Goal: Task Accomplishment & Management: Complete application form

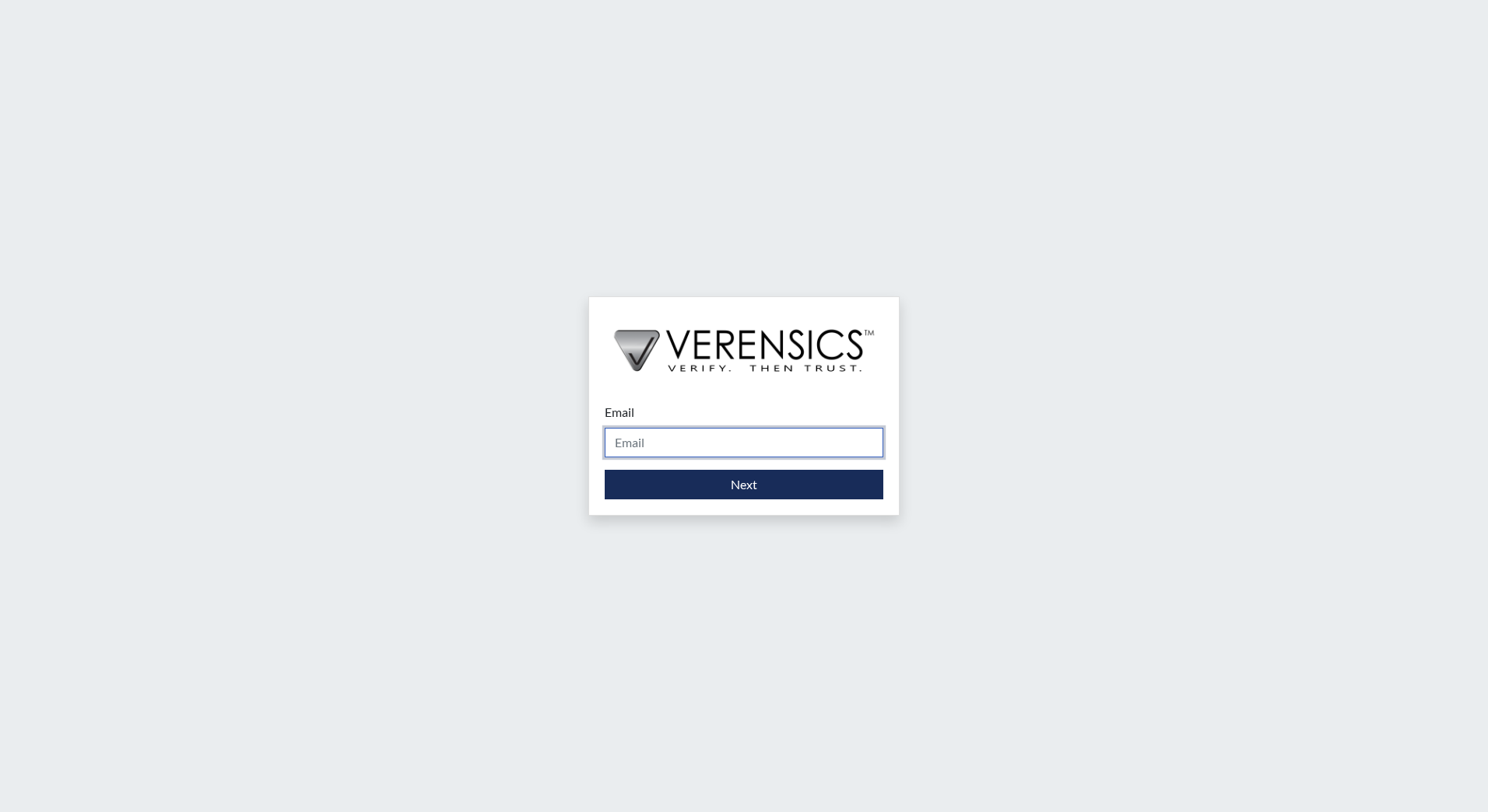
click at [761, 447] on input "Email" at bounding box center [744, 443] width 279 height 30
type input "[EMAIL_ADDRESS][DOMAIN_NAME]"
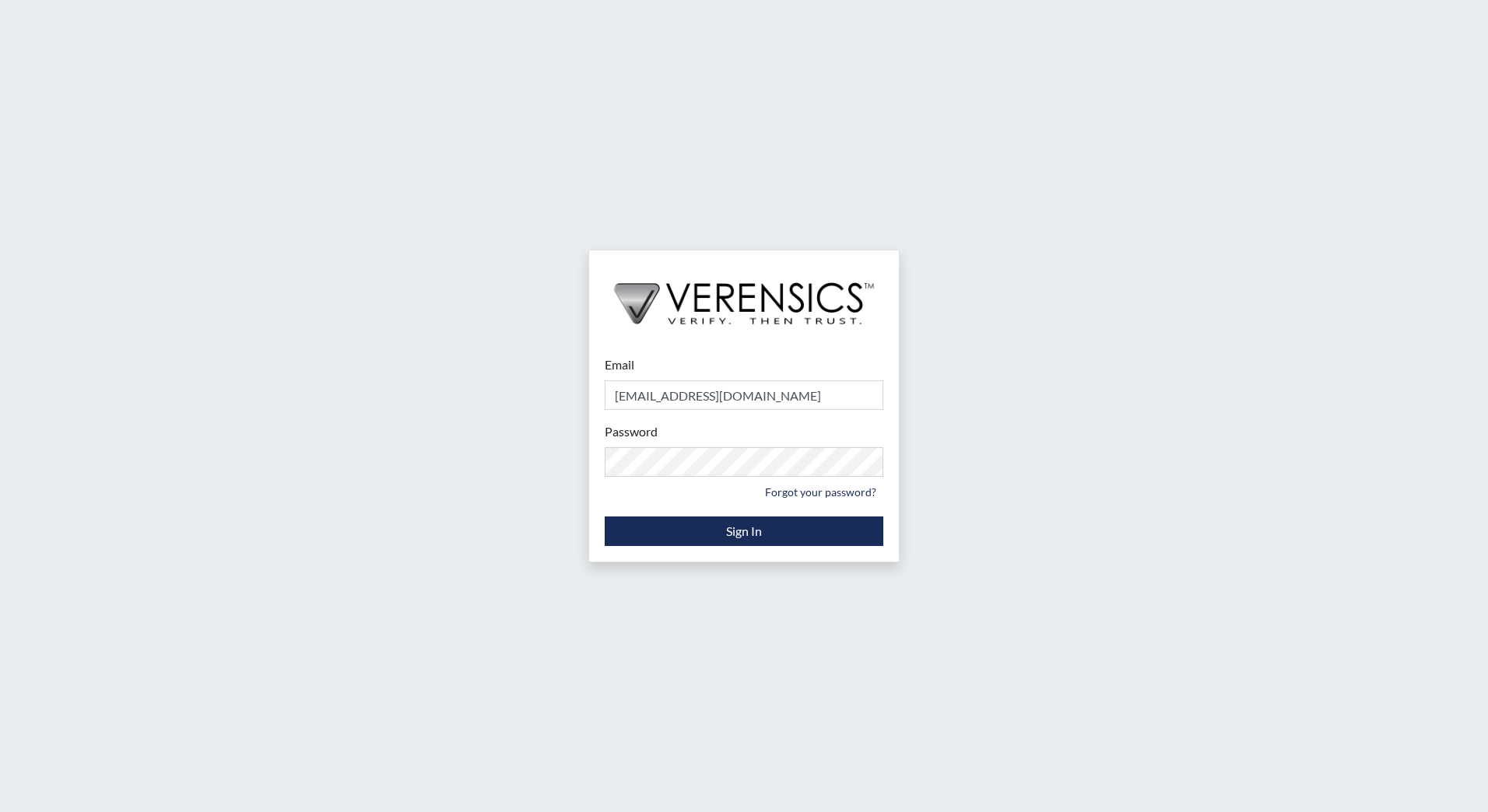
click at [718, 447] on div "Password Please provide your password. Forgot your password?" at bounding box center [744, 463] width 279 height 82
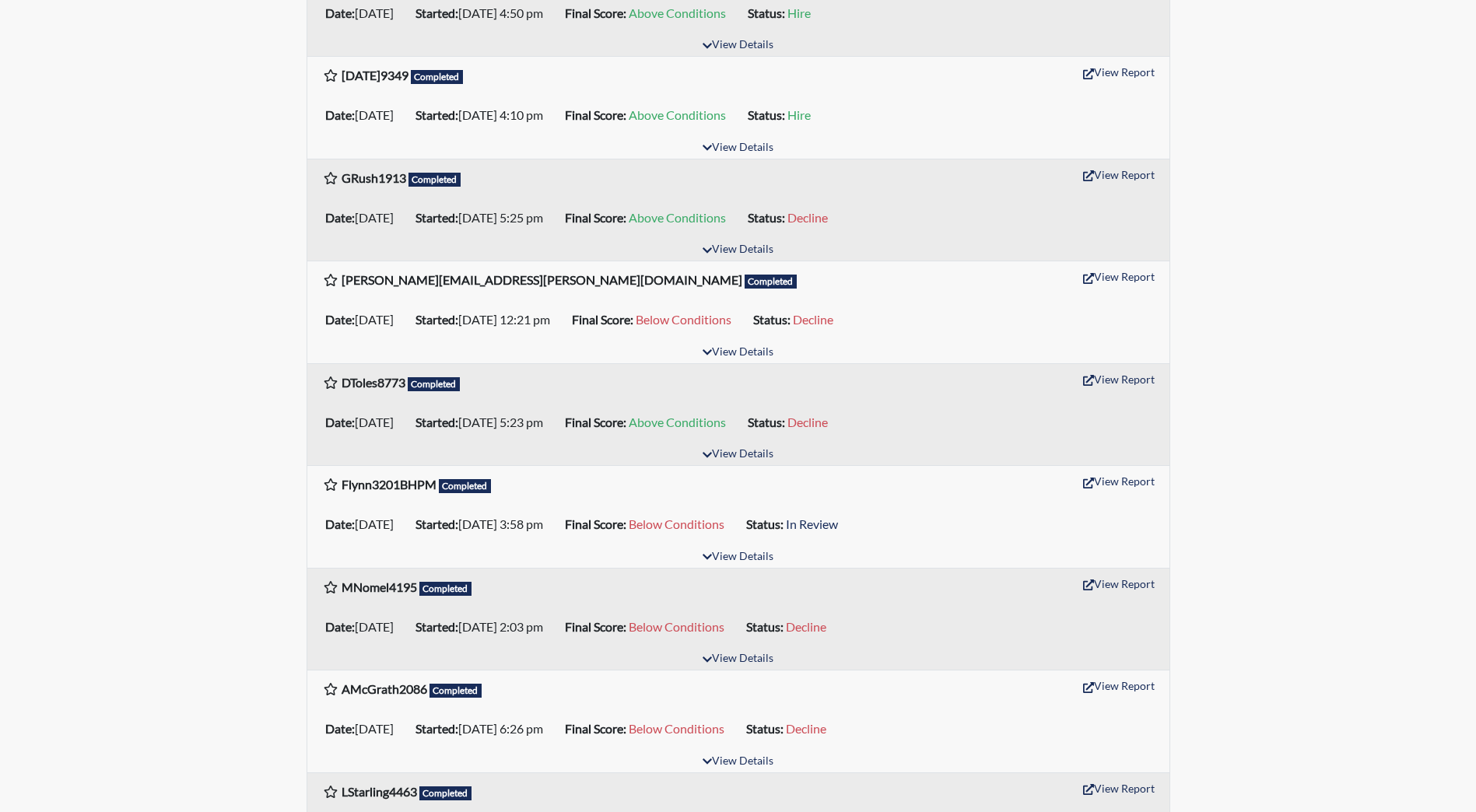
scroll to position [389, 0]
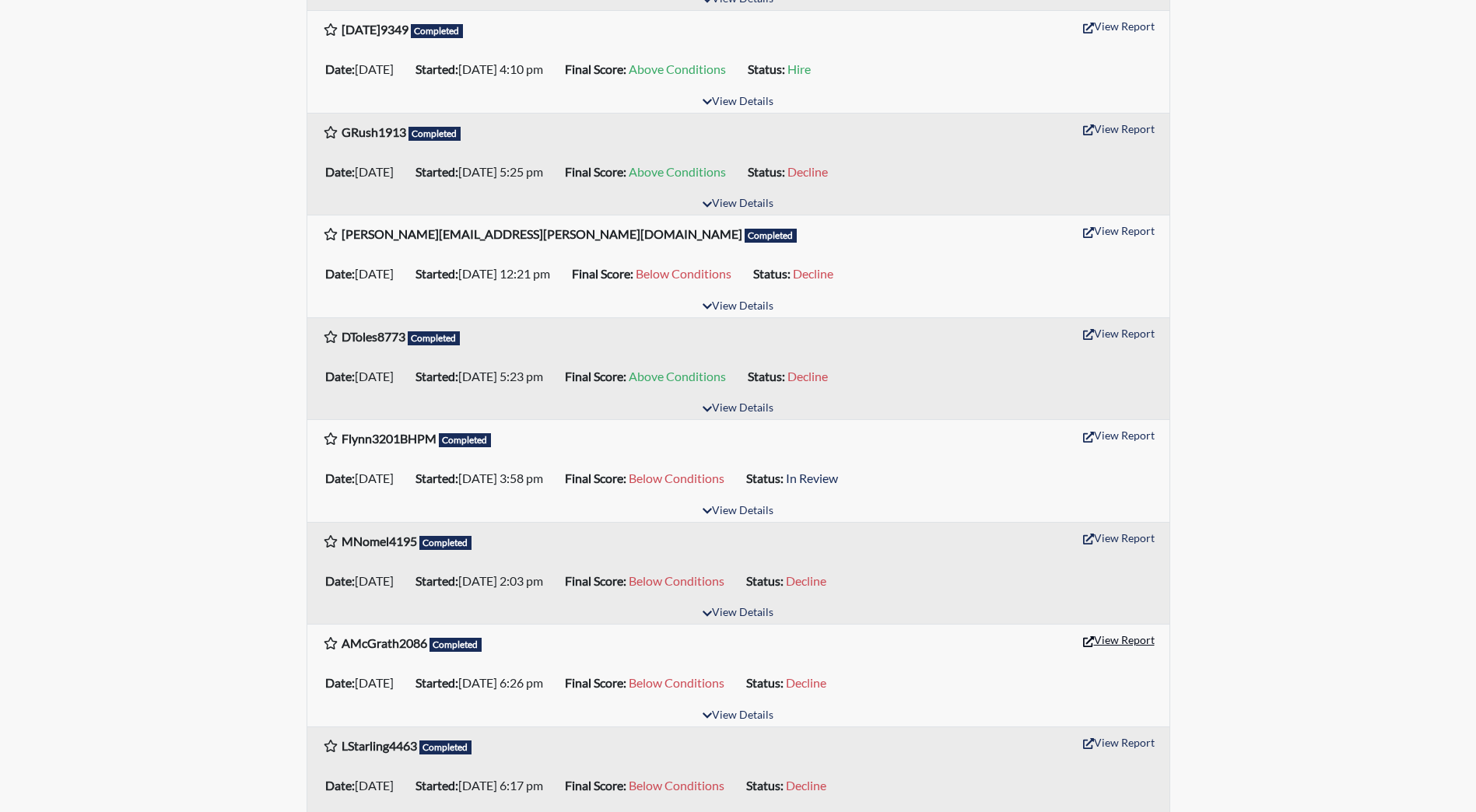
click at [1119, 637] on button "View Report" at bounding box center [1118, 640] width 86 height 24
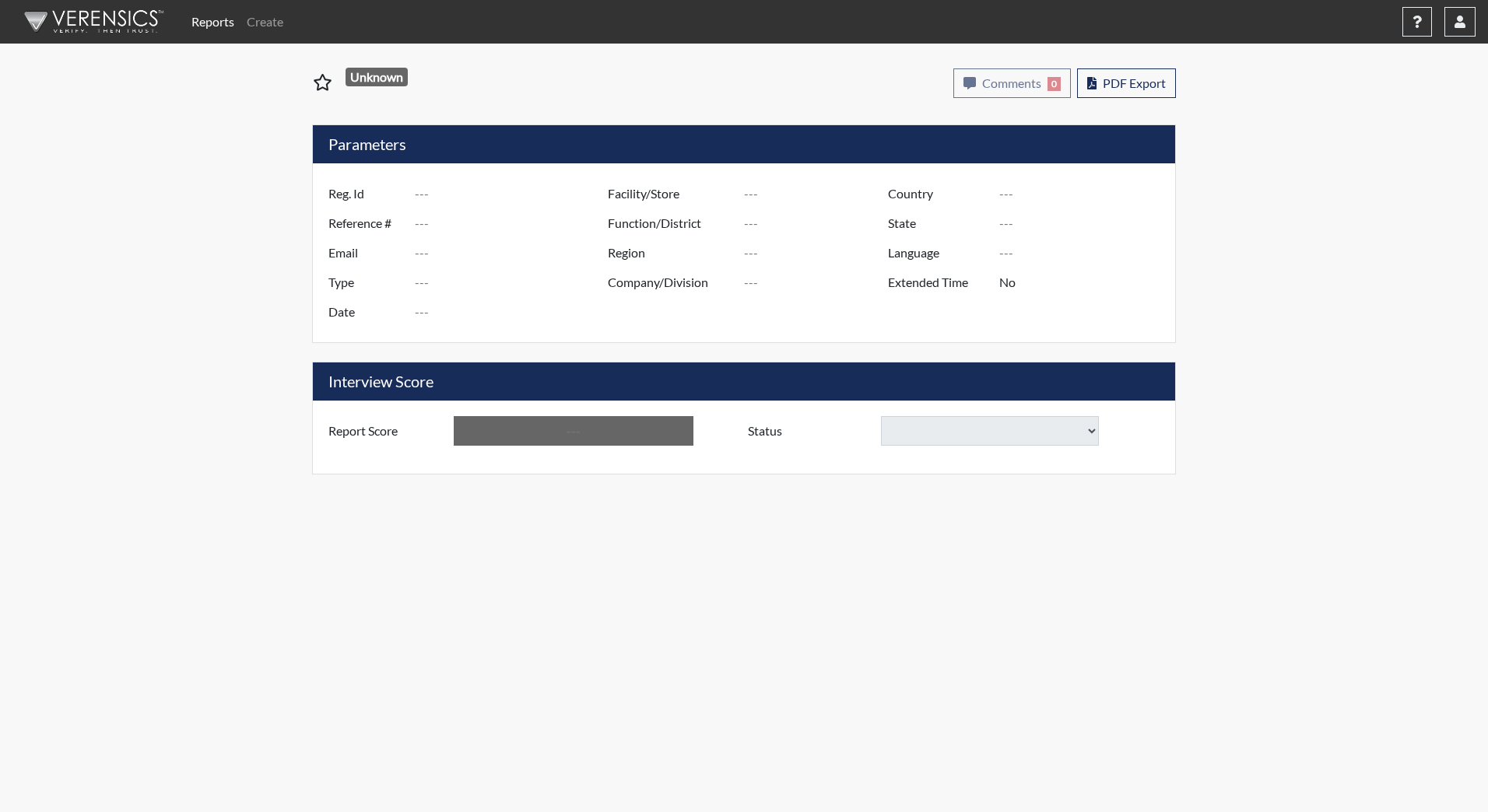
type input "AMcGrath2086"
type input "48272"
type input "[EMAIL_ADDRESS][DOMAIN_NAME]"
type input "Community Supervision"
type input "[DATE]"
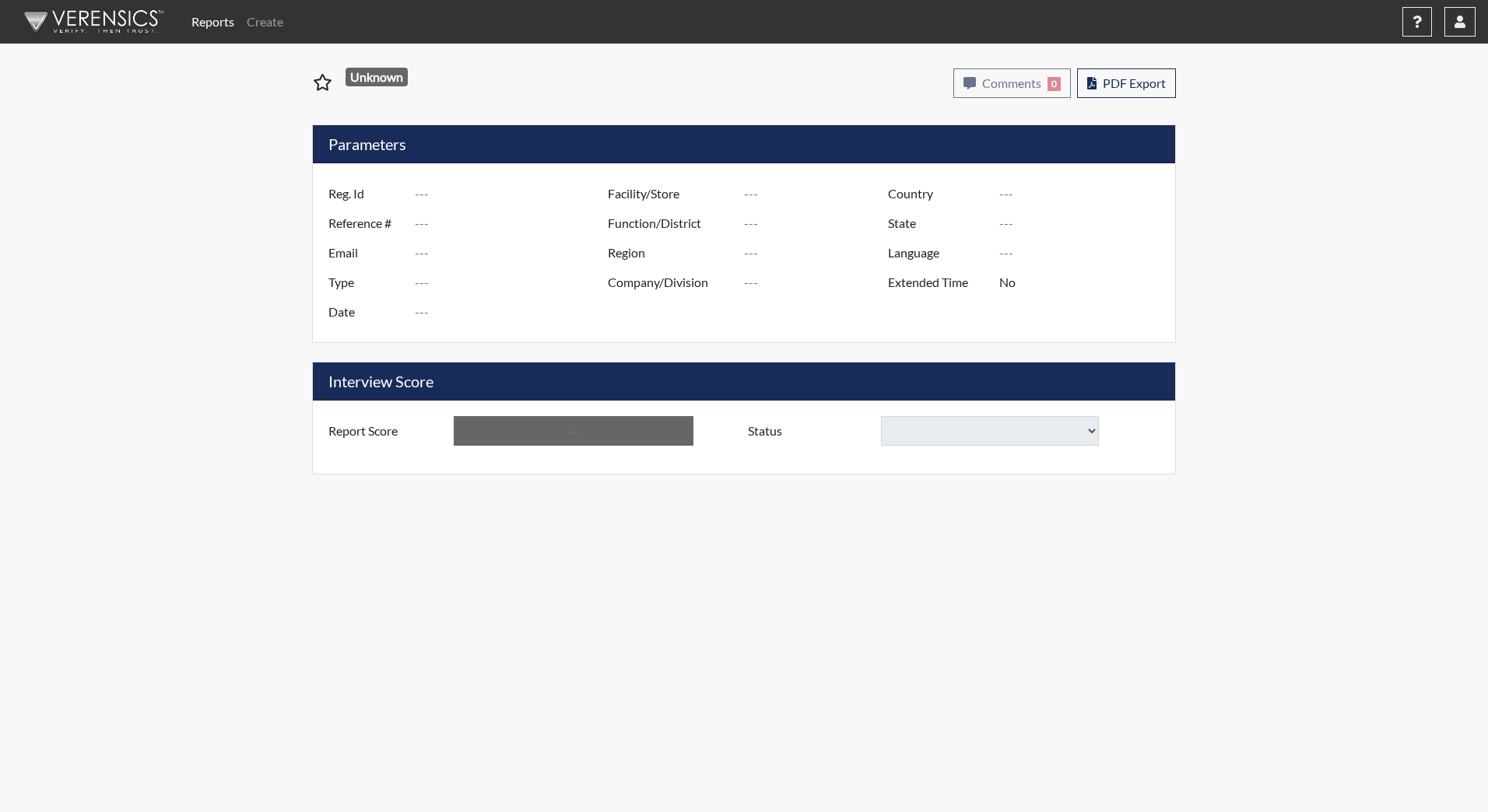
type input "[GEOGRAPHIC_DATA]"
type input "DJS Community/224"
type input "[GEOGRAPHIC_DATA]"
type input "[US_STATE]"
type input "English"
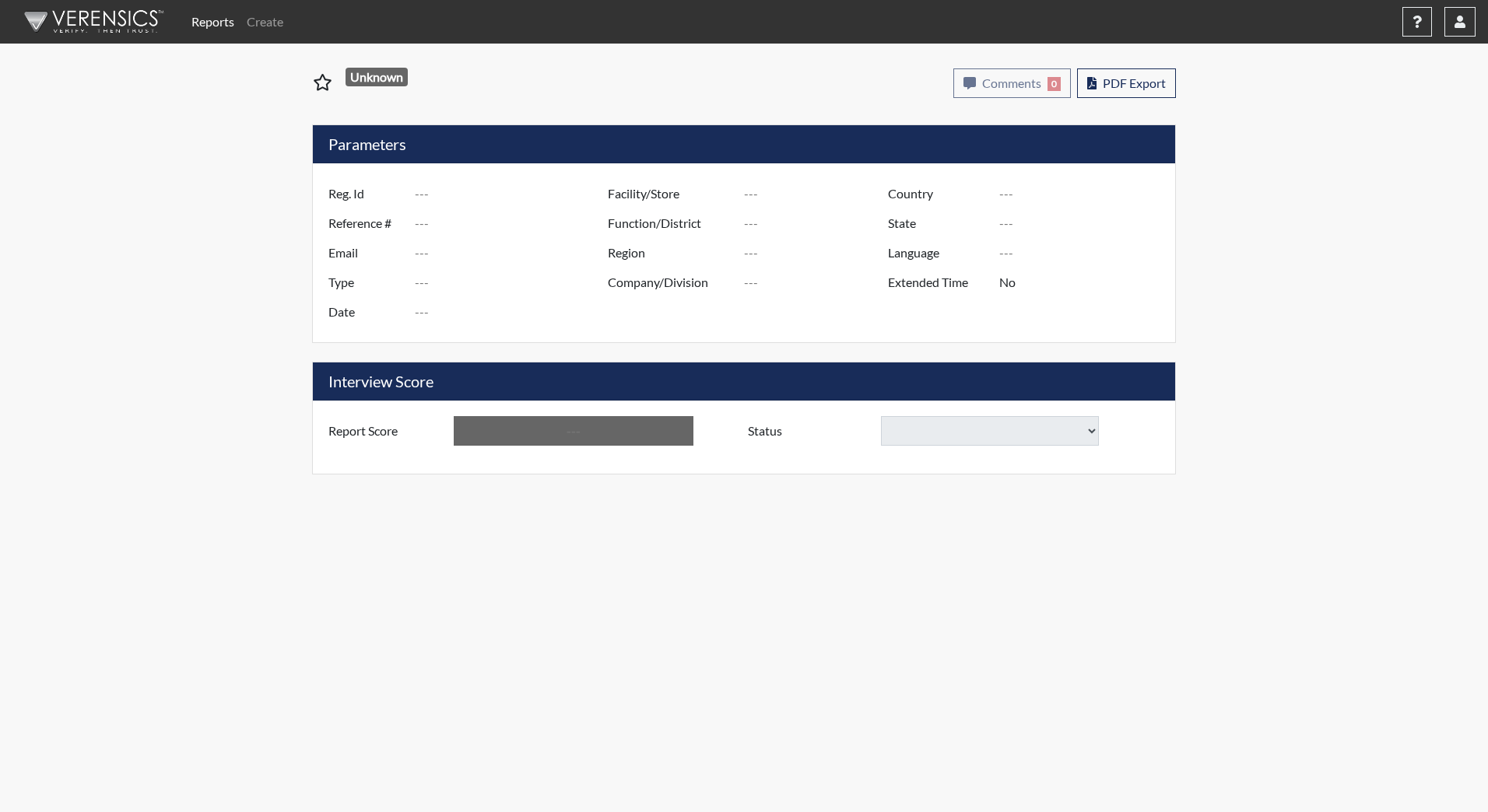
type input "Below Conditions"
select select "decline"
select select
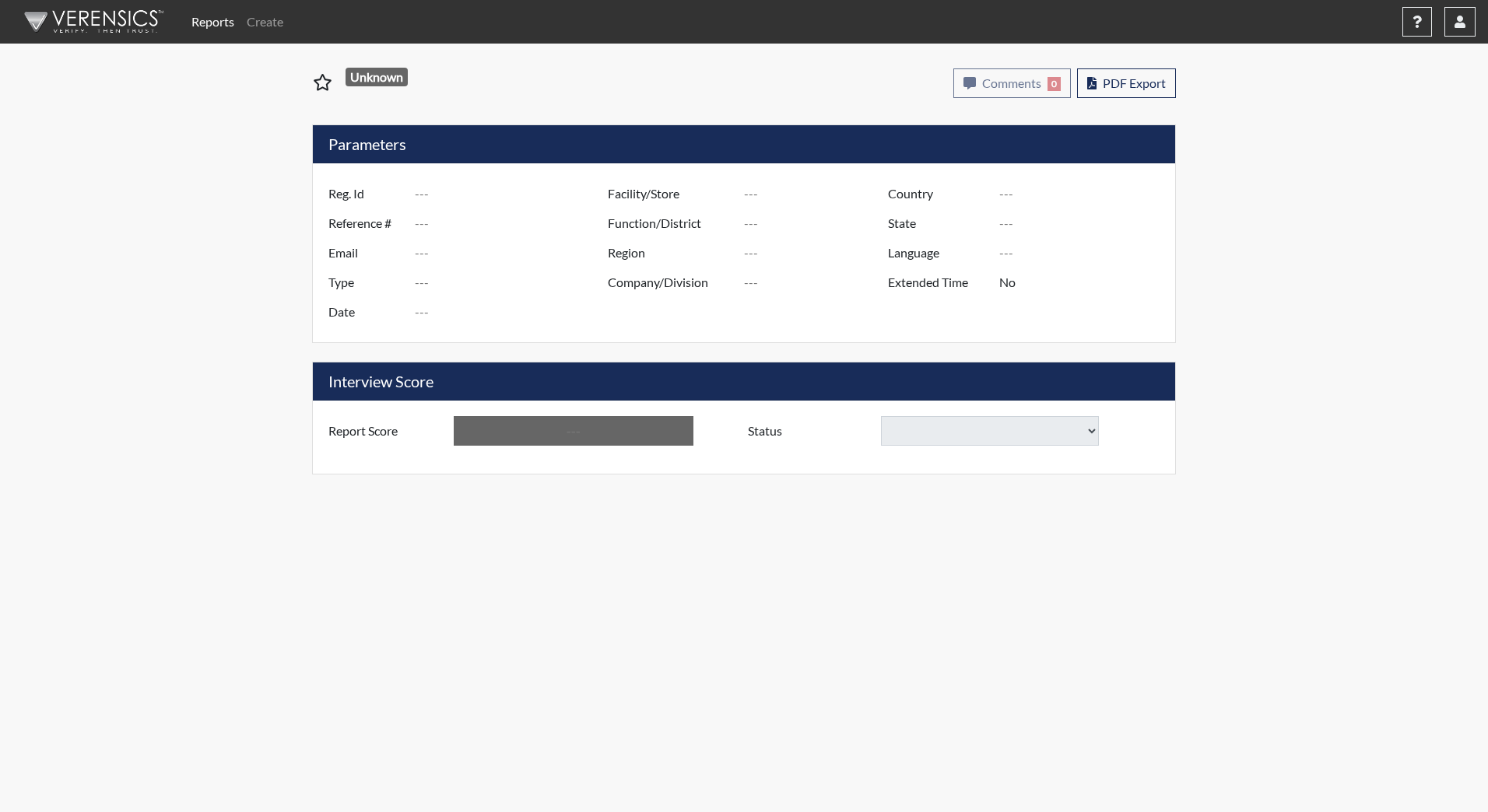
select select
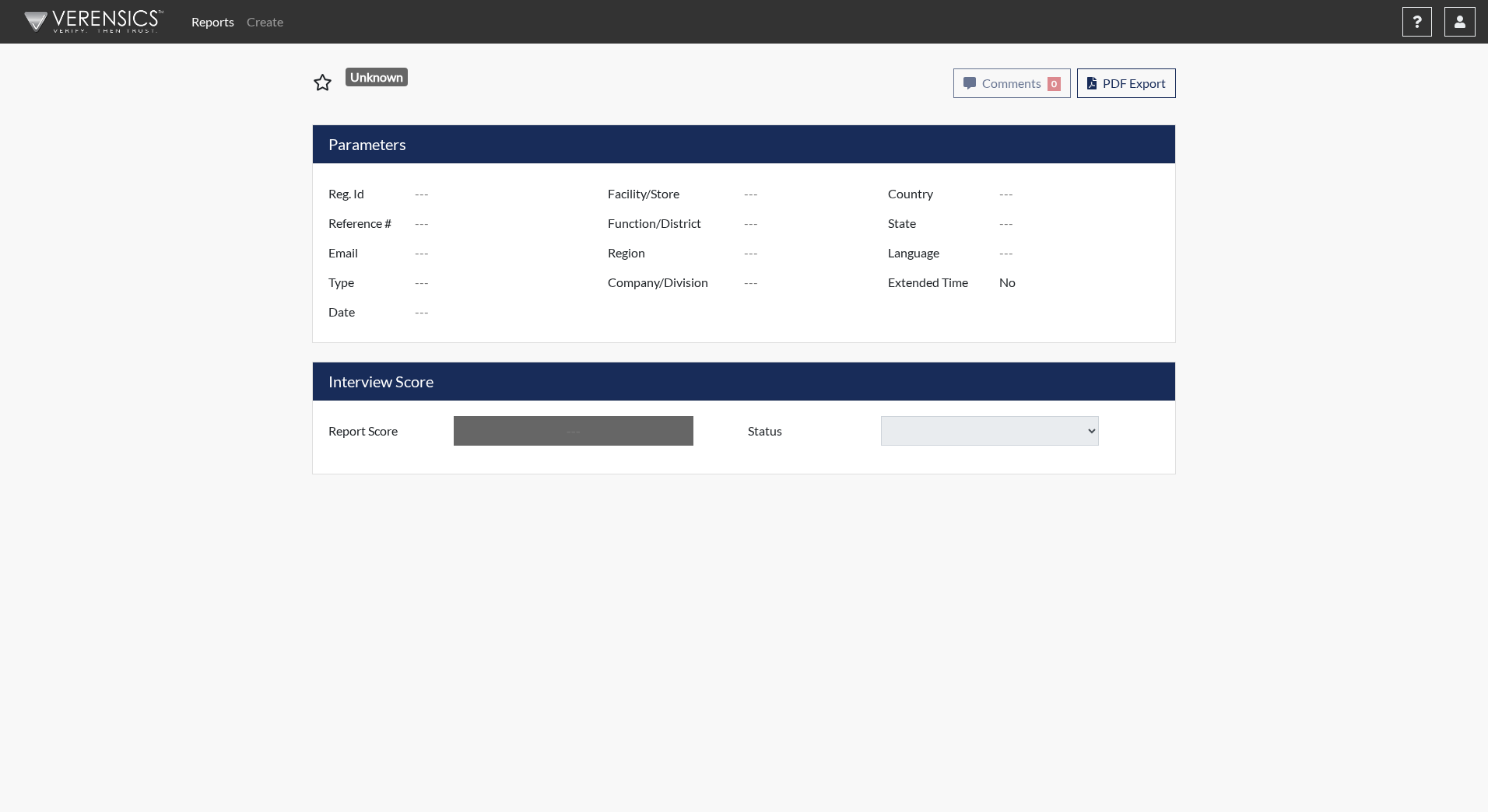
select select
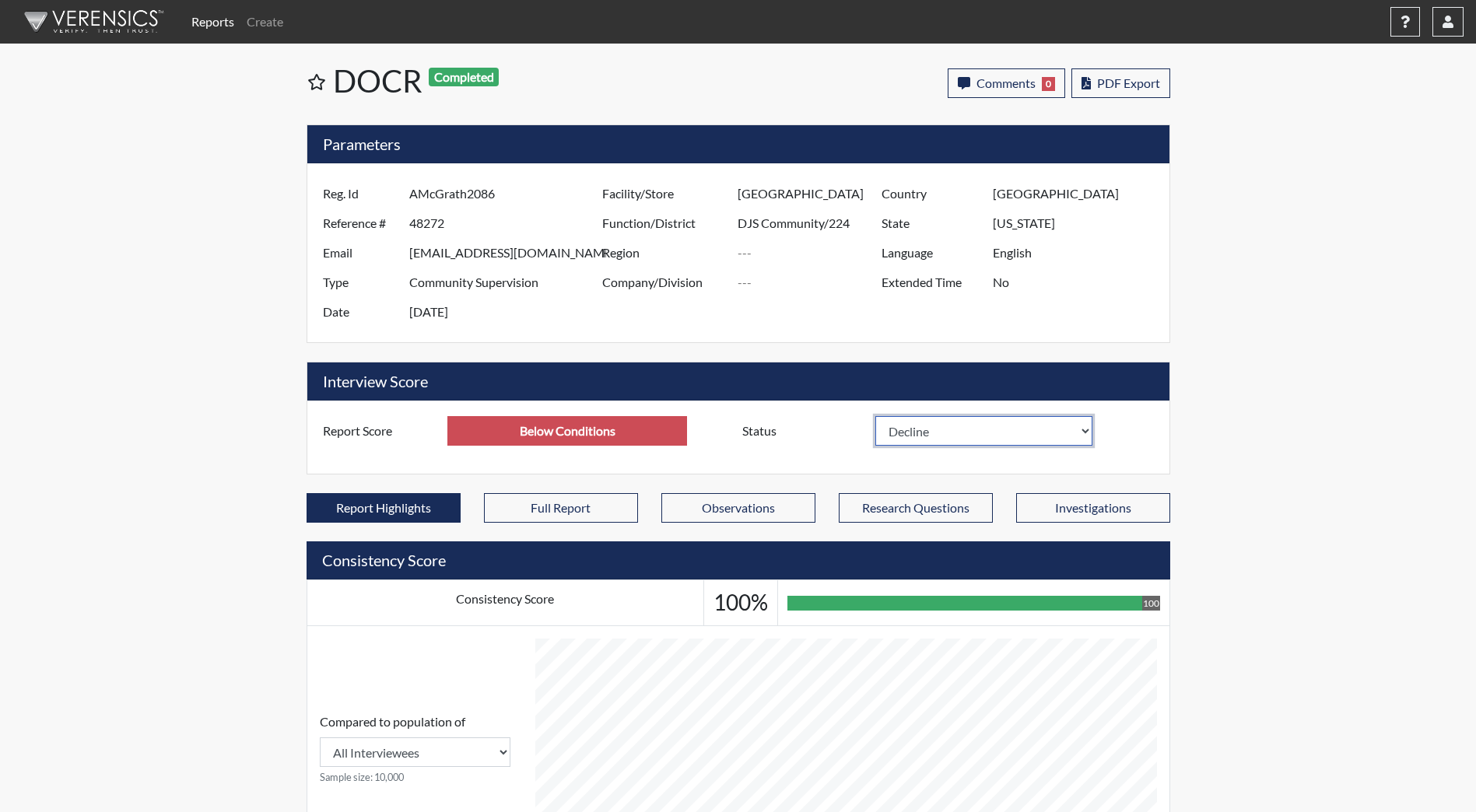
scroll to position [258, 647]
click at [1085, 434] on select "In Review Hire Decline" at bounding box center [984, 431] width 218 height 30
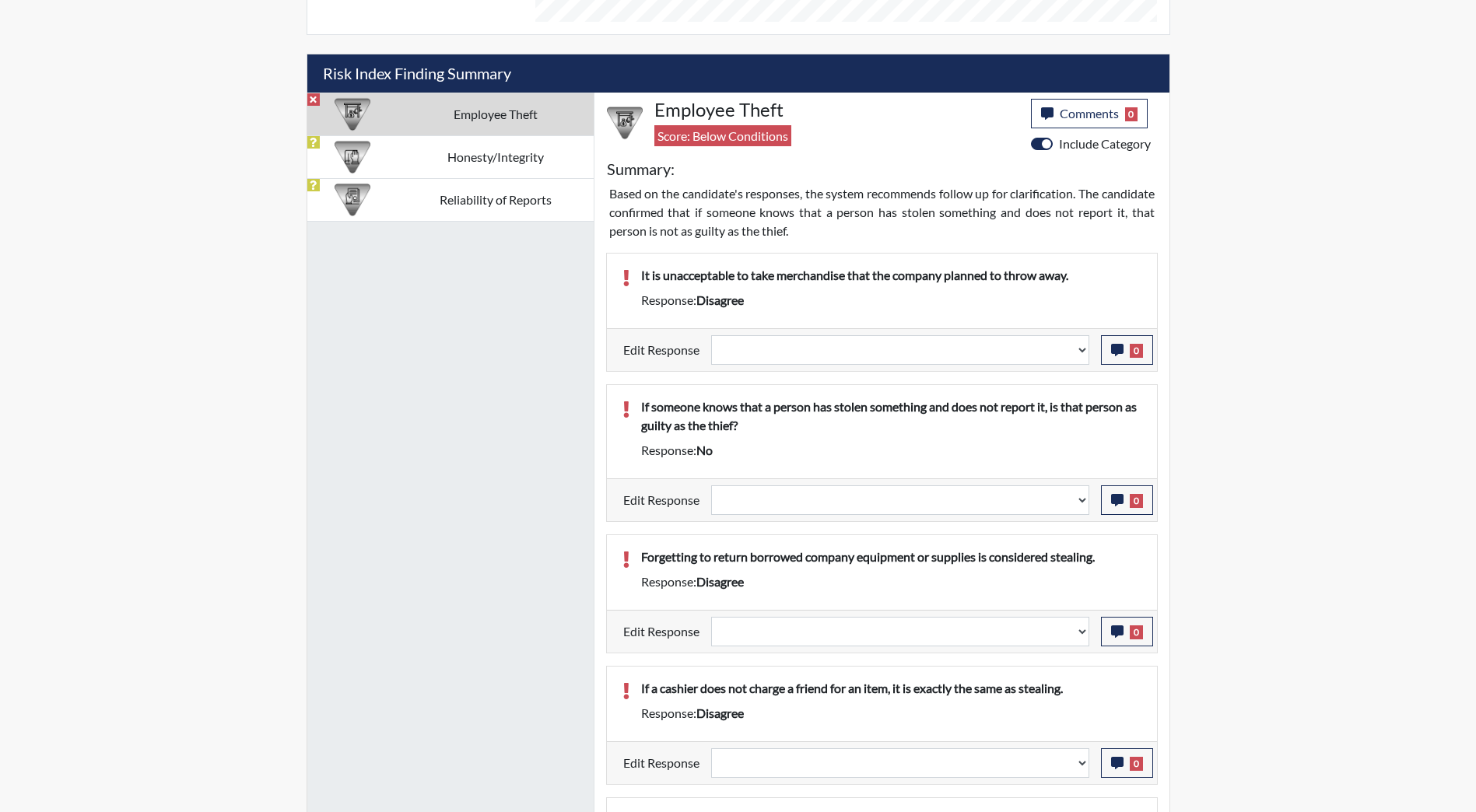
scroll to position [855, 0]
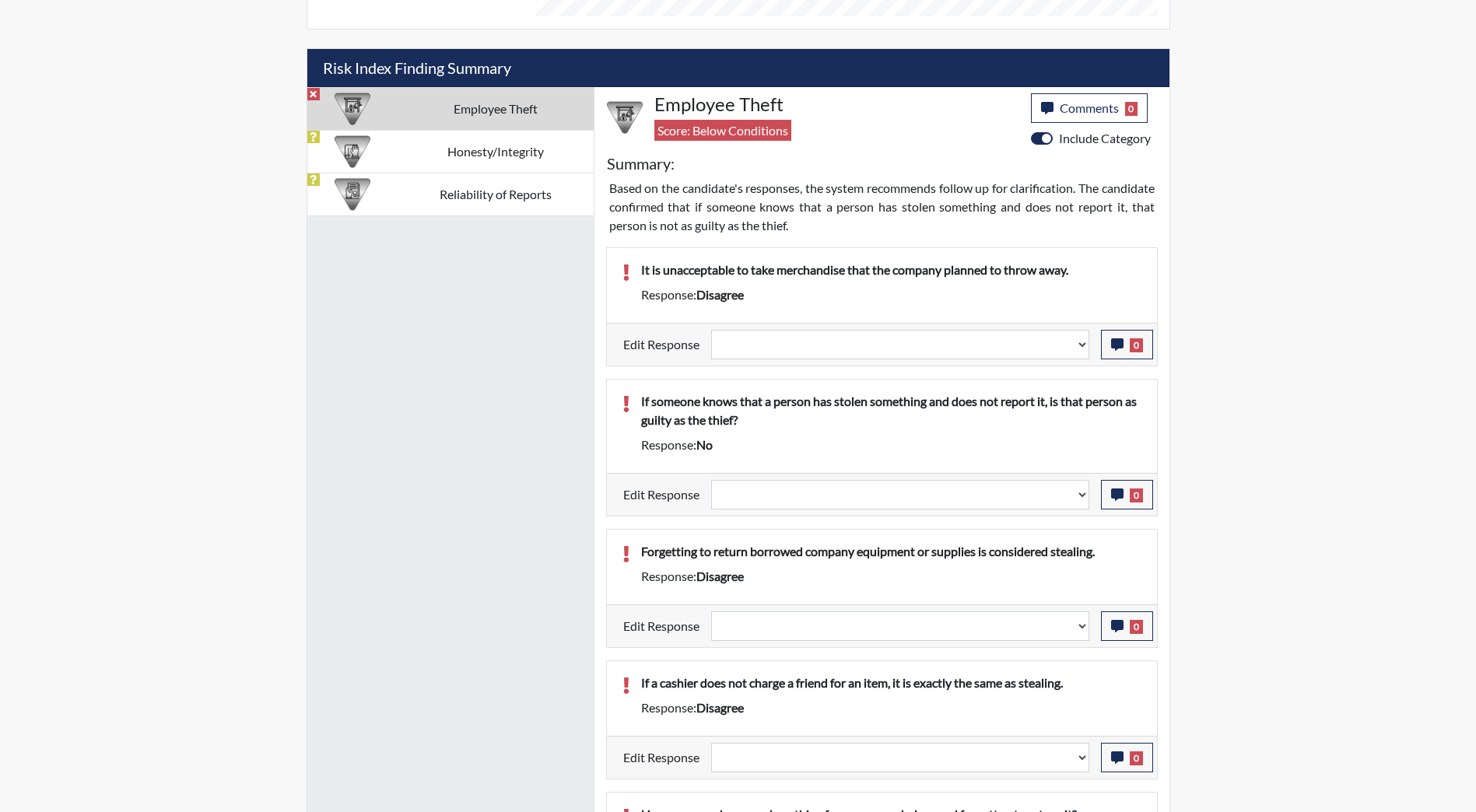
click at [726, 296] on span "disagree" at bounding box center [720, 294] width 48 height 14
drag, startPoint x: 726, startPoint y: 296, endPoint x: 728, endPoint y: 313, distance: 17.1
click at [726, 293] on span "disagree" at bounding box center [720, 294] width 48 height 14
click at [780, 294] on div "Response: disagree" at bounding box center [891, 295] width 523 height 19
click at [719, 292] on span "disagree" at bounding box center [720, 294] width 48 height 14
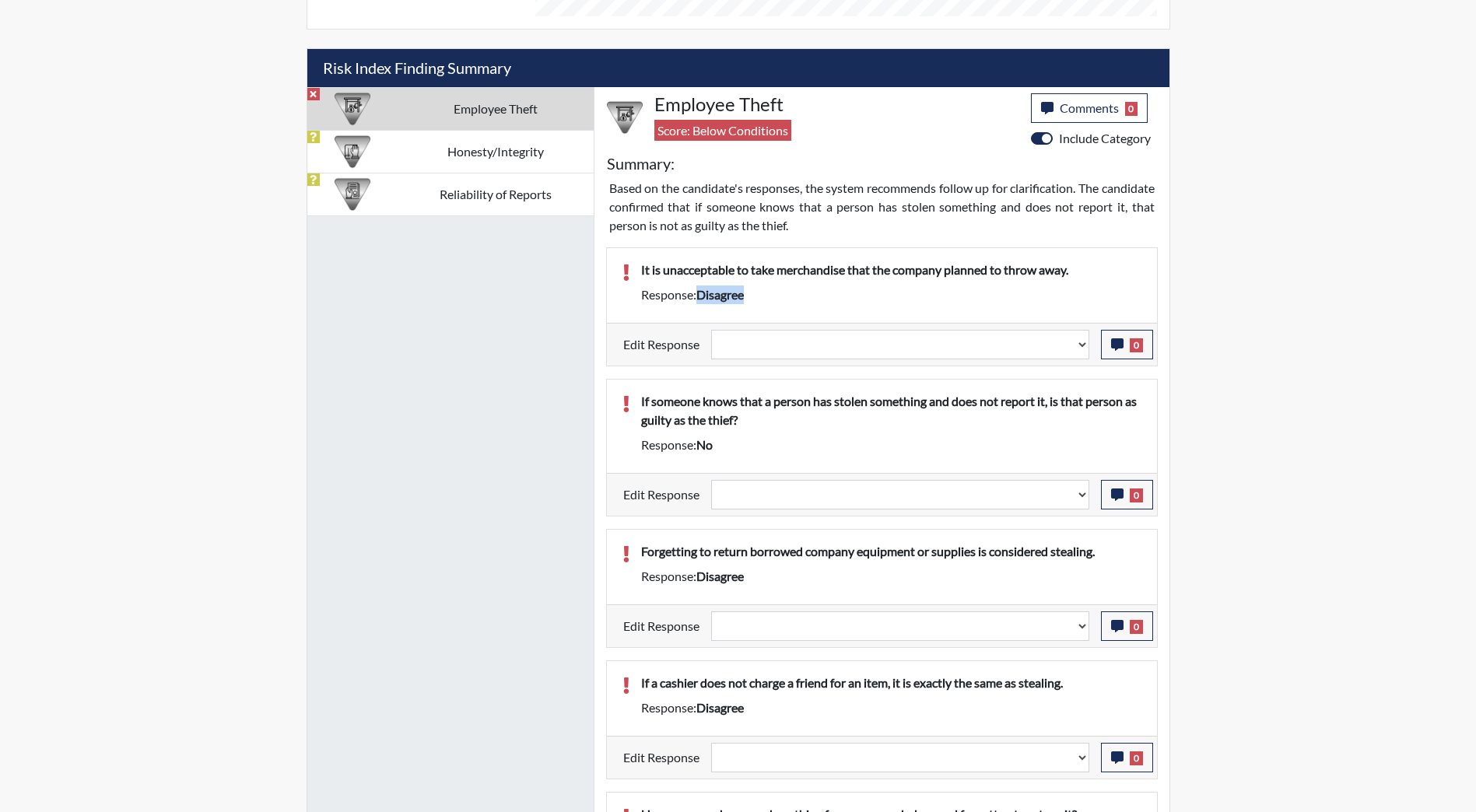
click at [719, 292] on span "disagree" at bounding box center [720, 294] width 48 height 14
click at [1077, 342] on select "Question is not relevant. Results will be updated. Reasonable explanation provi…" at bounding box center [900, 344] width 378 height 30
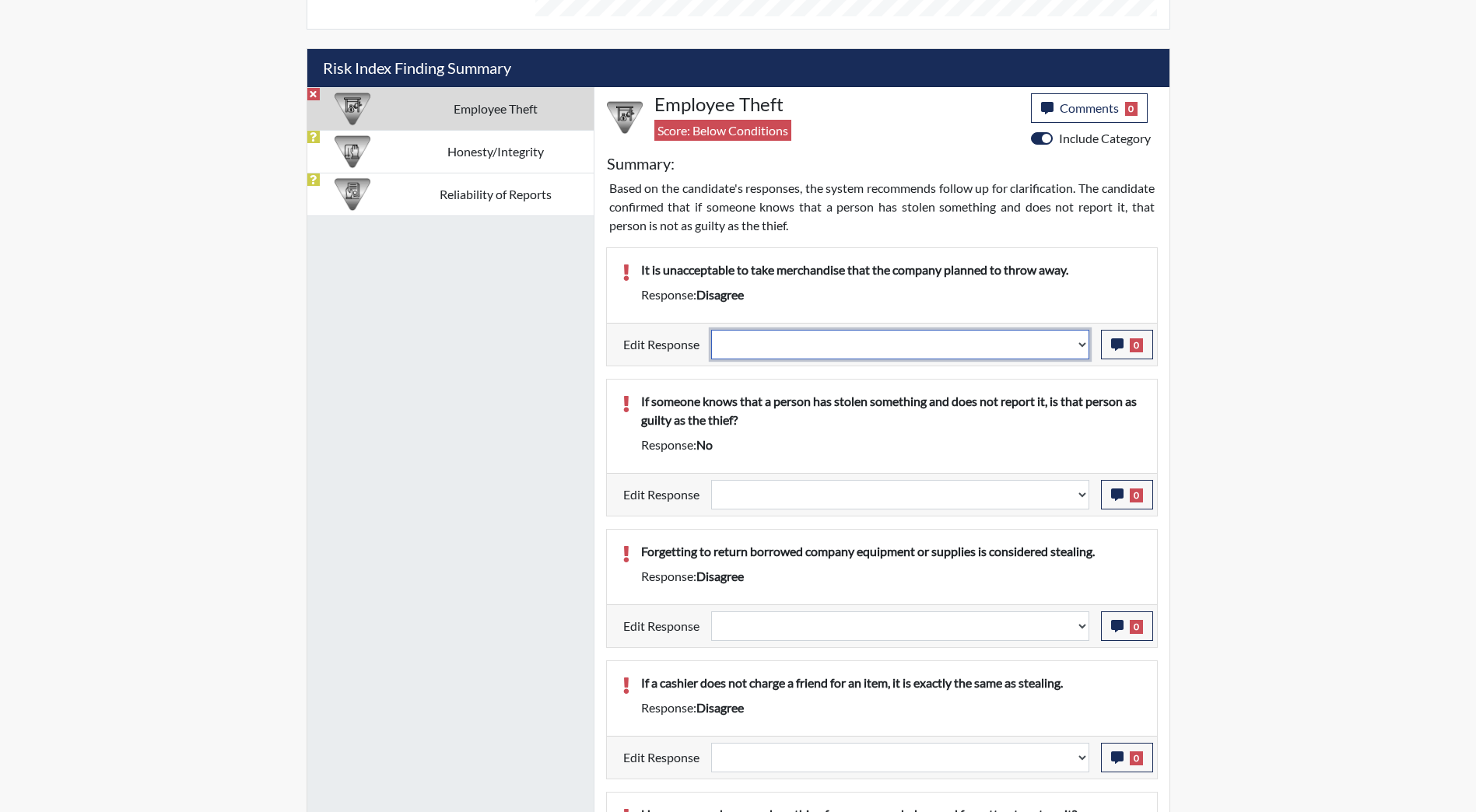
select select "reasonable-explanation-provided"
click at [711, 330] on select "Question is not relevant. Results will be updated. Reasonable explanation provi…" at bounding box center [900, 344] width 378 height 30
select select
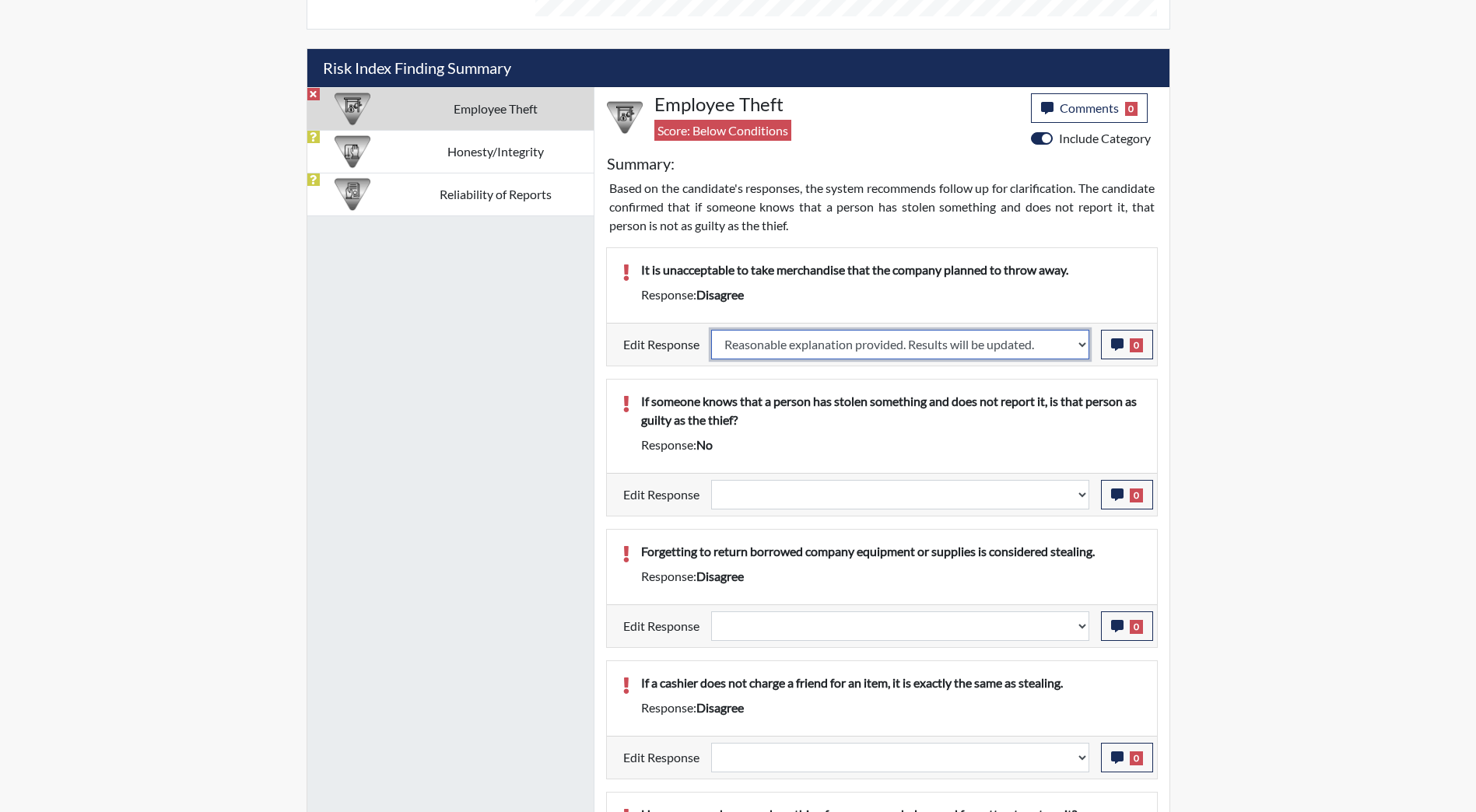
select select
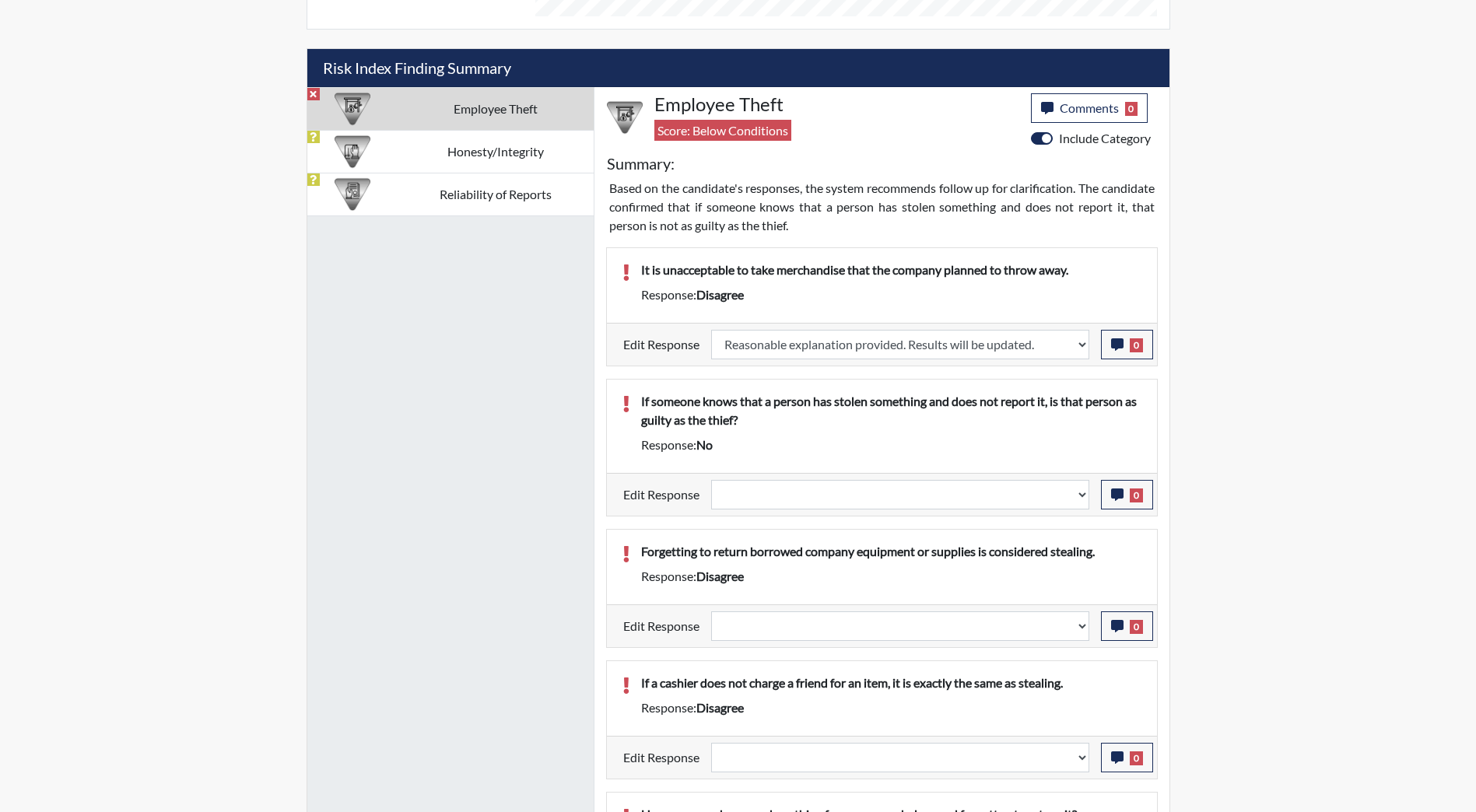
select select
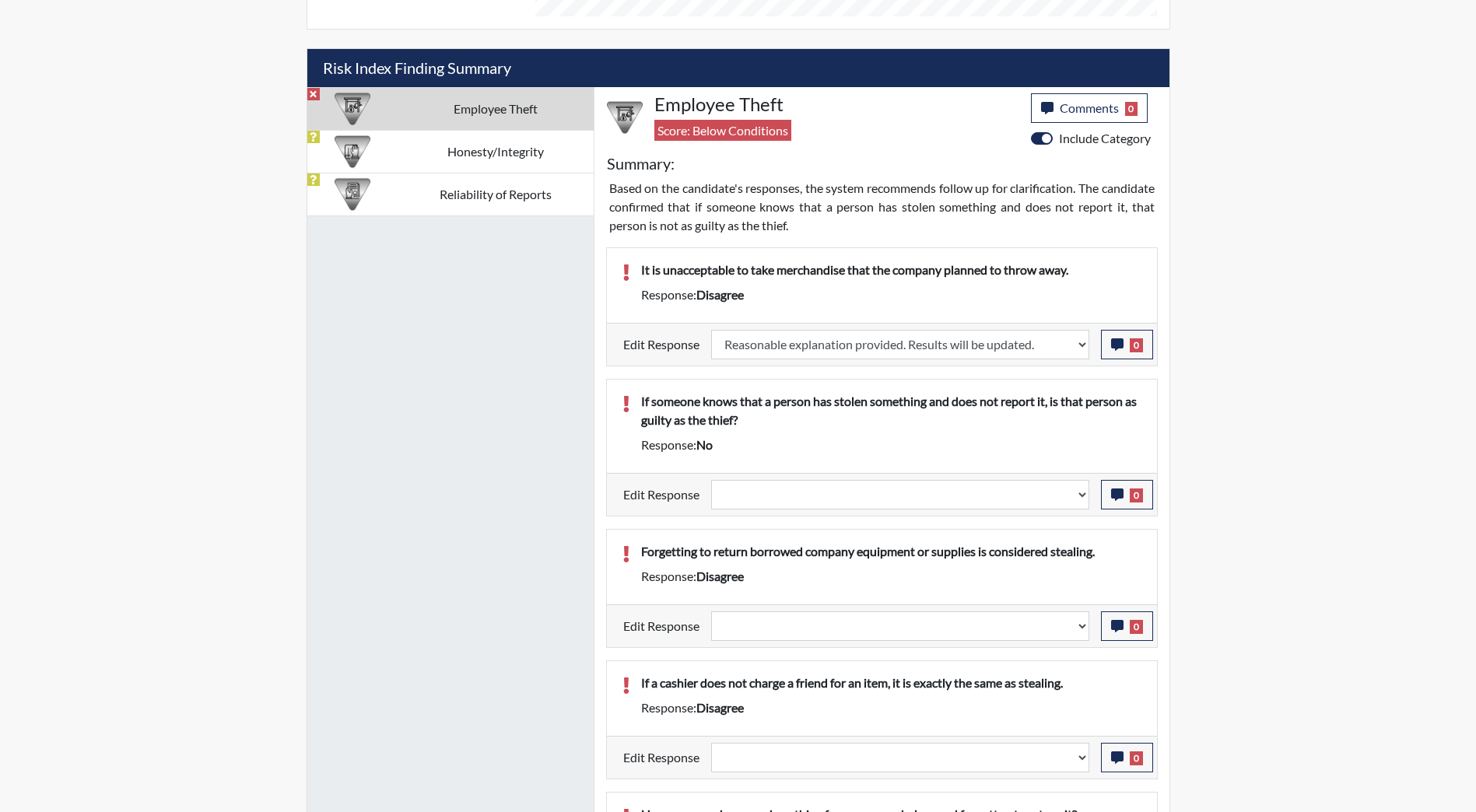
select select
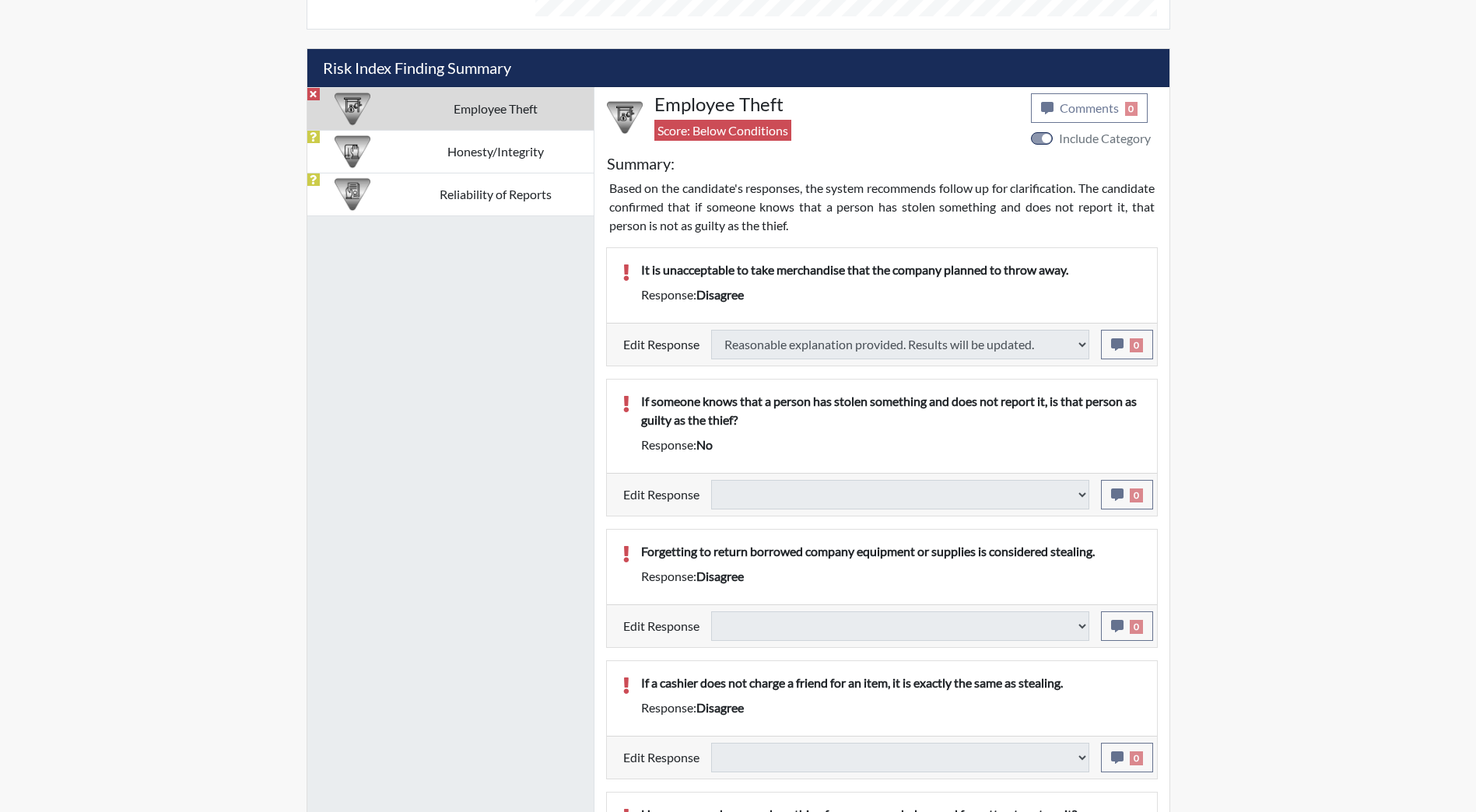
select select
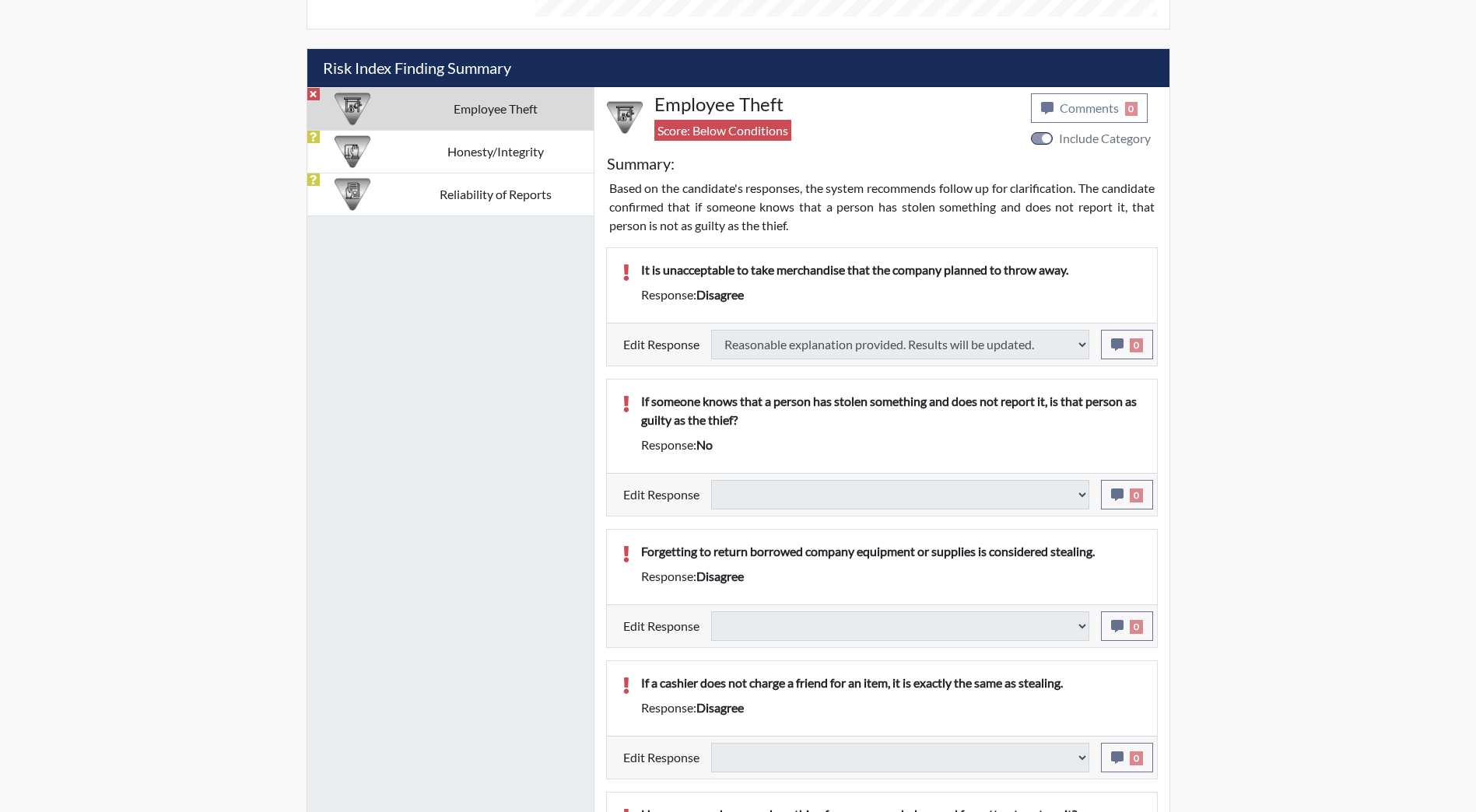
select select
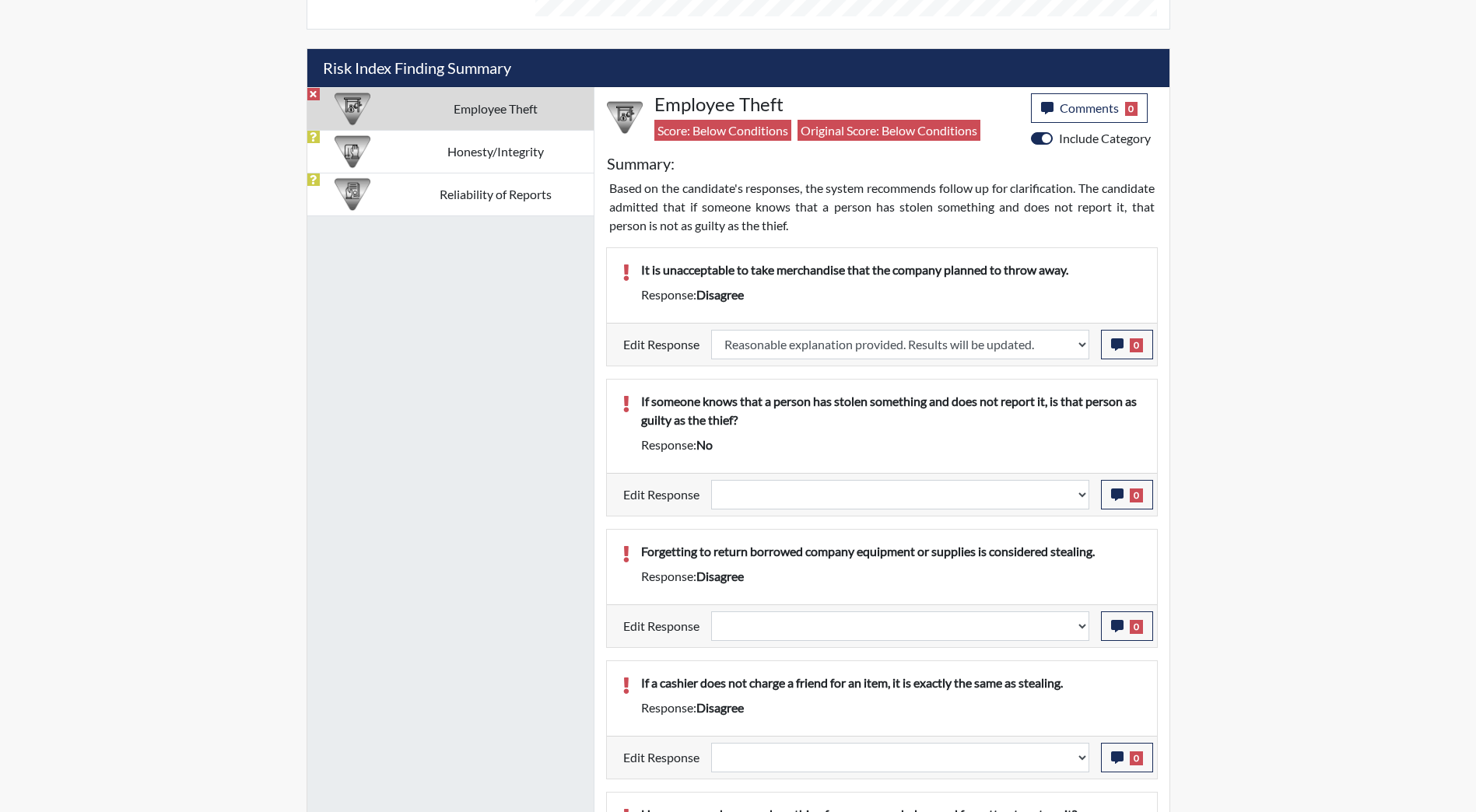
scroll to position [258, 647]
drag, startPoint x: 1077, startPoint y: 268, endPoint x: 833, endPoint y: 272, distance: 244.0
click at [833, 272] on p "It is unacceptable to take merchandise that the company planned to throw away." at bounding box center [891, 270] width 500 height 19
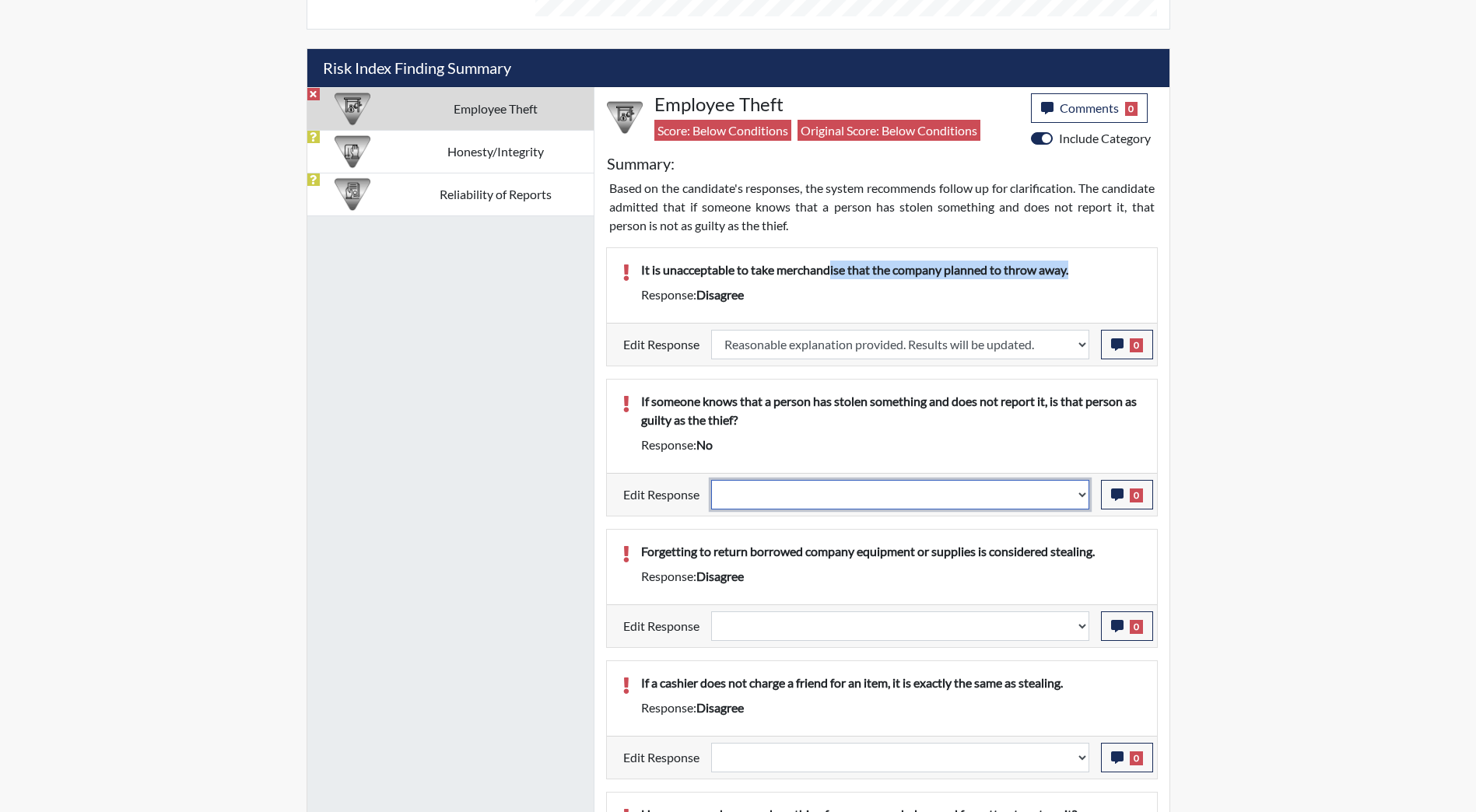
click at [1077, 493] on select "Question is not relevant. Results will be updated. Reasonable explanation provi…" at bounding box center [900, 494] width 378 height 30
select select "reasonable-explanation-provided"
click at [711, 480] on select "Question is not relevant. Results will be updated. Reasonable explanation provi…" at bounding box center [900, 494] width 378 height 30
select select
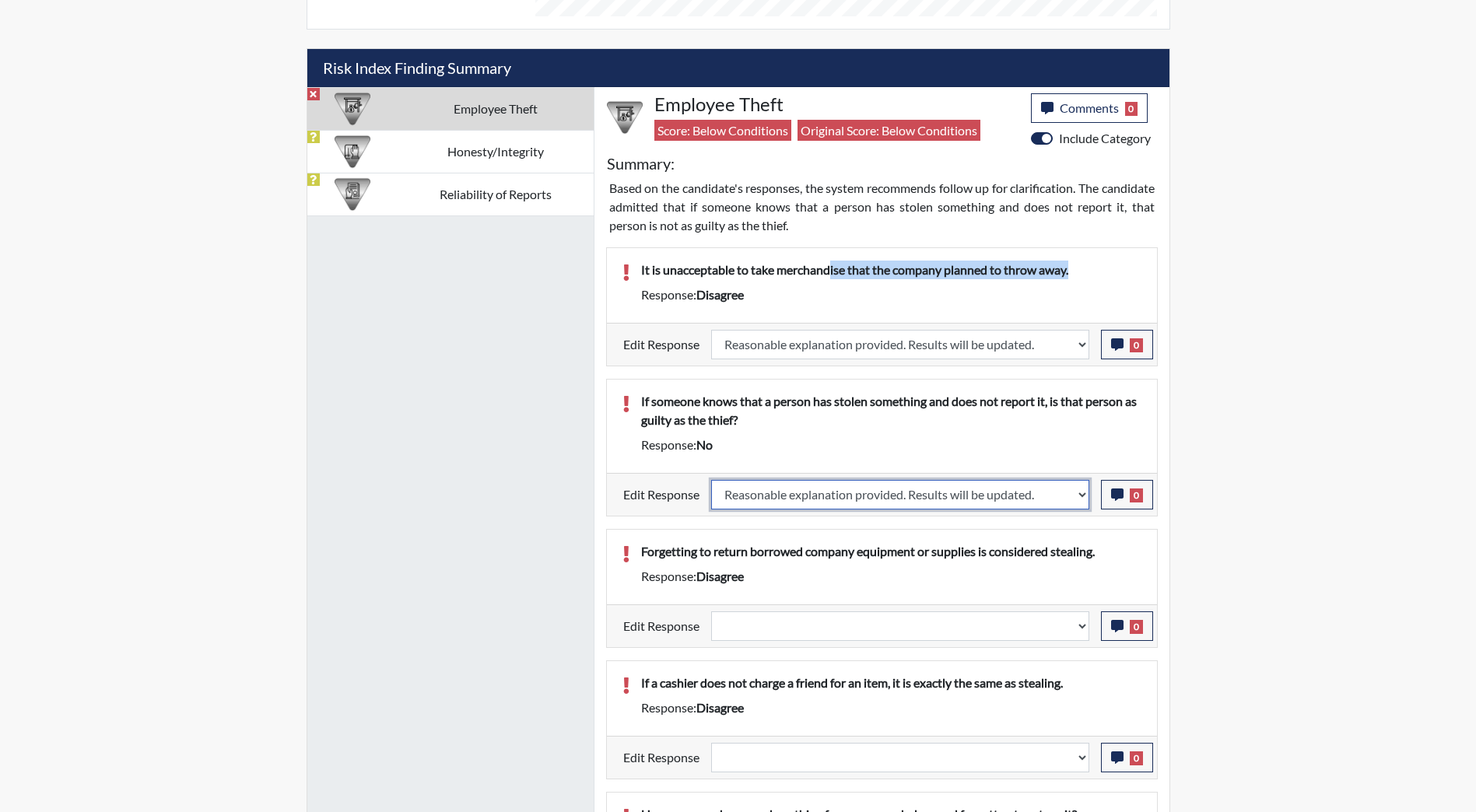
select select
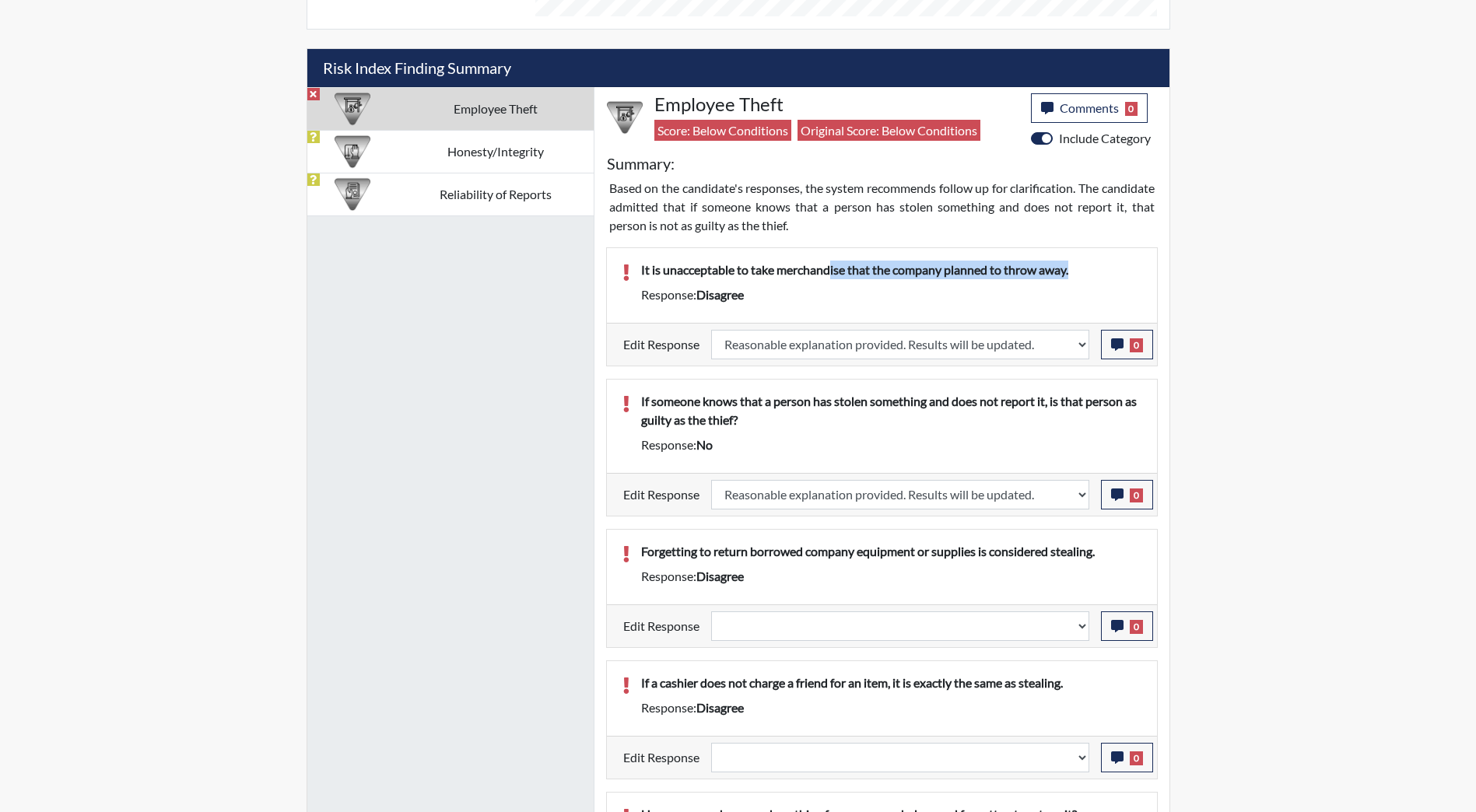
select select
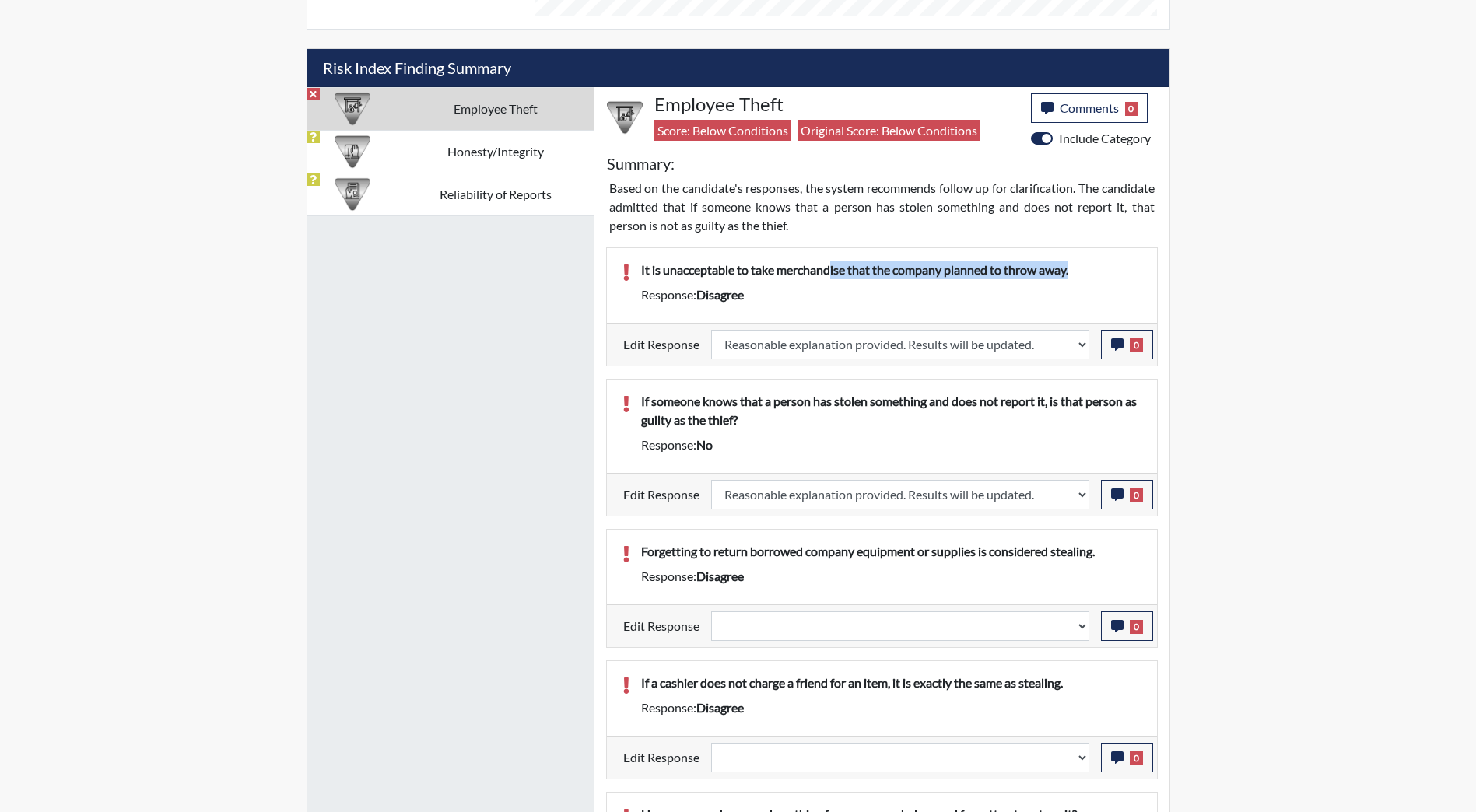
select select
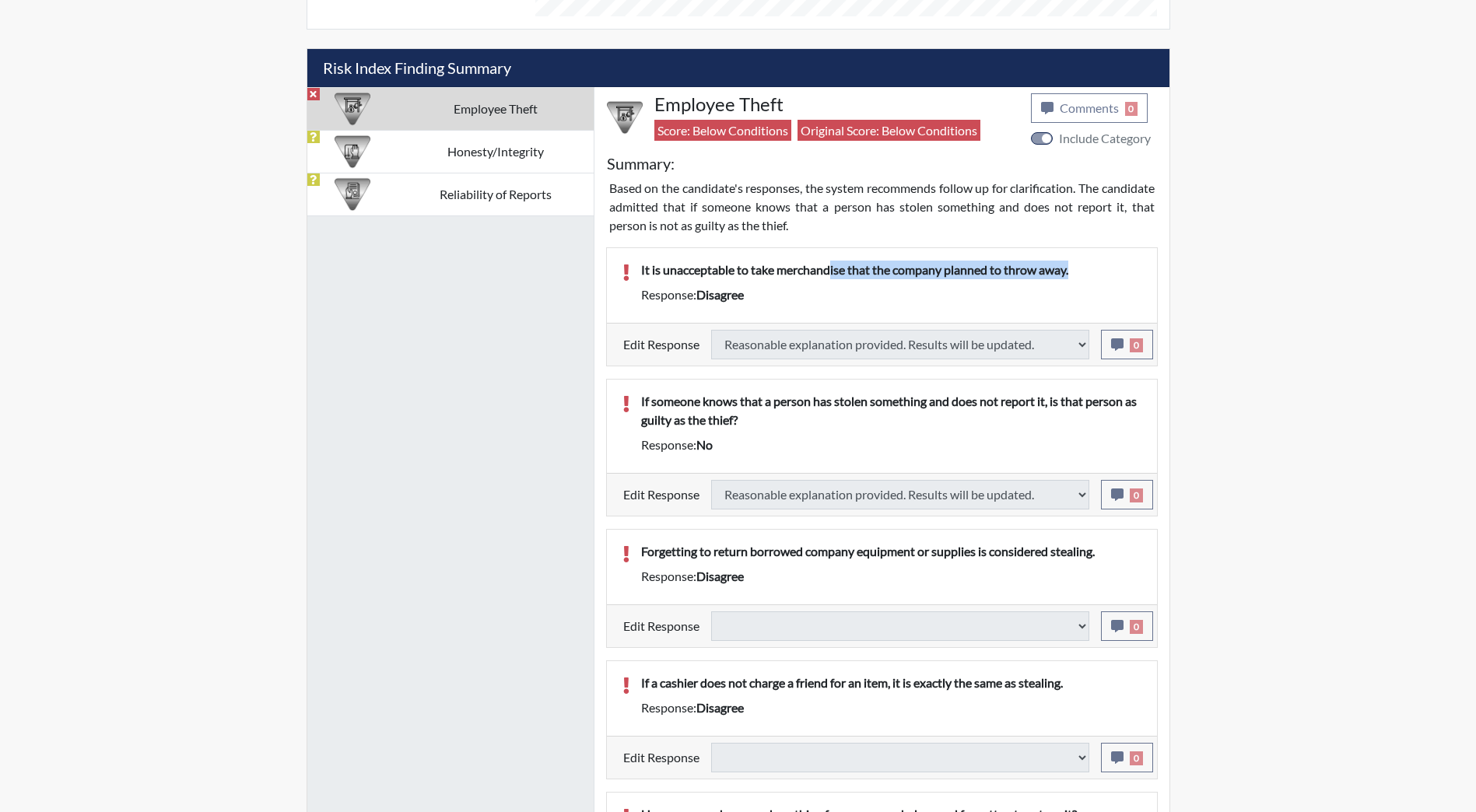
select select
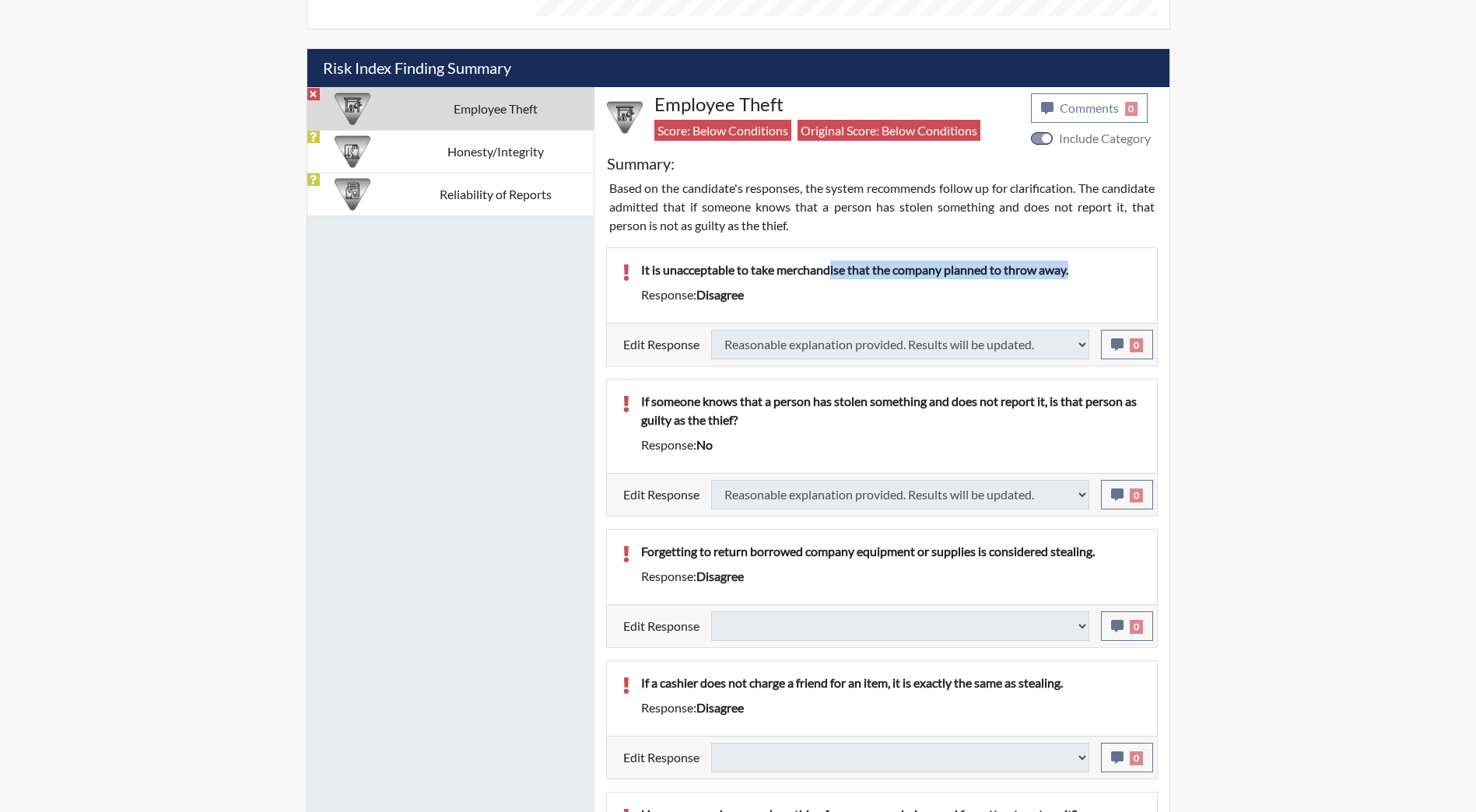
select select
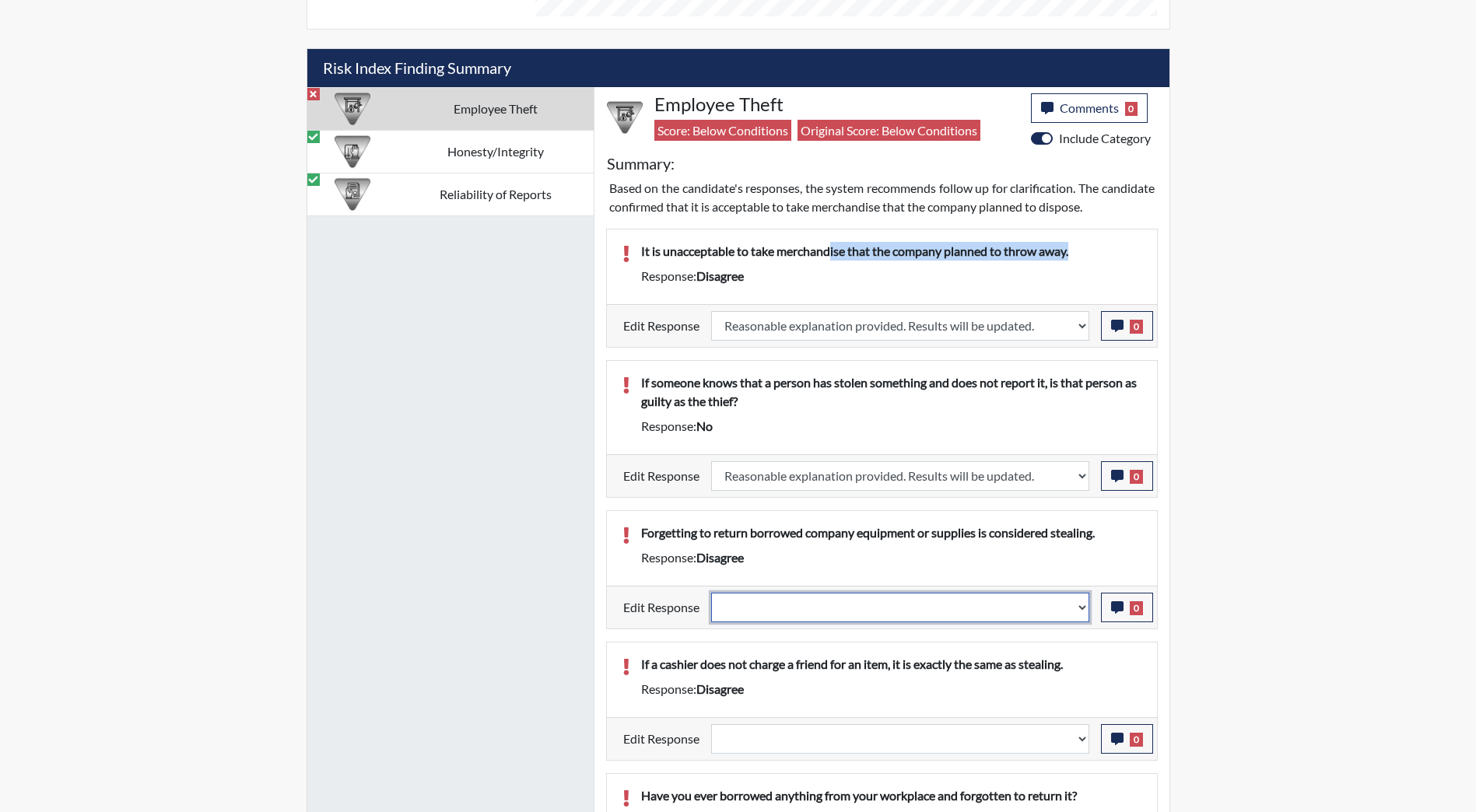
click at [1071, 608] on select "Question is not relevant. Results will be updated. Reasonable explanation provi…" at bounding box center [900, 607] width 378 height 30
select select "reasonable-explanation-provided"
click at [711, 593] on select "Question is not relevant. Results will be updated. Reasonable explanation provi…" at bounding box center [900, 607] width 378 height 30
select select
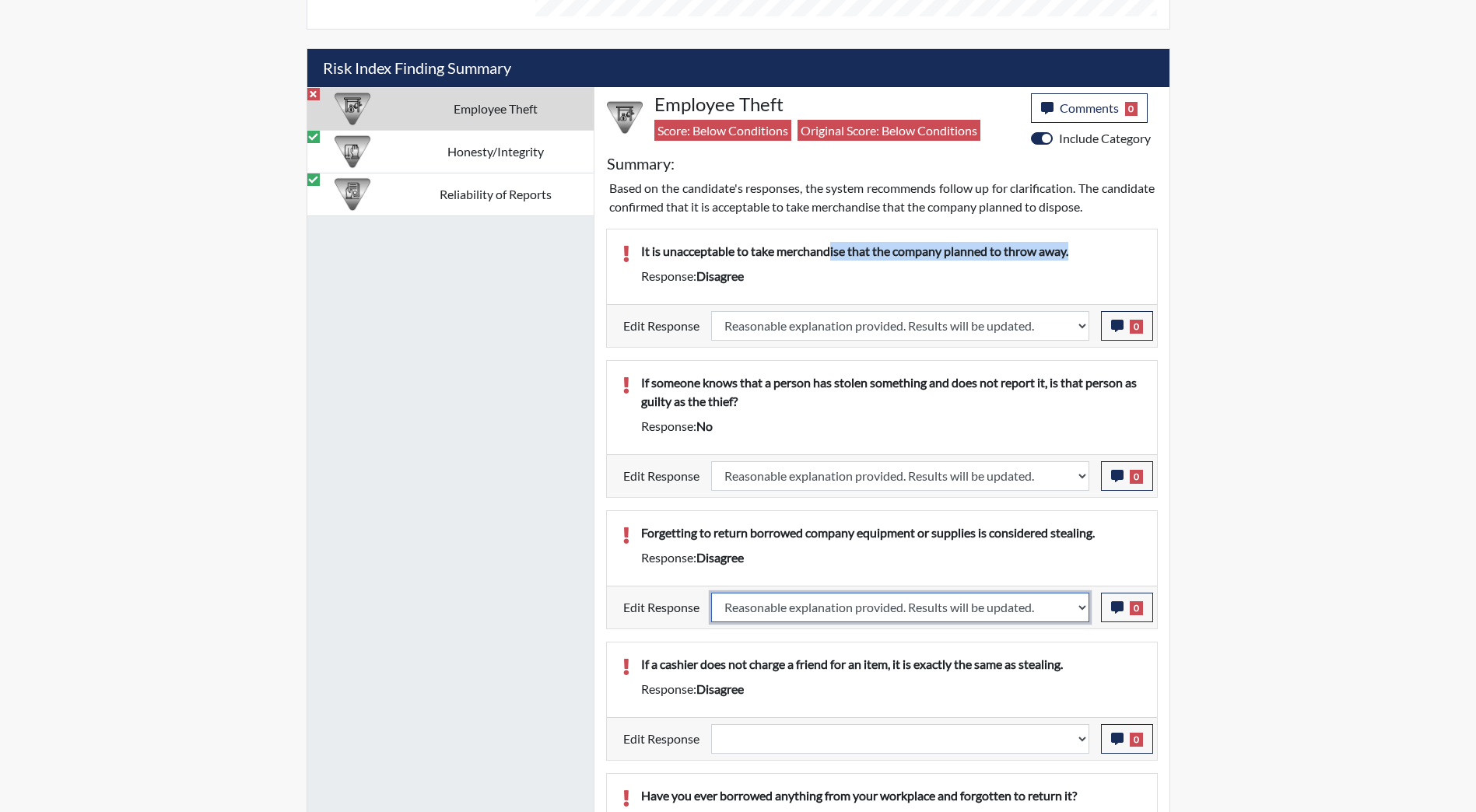
select select
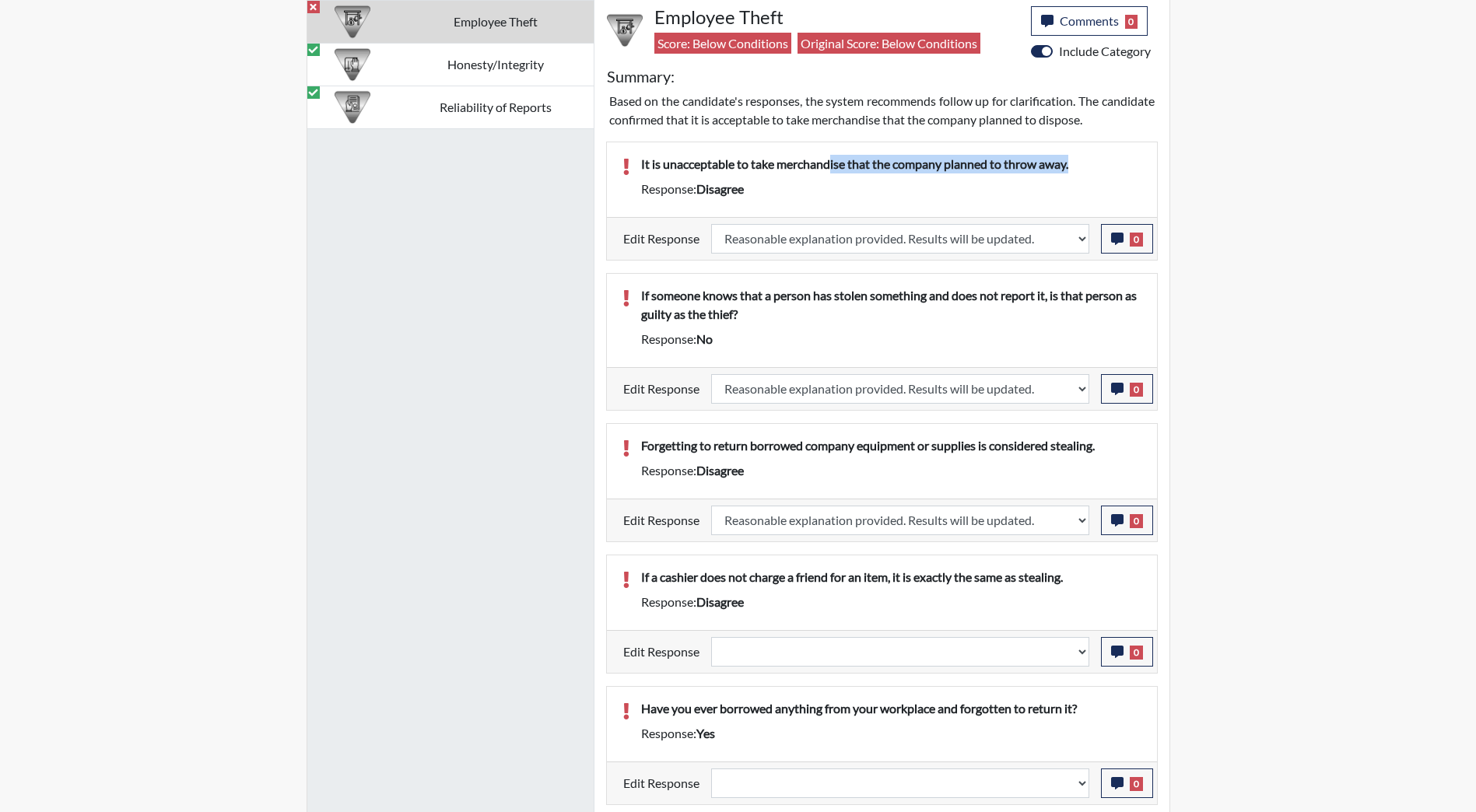
select select
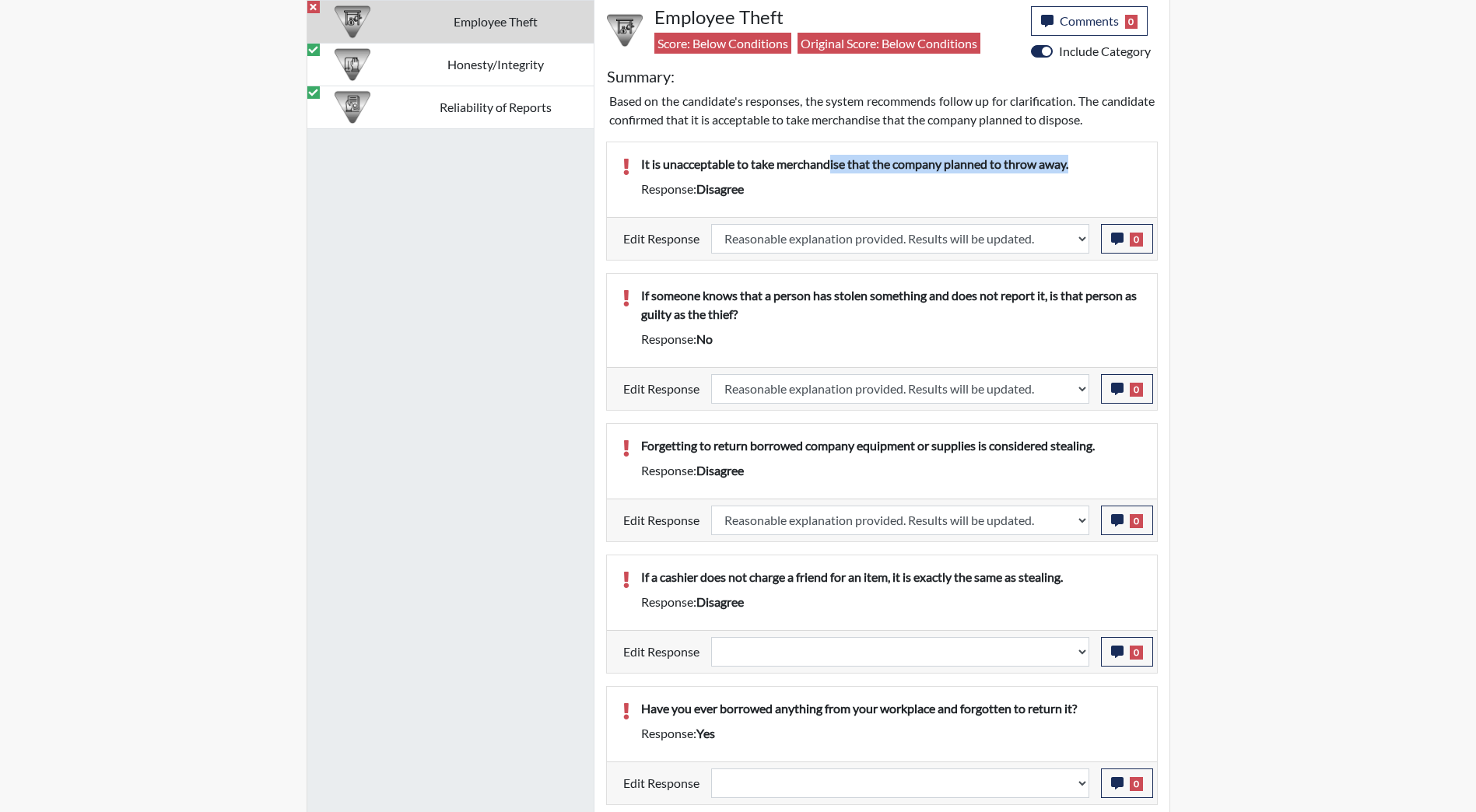
select select
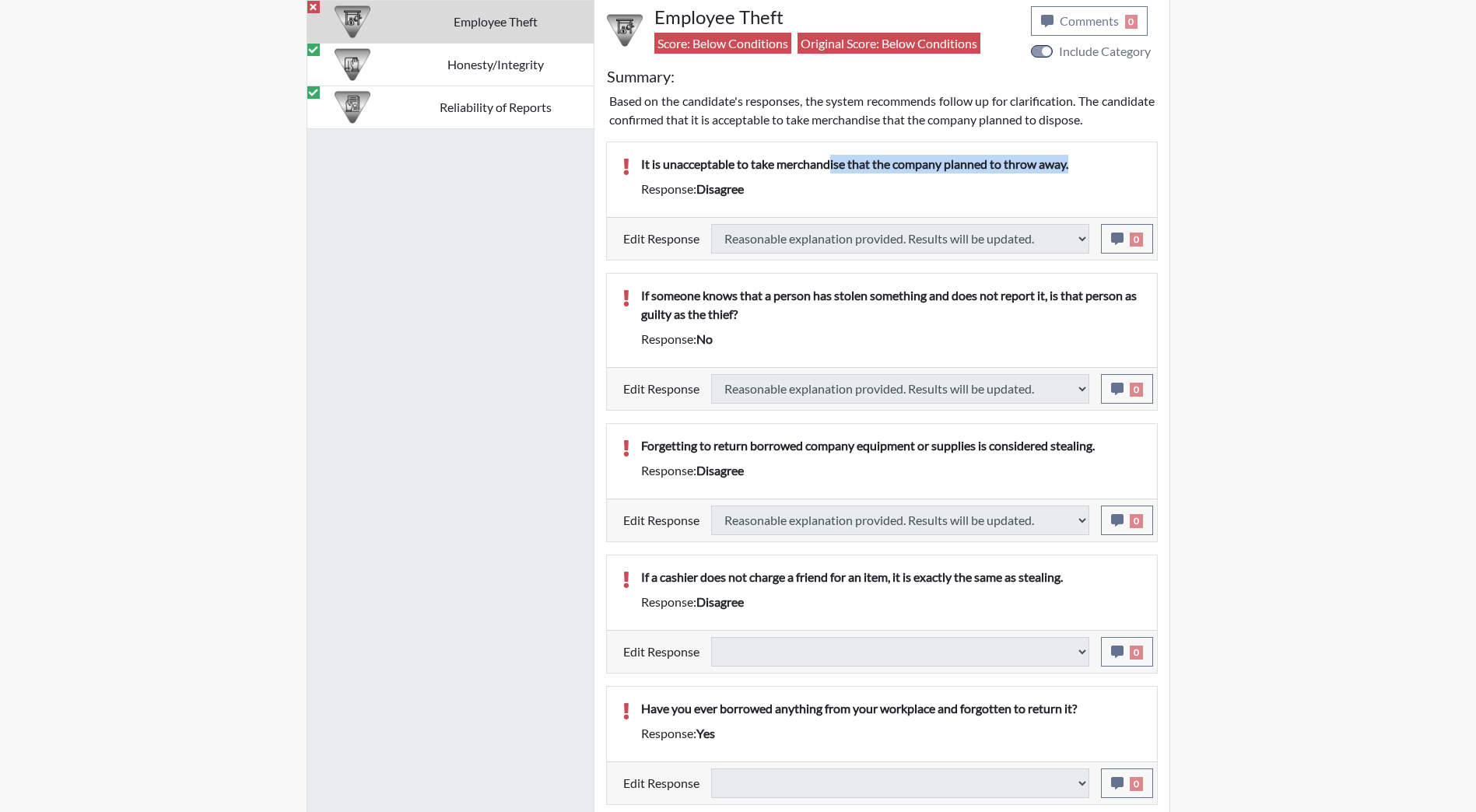
scroll to position [1166, 0]
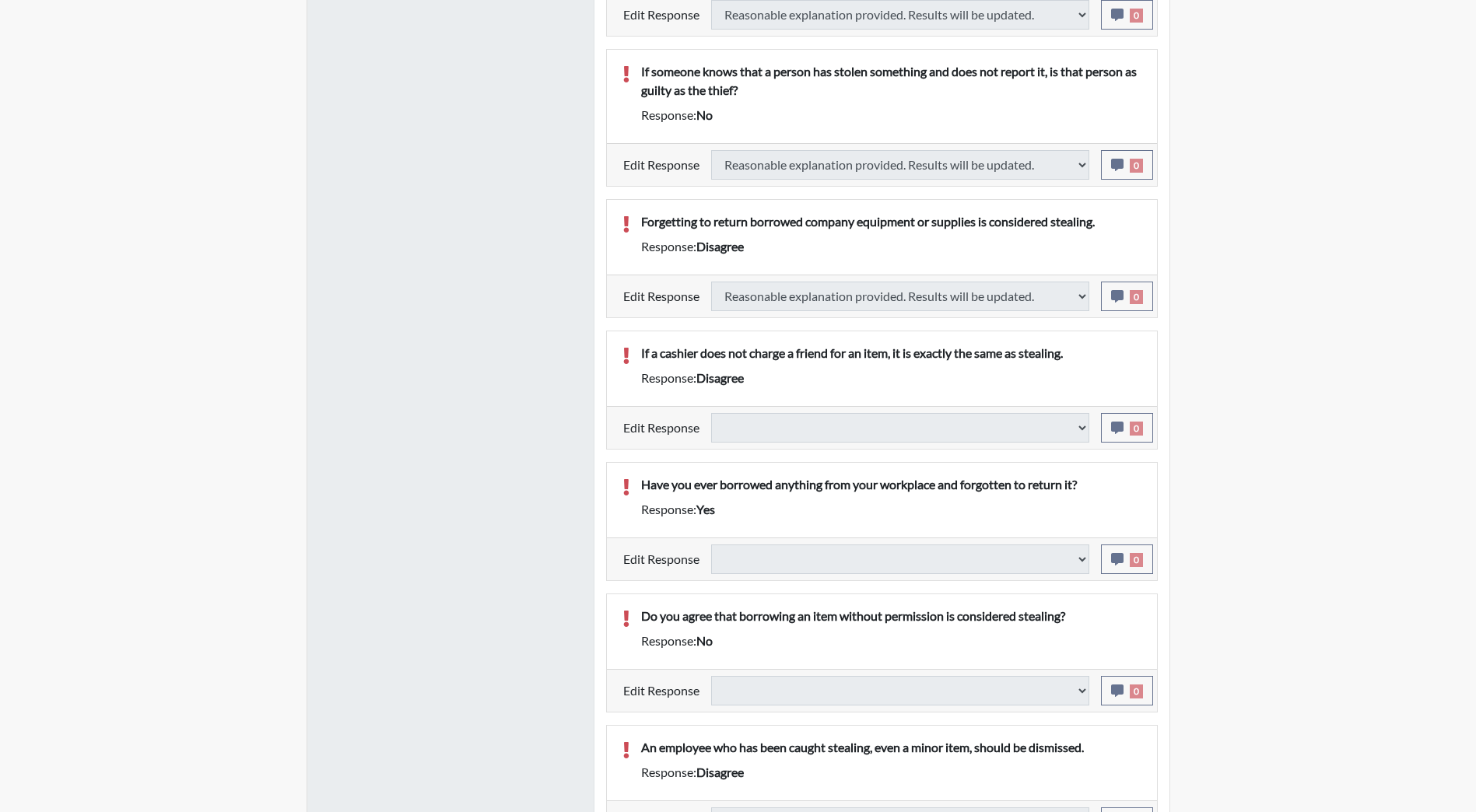
type input "Above Conditions"
select select
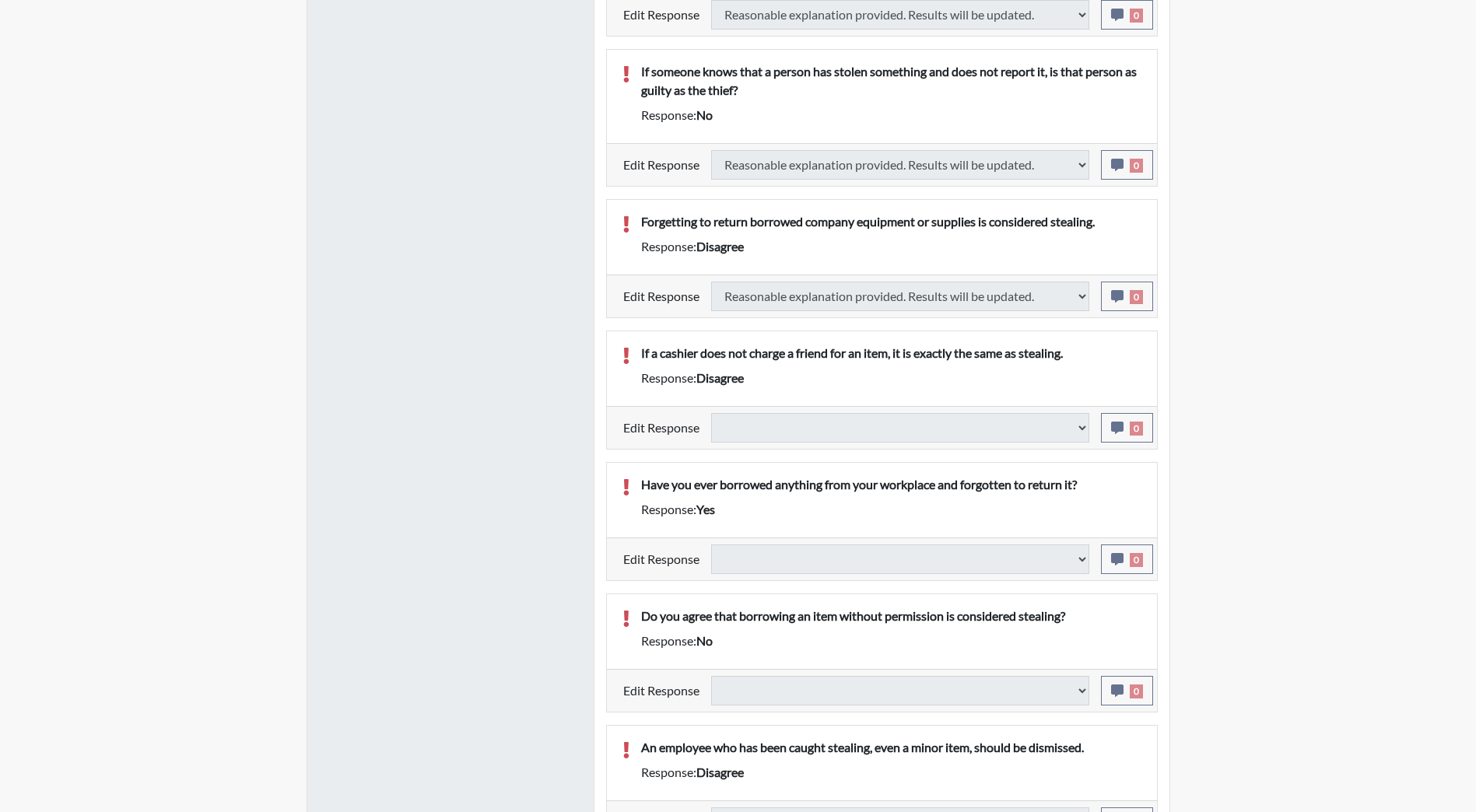
select select
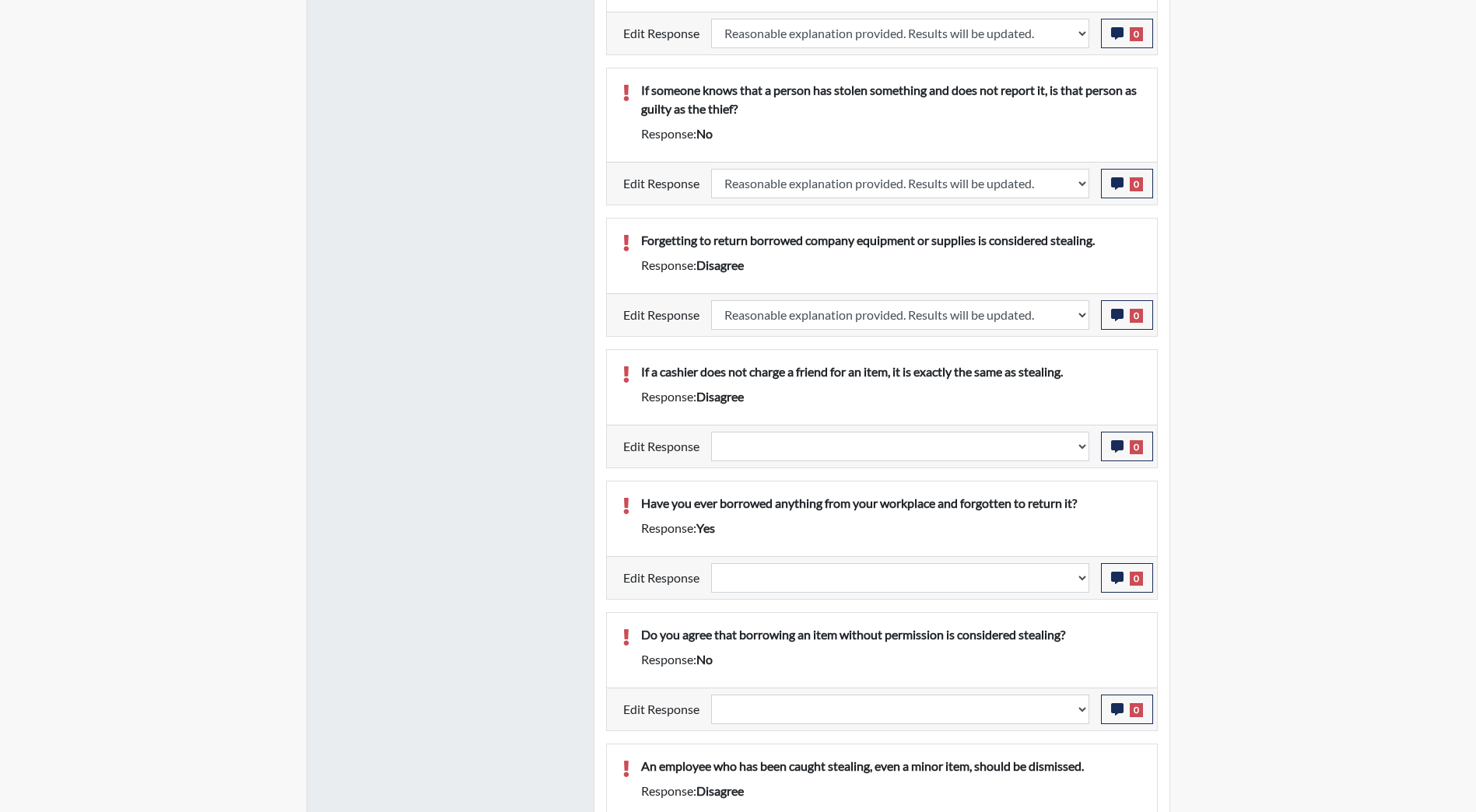
scroll to position [258, 647]
click at [1079, 451] on select "Question is not relevant. Results will be updated. Reasonable explanation provi…" at bounding box center [900, 446] width 378 height 30
select select "reasonable-explanation-provided"
click at [711, 431] on select "Question is not relevant. Results will be updated. Reasonable explanation provi…" at bounding box center [900, 446] width 378 height 30
select select
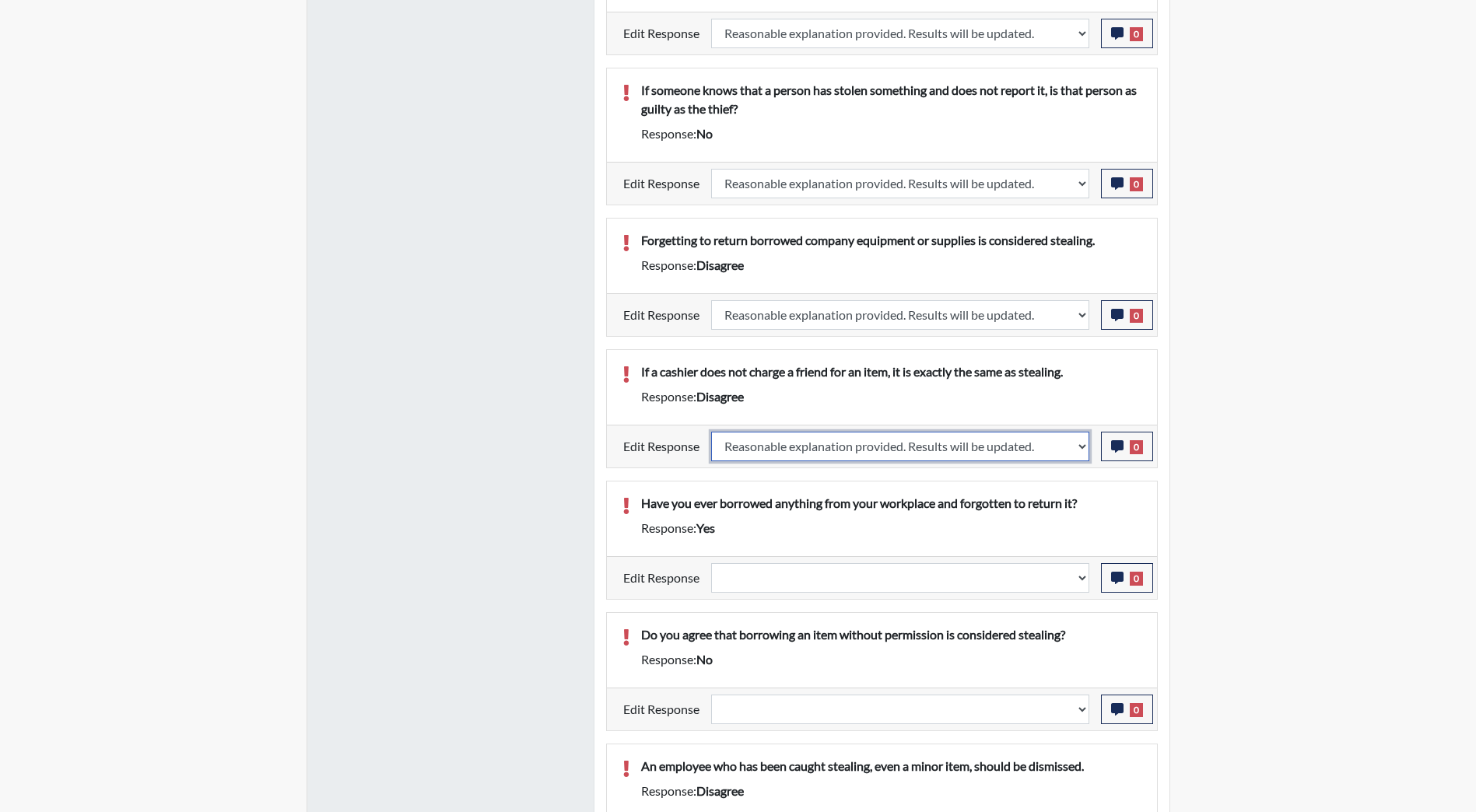
select select
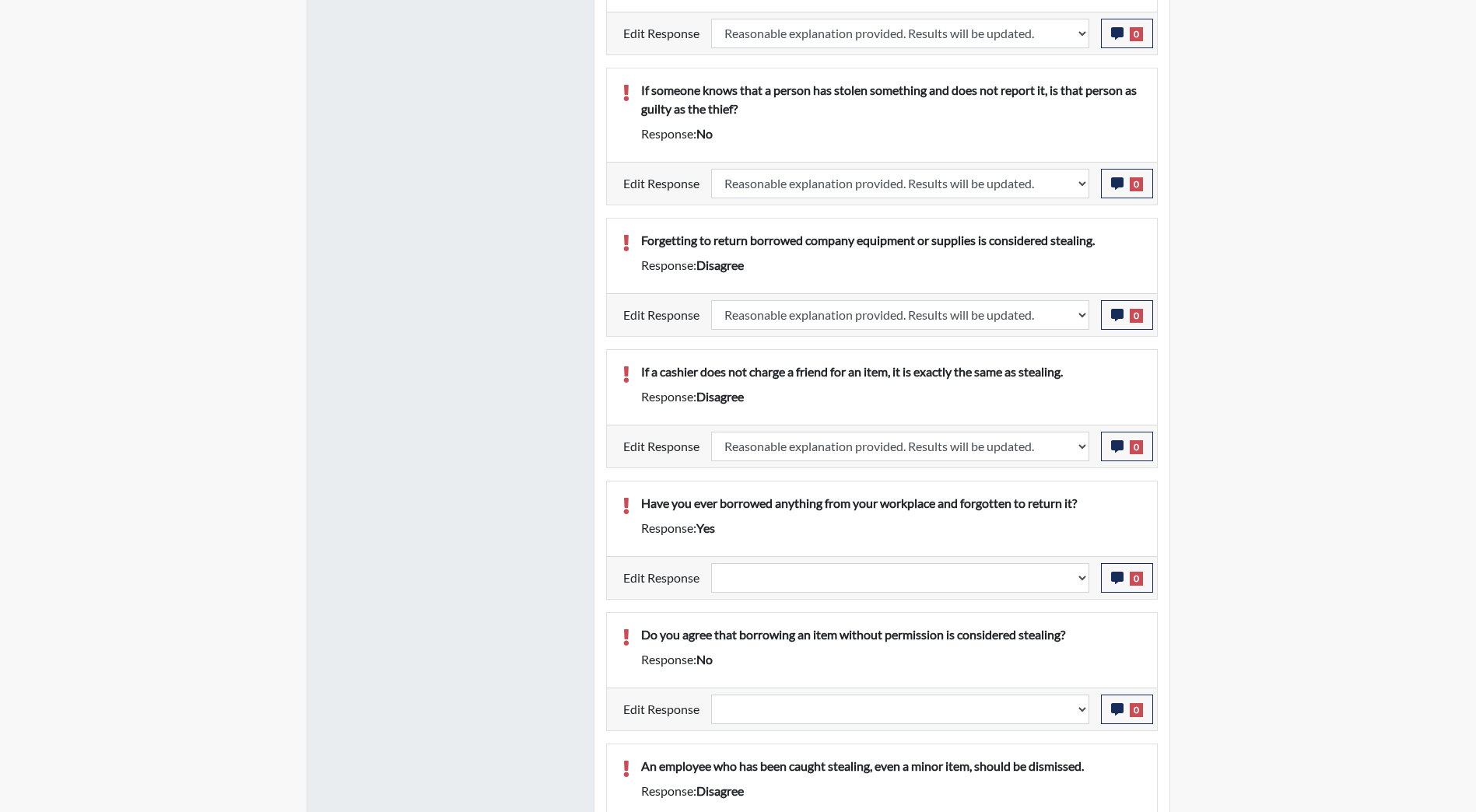
select select
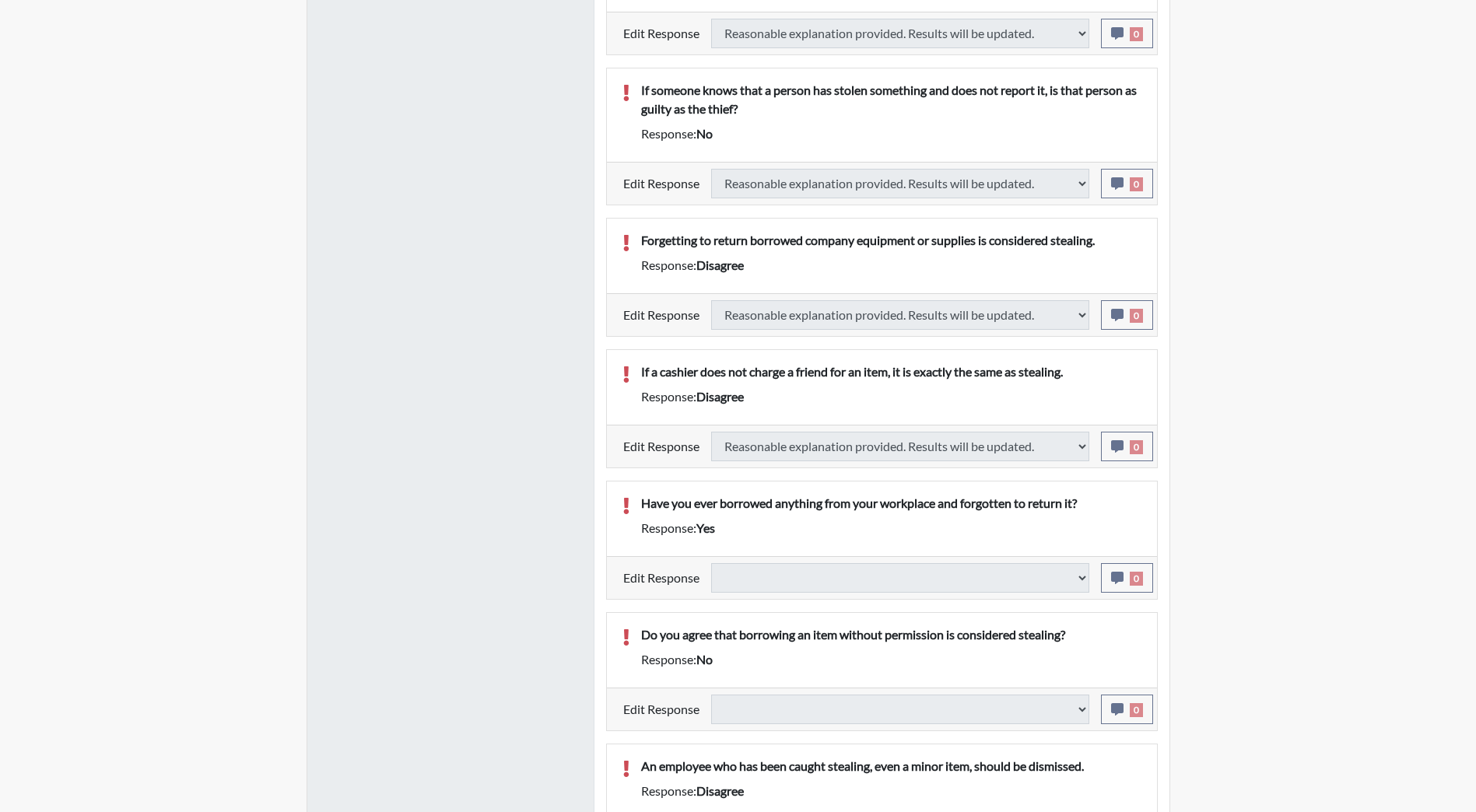
select select
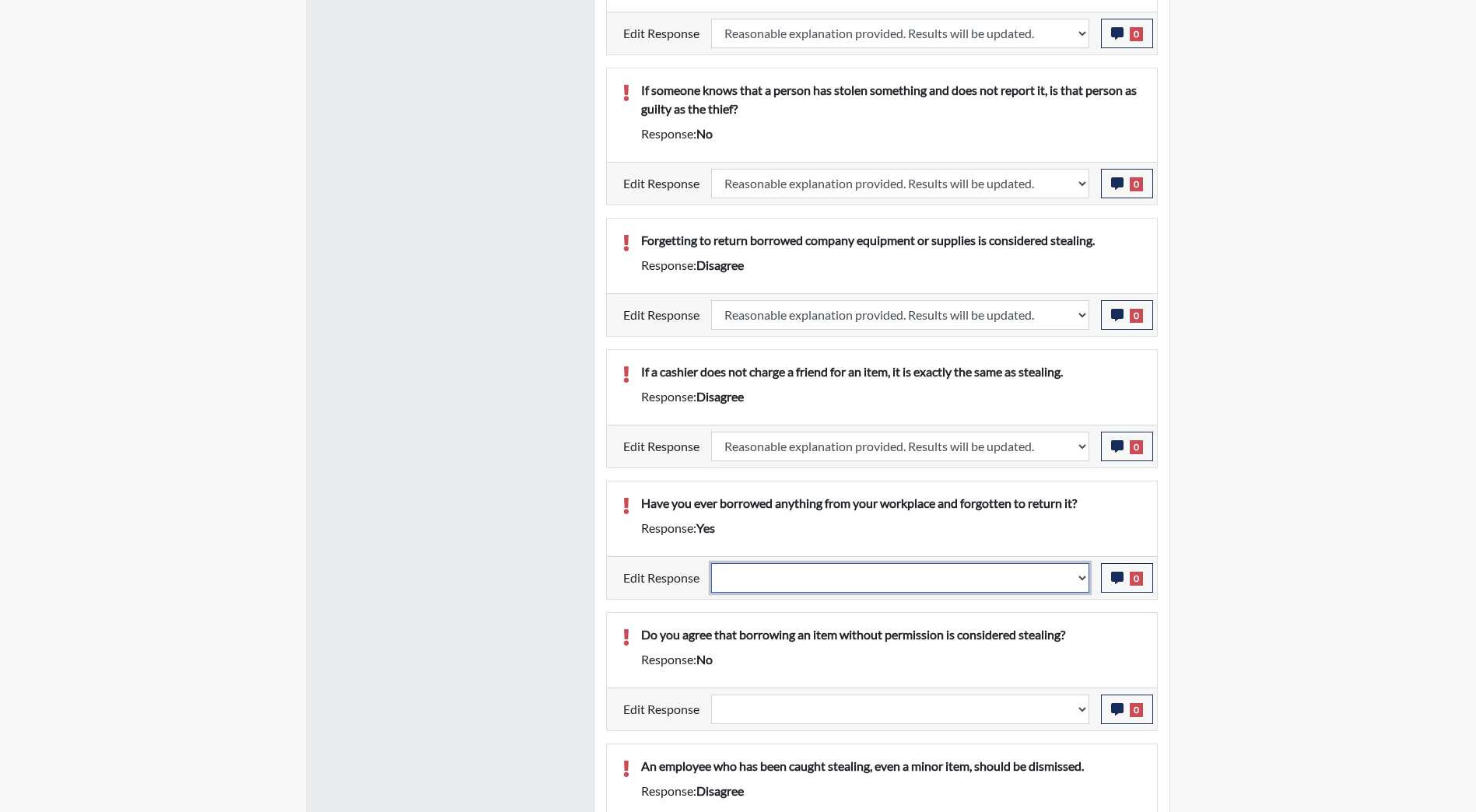
click at [1083, 575] on select "Question is not relevant. Results will be updated. Reasonable explanation provi…" at bounding box center [900, 578] width 378 height 30
select select "reasonable-explanation-provided"
click at [711, 563] on select "Question is not relevant. Results will be updated. Reasonable explanation provi…" at bounding box center [900, 578] width 378 height 30
select select
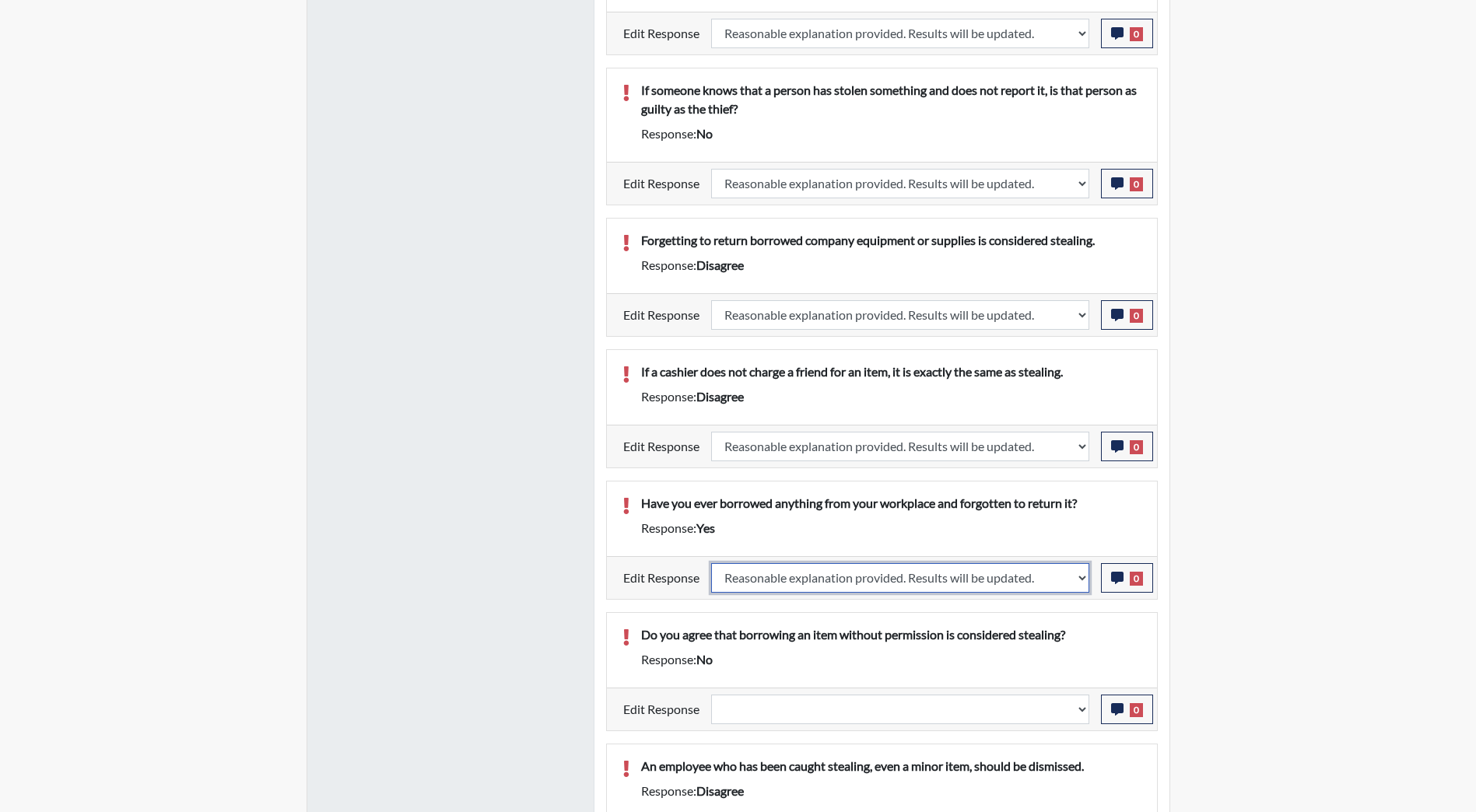
select select
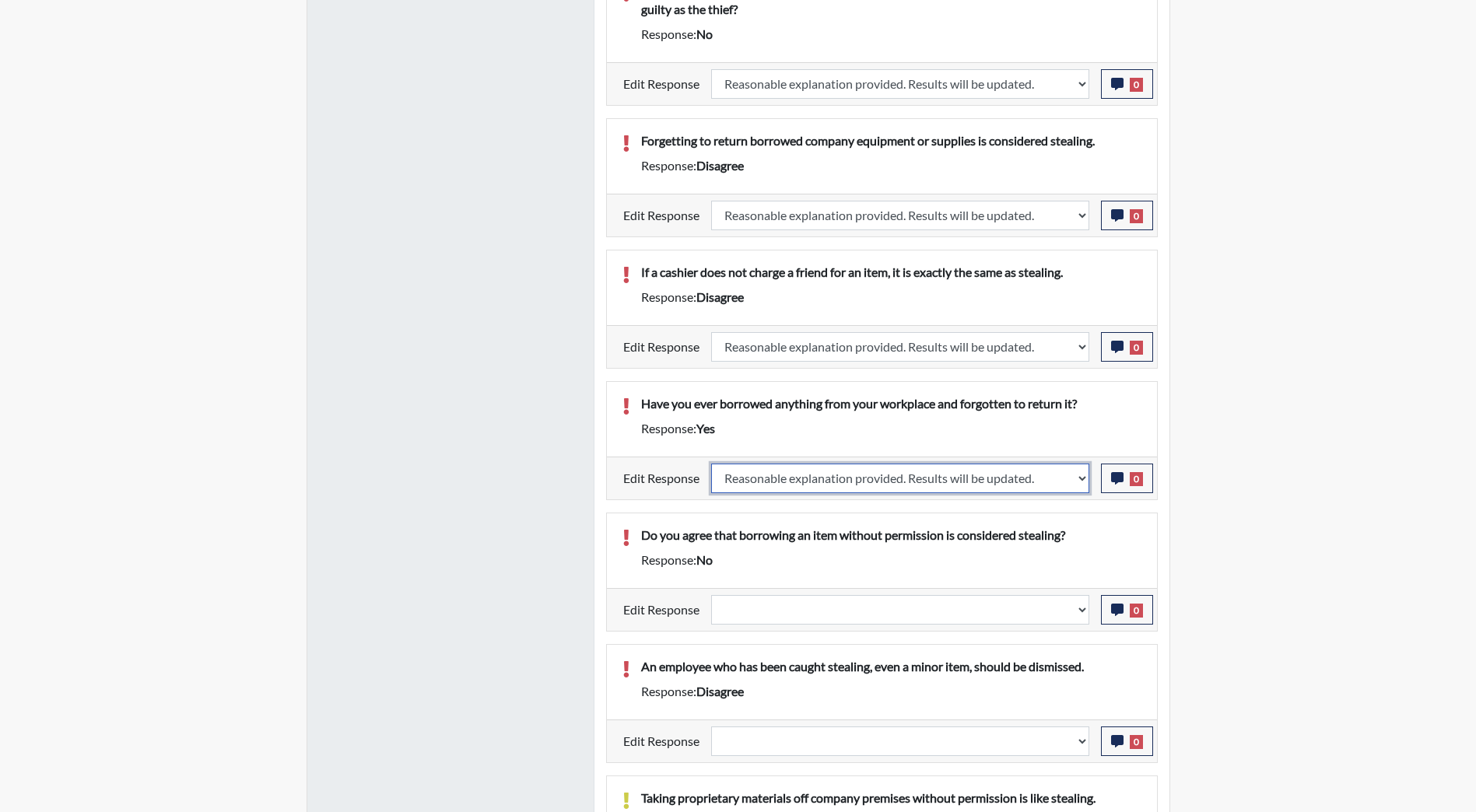
scroll to position [1478, 0]
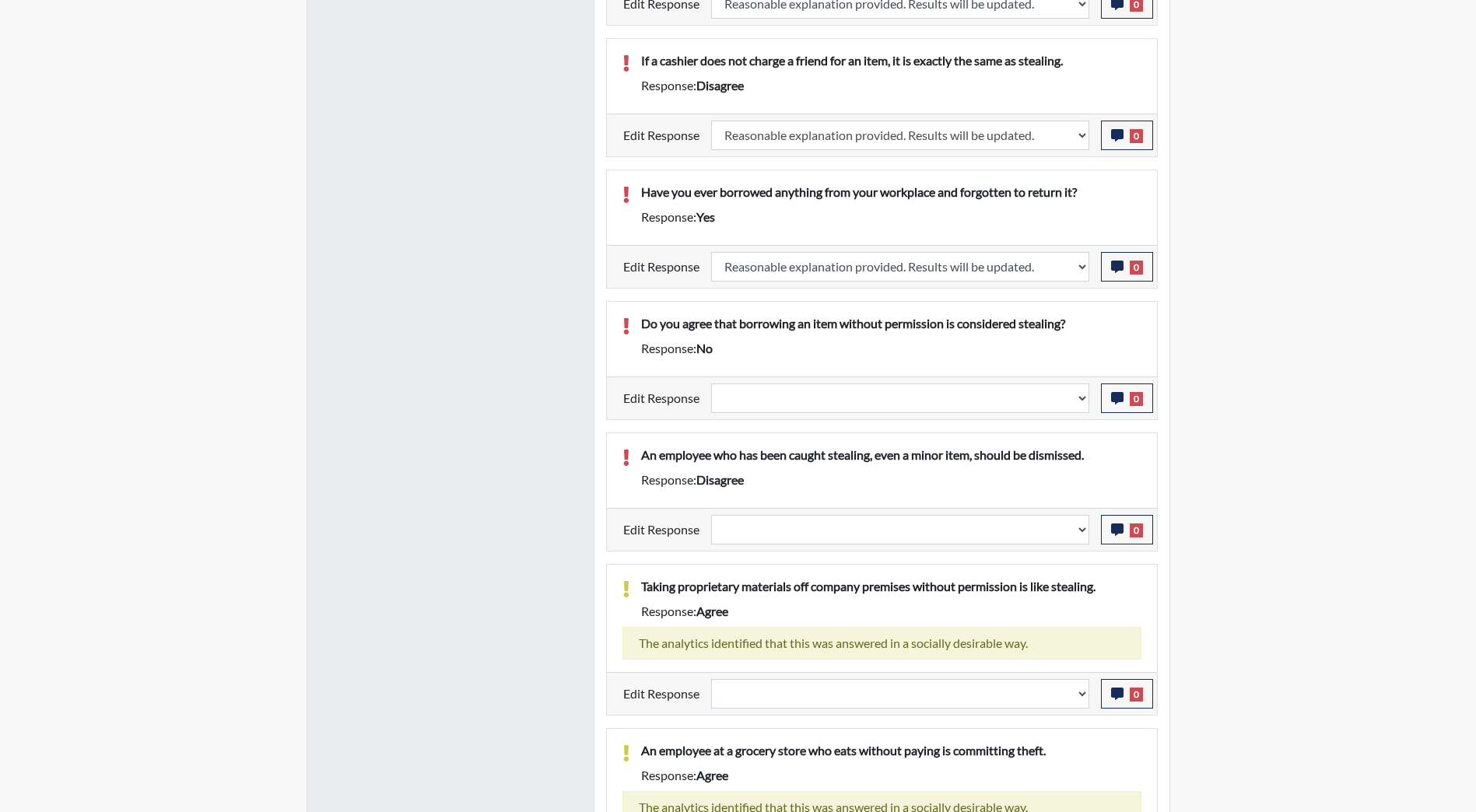
select select
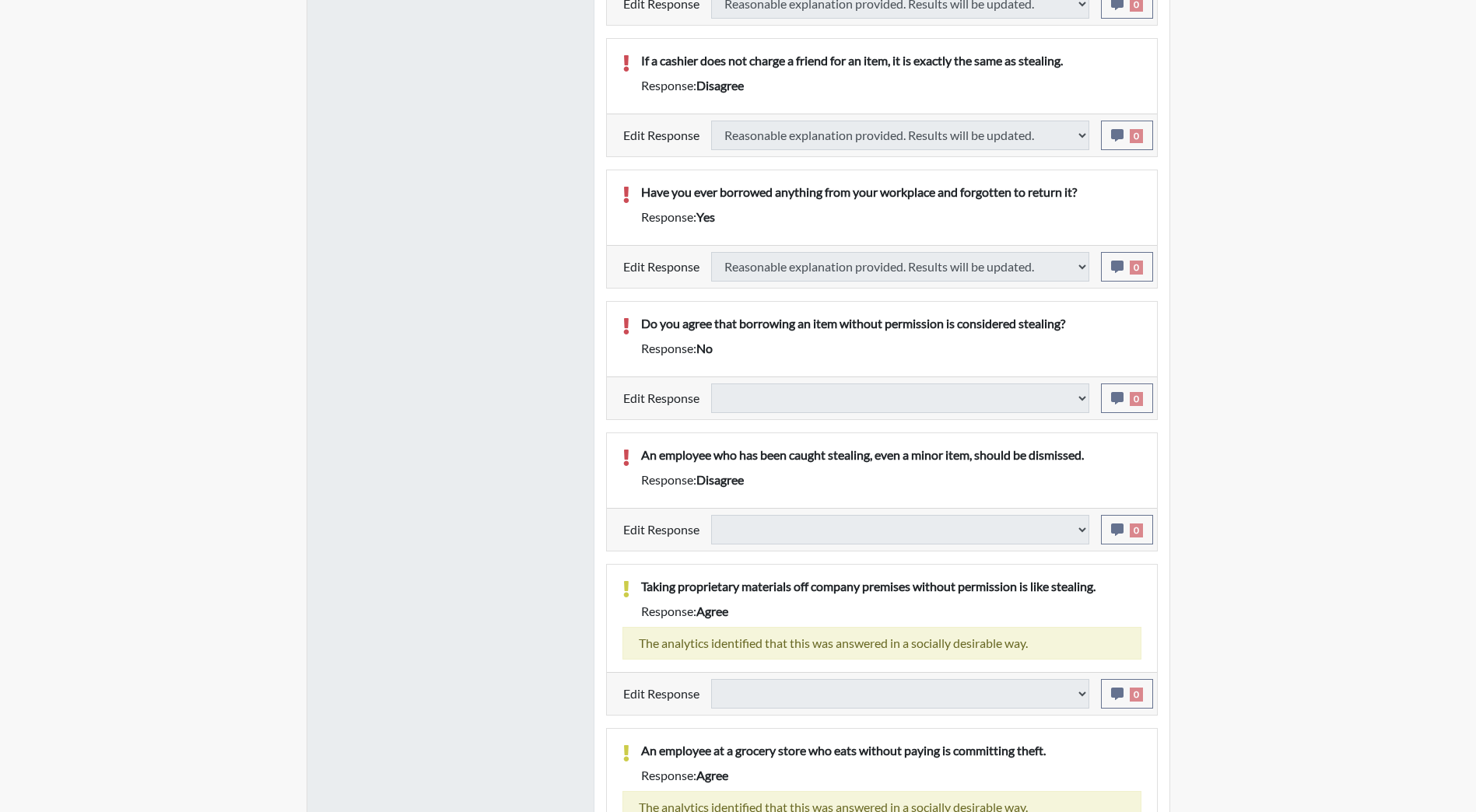
select select
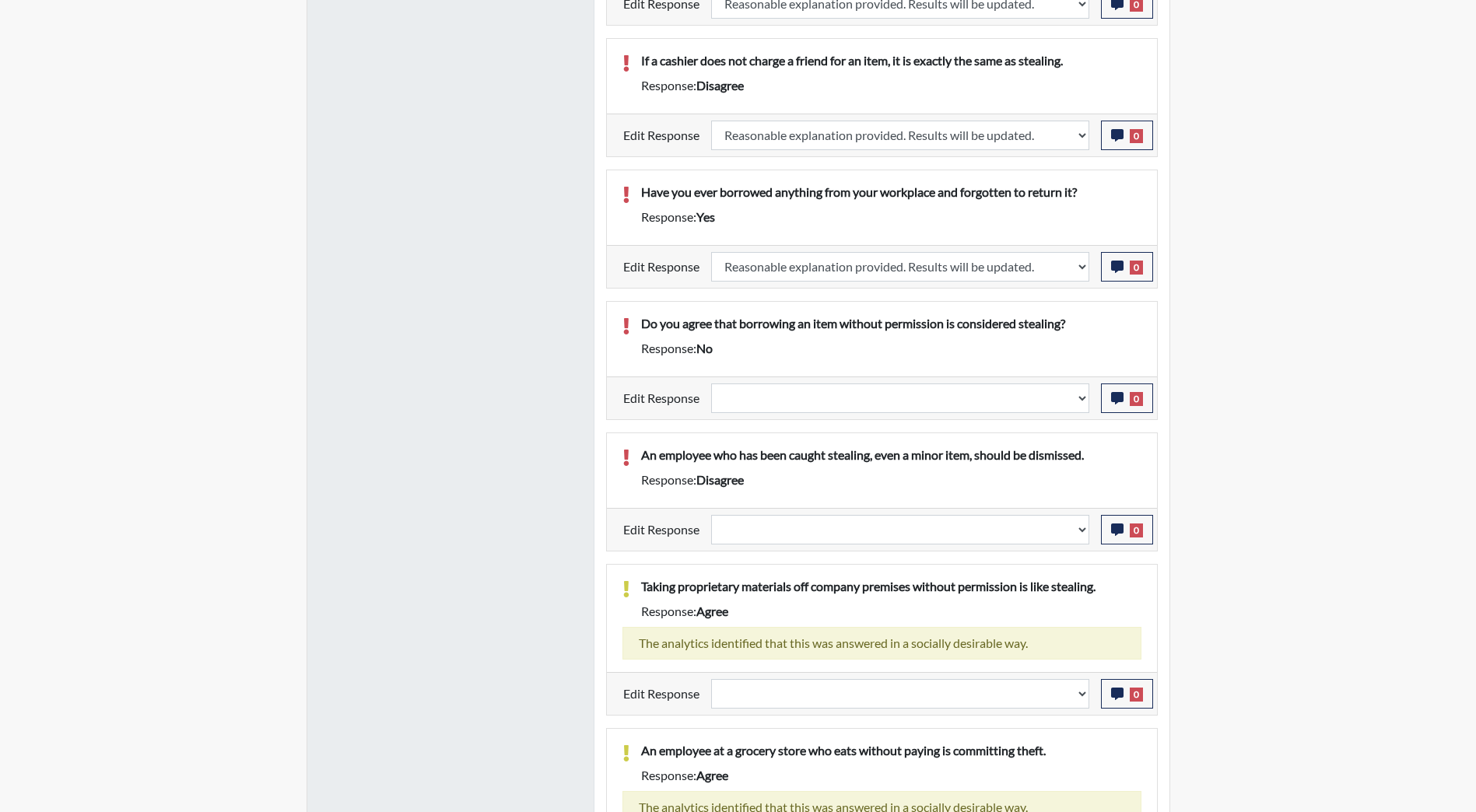
scroll to position [258, 647]
click at [1088, 700] on select "Question is not relevant. Results will be updated. Reasonable explanation provi…" at bounding box center [900, 693] width 378 height 30
select select "reasonable-explanation-provided"
click at [711, 679] on select "Question is not relevant. Results will be updated. Reasonable explanation provi…" at bounding box center [900, 693] width 378 height 30
select select
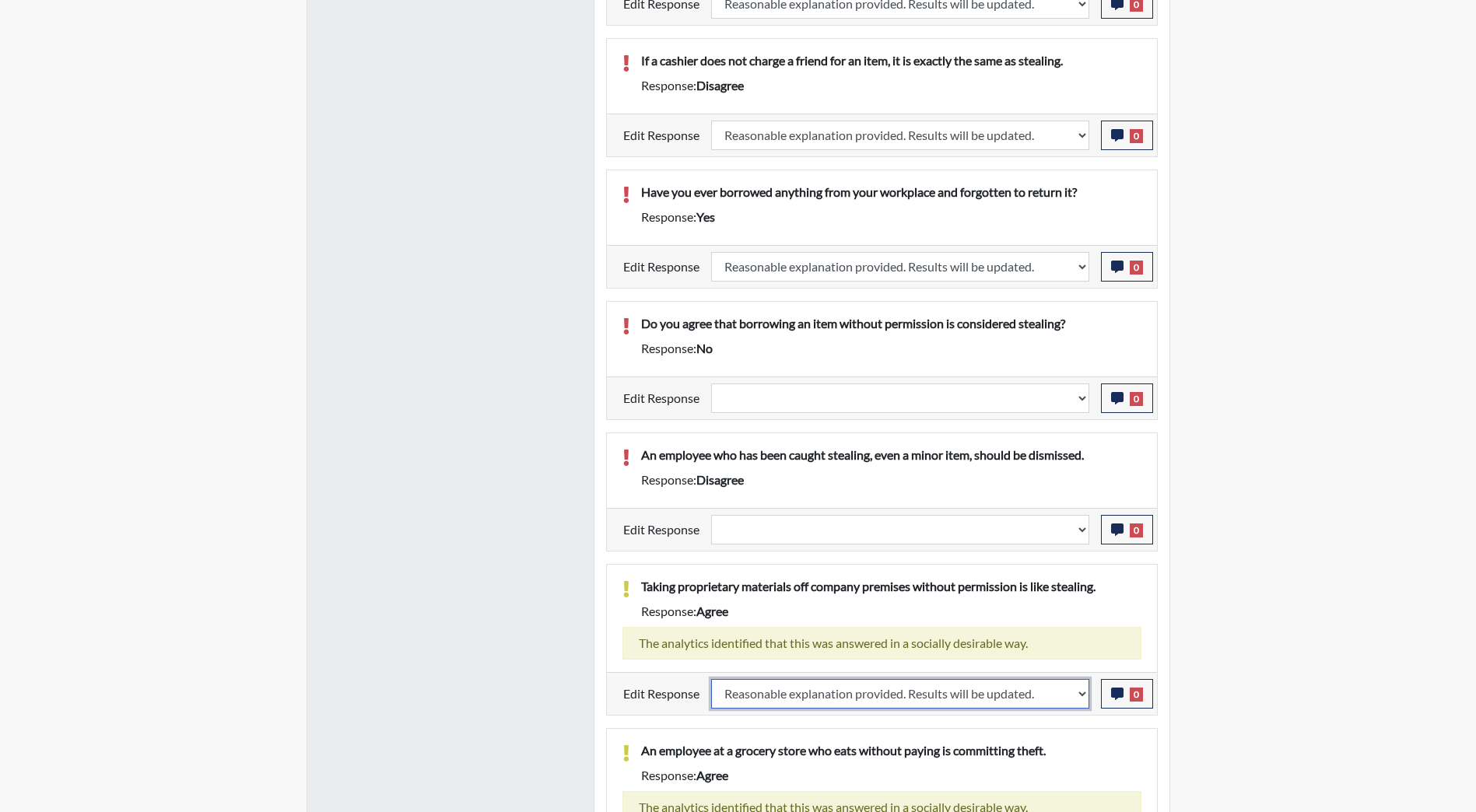
select select
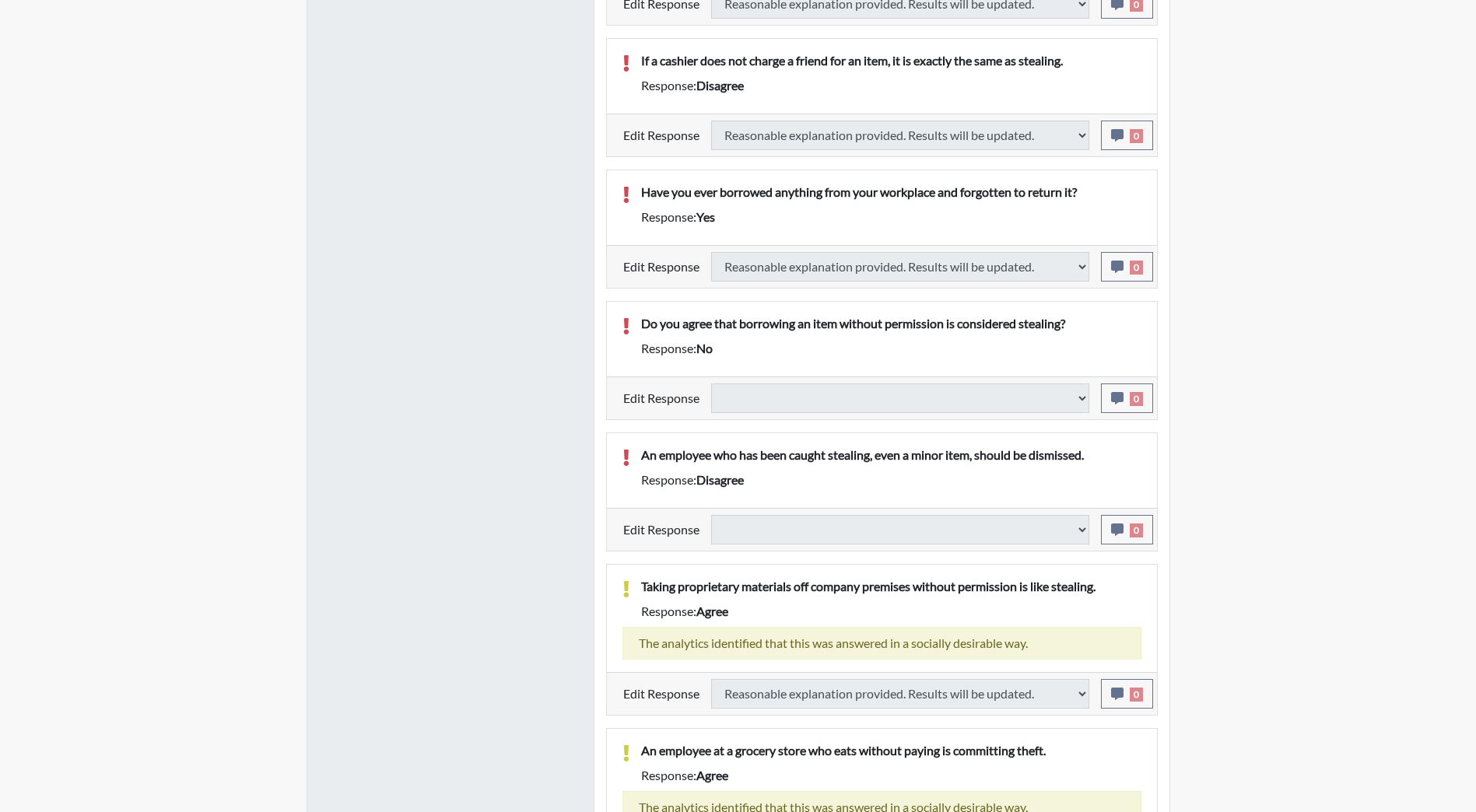
select select
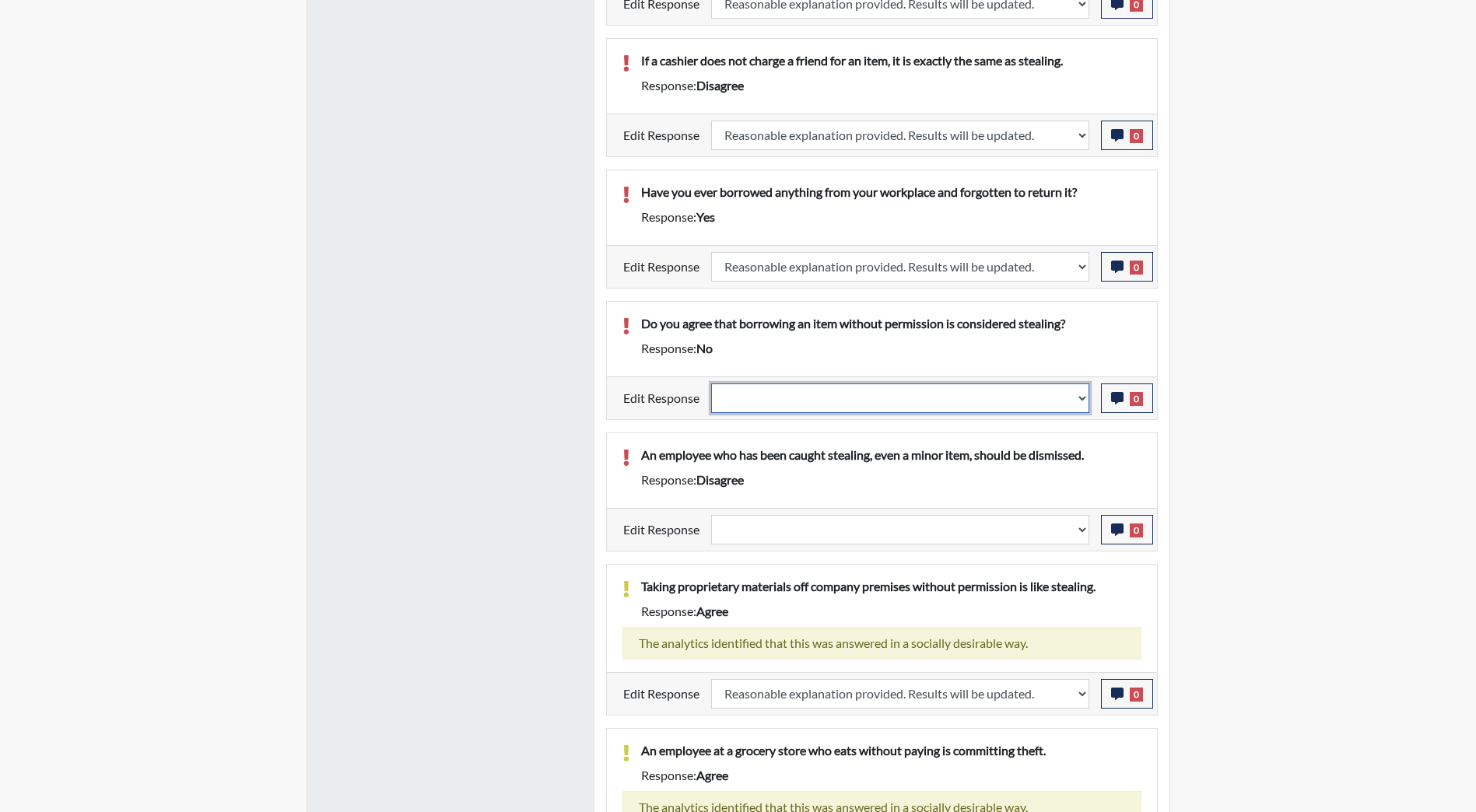
click at [1076, 400] on select "Question is not relevant. Results will be updated. Reasonable explanation provi…" at bounding box center [900, 398] width 378 height 30
select select "reasonable-explanation-provided"
click at [711, 383] on select "Question is not relevant. Results will be updated. Reasonable explanation provi…" at bounding box center [900, 398] width 378 height 30
select select
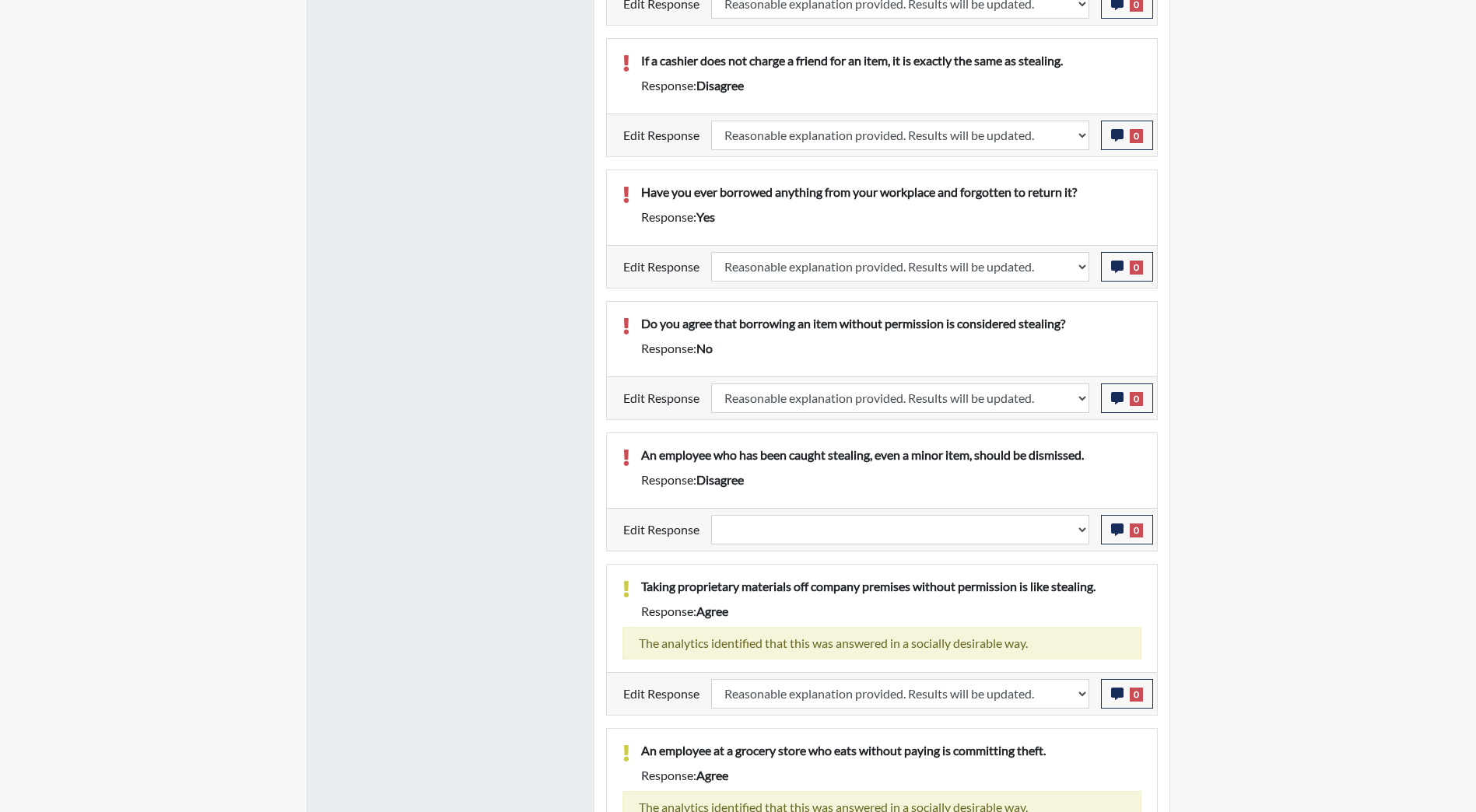
select select
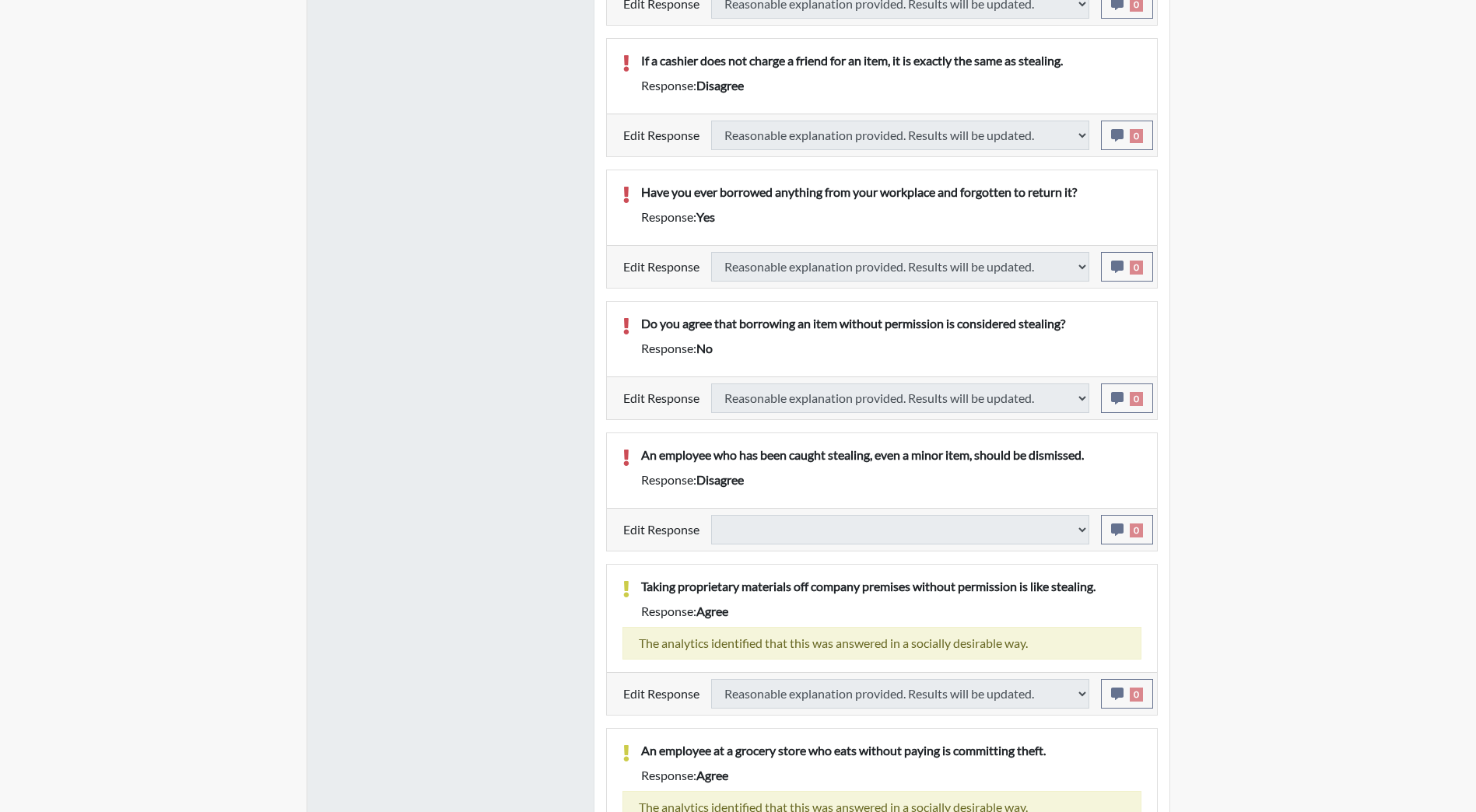
select select
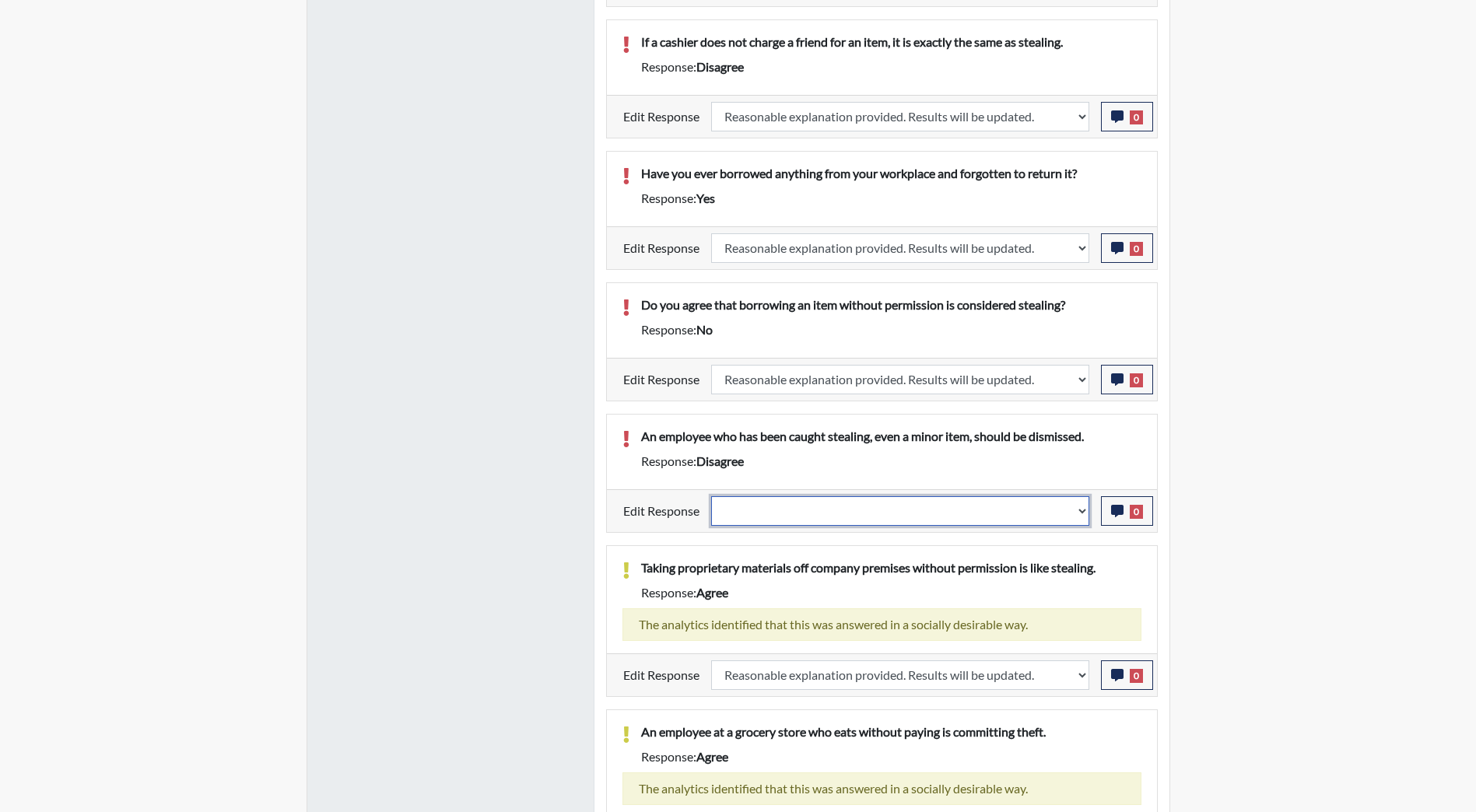
click at [1080, 506] on select "Question is not relevant. Results will be updated. Reasonable explanation provi…" at bounding box center [900, 510] width 378 height 30
select select "reasonable-explanation-provided"
click at [711, 496] on select "Question is not relevant. Results will be updated. Reasonable explanation provi…" at bounding box center [900, 510] width 378 height 30
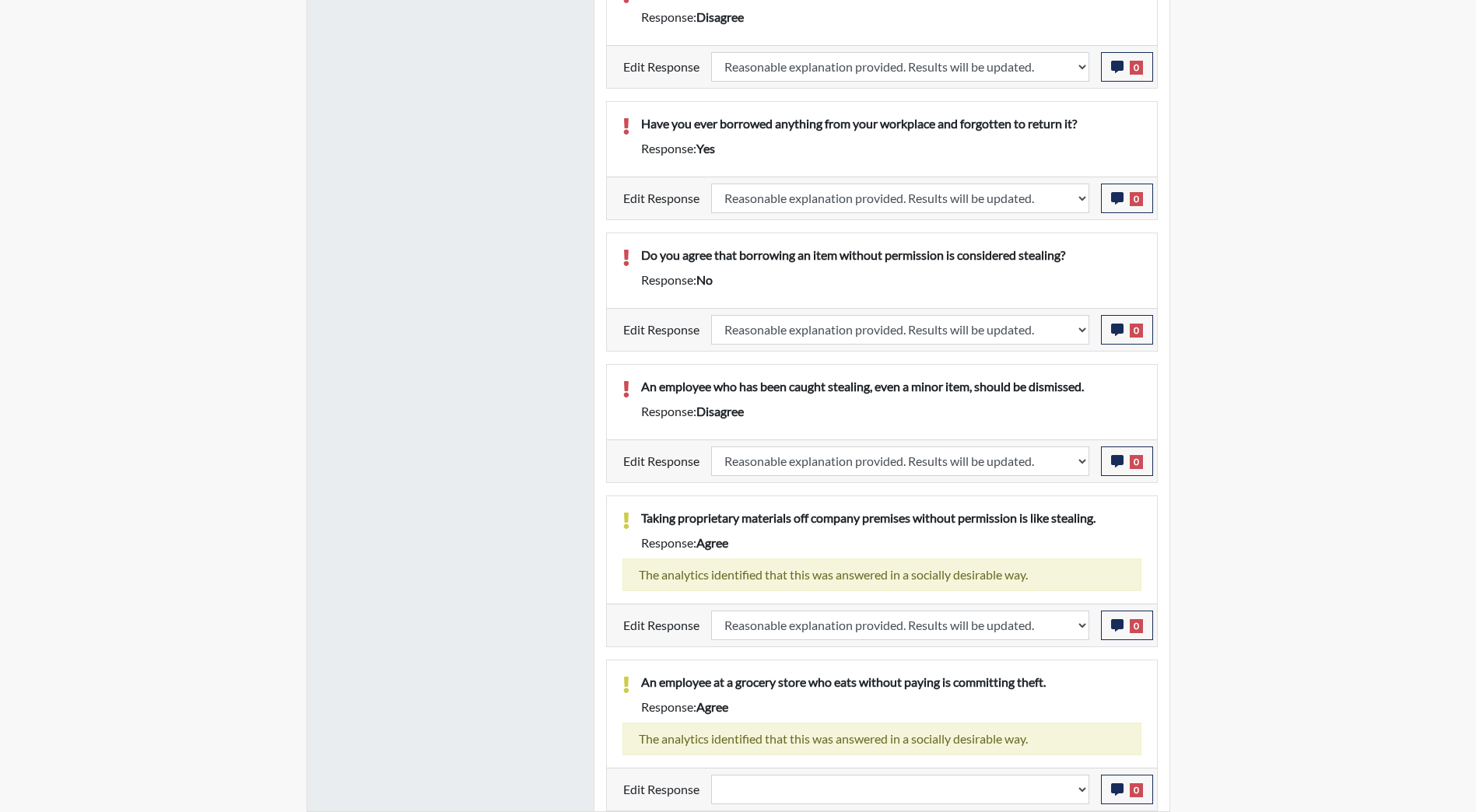
scroll to position [1546, 0]
click at [1078, 792] on select "Question is not relevant. Results will be updated. Reasonable explanation provi…" at bounding box center [900, 789] width 378 height 30
click at [1085, 788] on select "Question is not relevant. Results will be updated. Reasonable explanation provi…" at bounding box center [900, 789] width 378 height 30
select select "reasonable-explanation-provided"
click at [711, 775] on select "Question is not relevant. Results will be updated. Reasonable explanation provi…" at bounding box center [900, 789] width 378 height 30
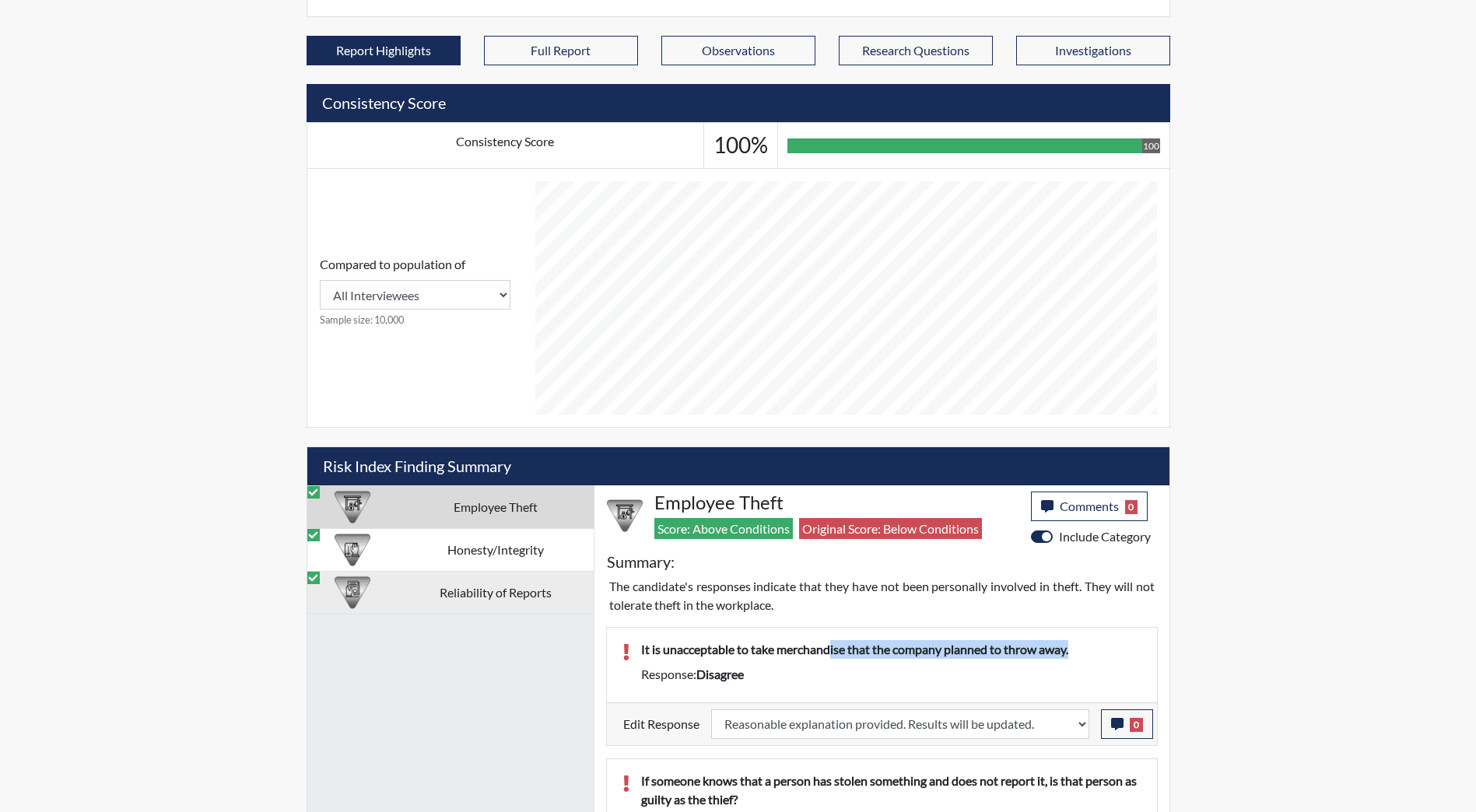
scroll to position [258, 647]
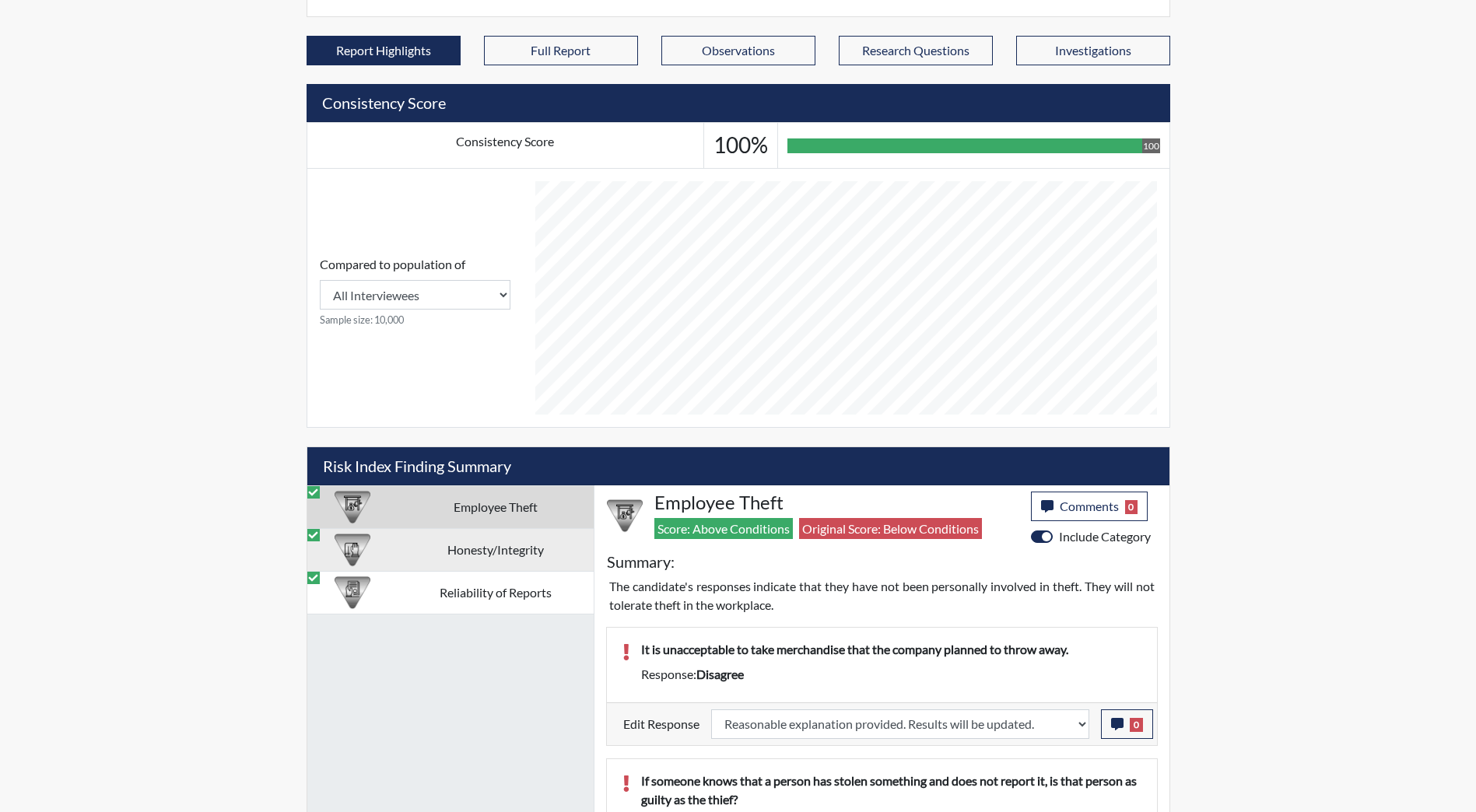
click at [469, 547] on td "Honesty/Integrity" at bounding box center [495, 550] width 196 height 42
select select "reasonable-explanation-provided"
select select
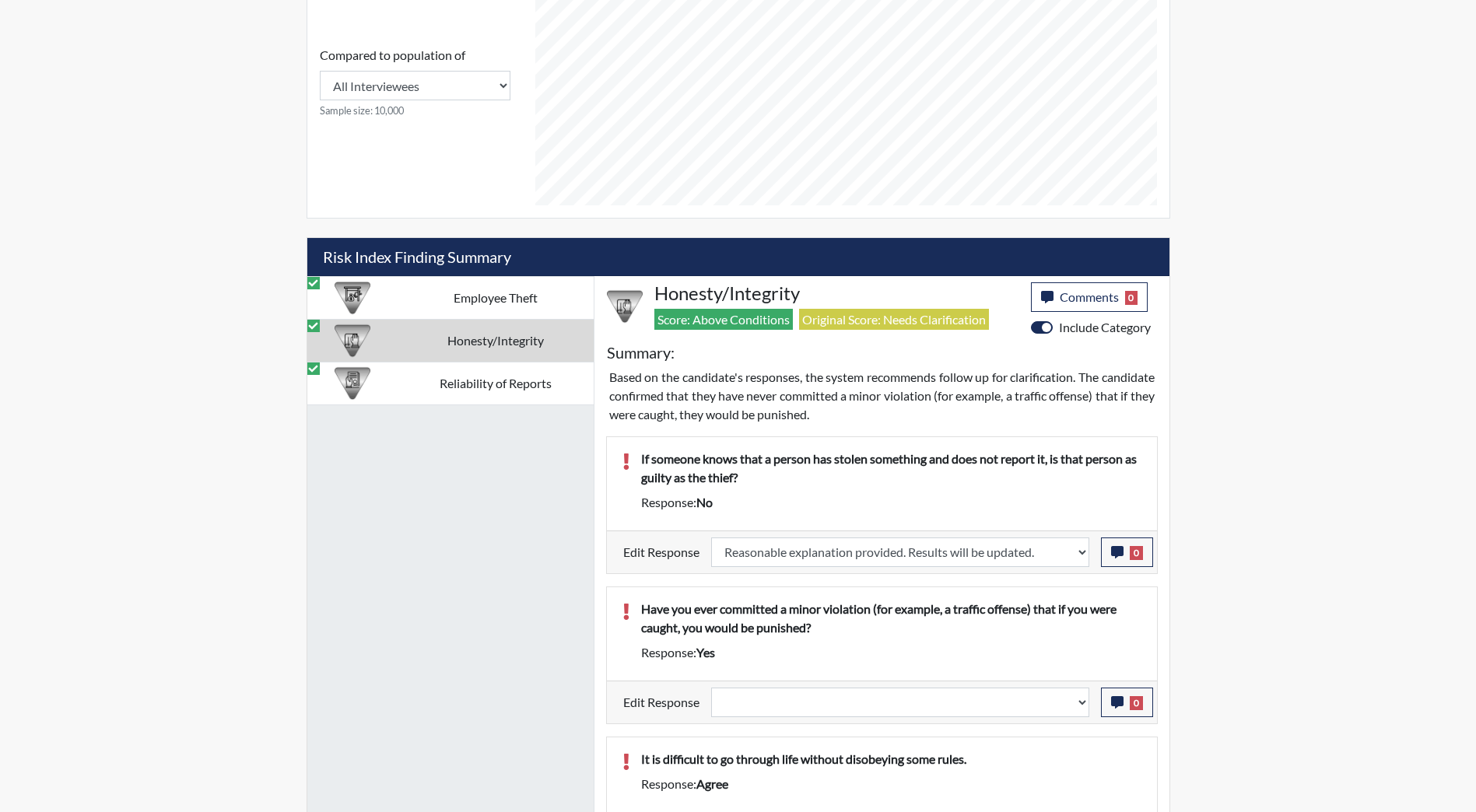
scroll to position [711, 0]
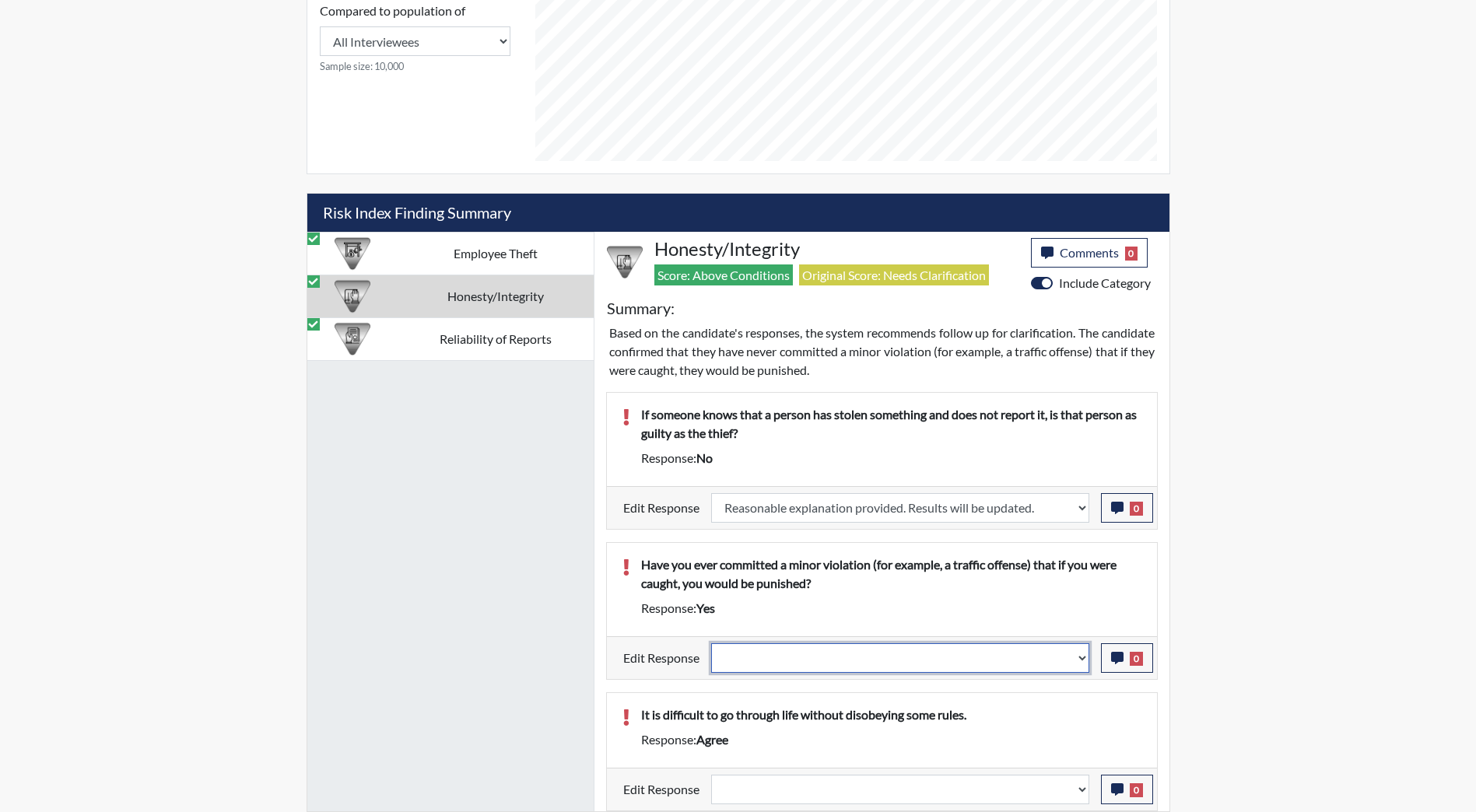
click at [919, 651] on select "Question is not relevant. Results will be updated. Reasonable explanation provi…" at bounding box center [900, 657] width 378 height 30
select select "reasonable-explanation-provided"
click at [711, 643] on select "Question is not relevant. Results will be updated. Reasonable explanation provi…" at bounding box center [900, 657] width 378 height 30
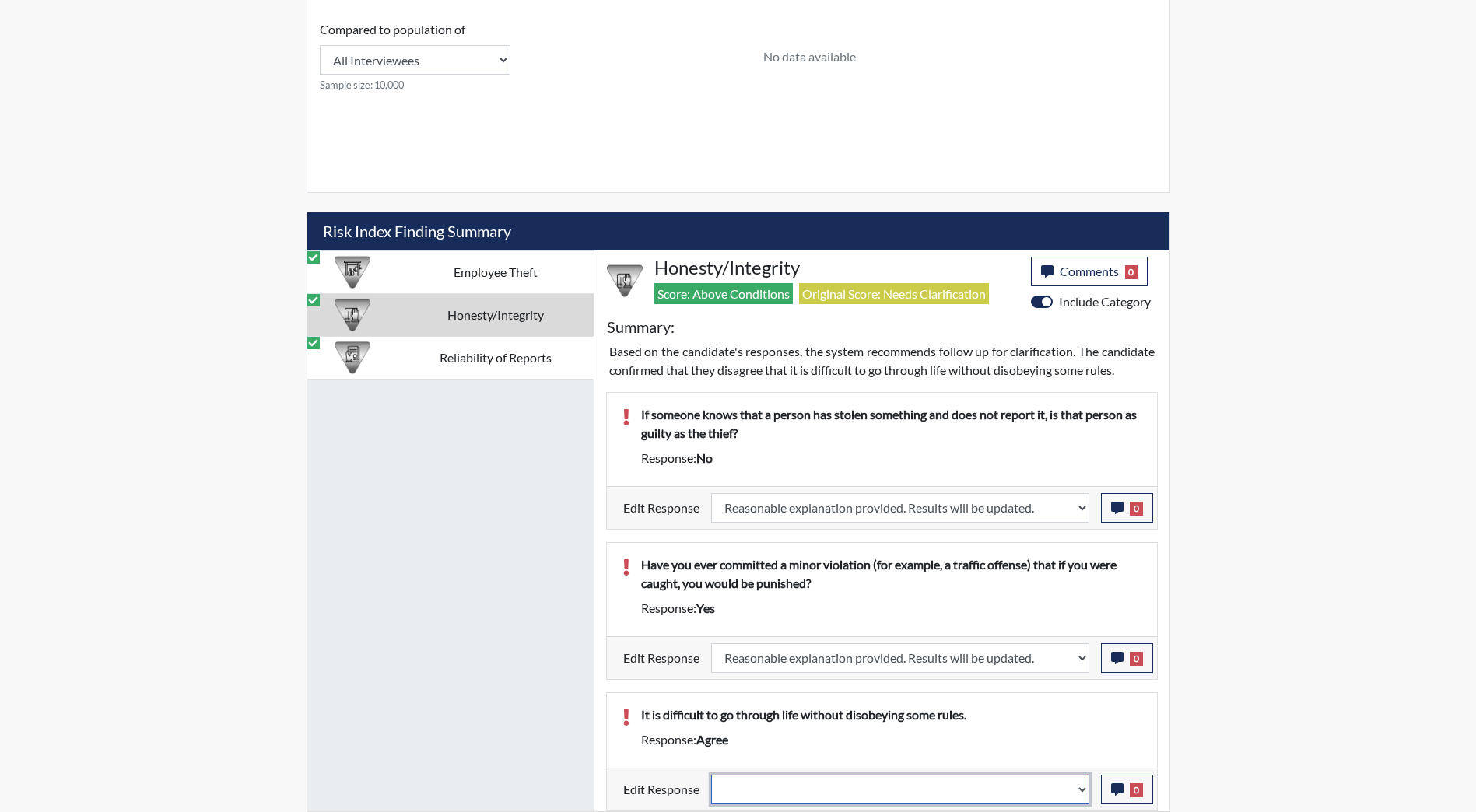
click at [1008, 796] on select "Question is not relevant. Results will be updated. Reasonable explanation provi…" at bounding box center [900, 789] width 378 height 30
select select "reasonable-explanation-provided"
click at [711, 775] on select "Question is not relevant. Results will be updated. Reasonable explanation provi…" at bounding box center [900, 789] width 378 height 30
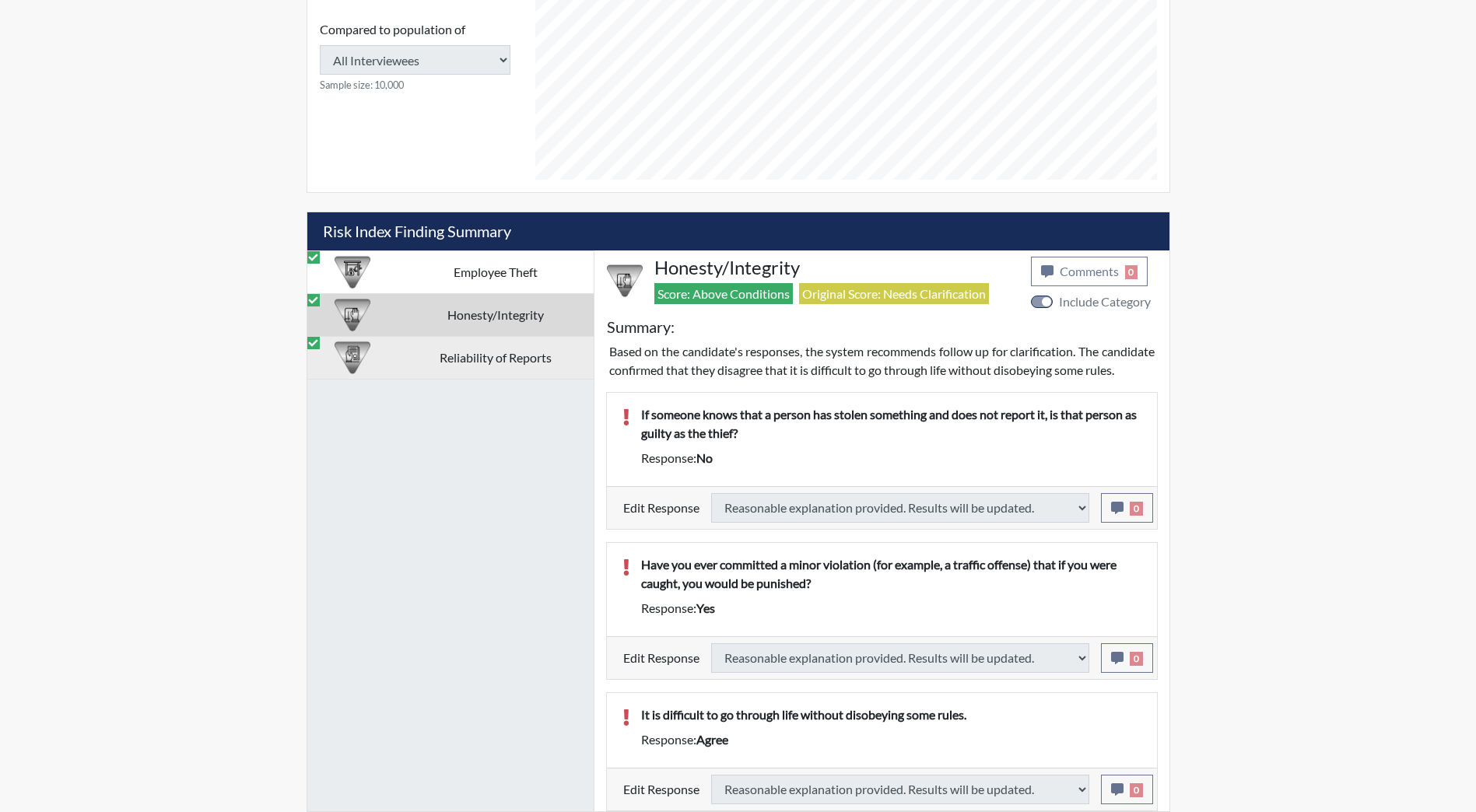
click at [441, 340] on td "Reliability of Reports" at bounding box center [495, 358] width 196 height 42
select select
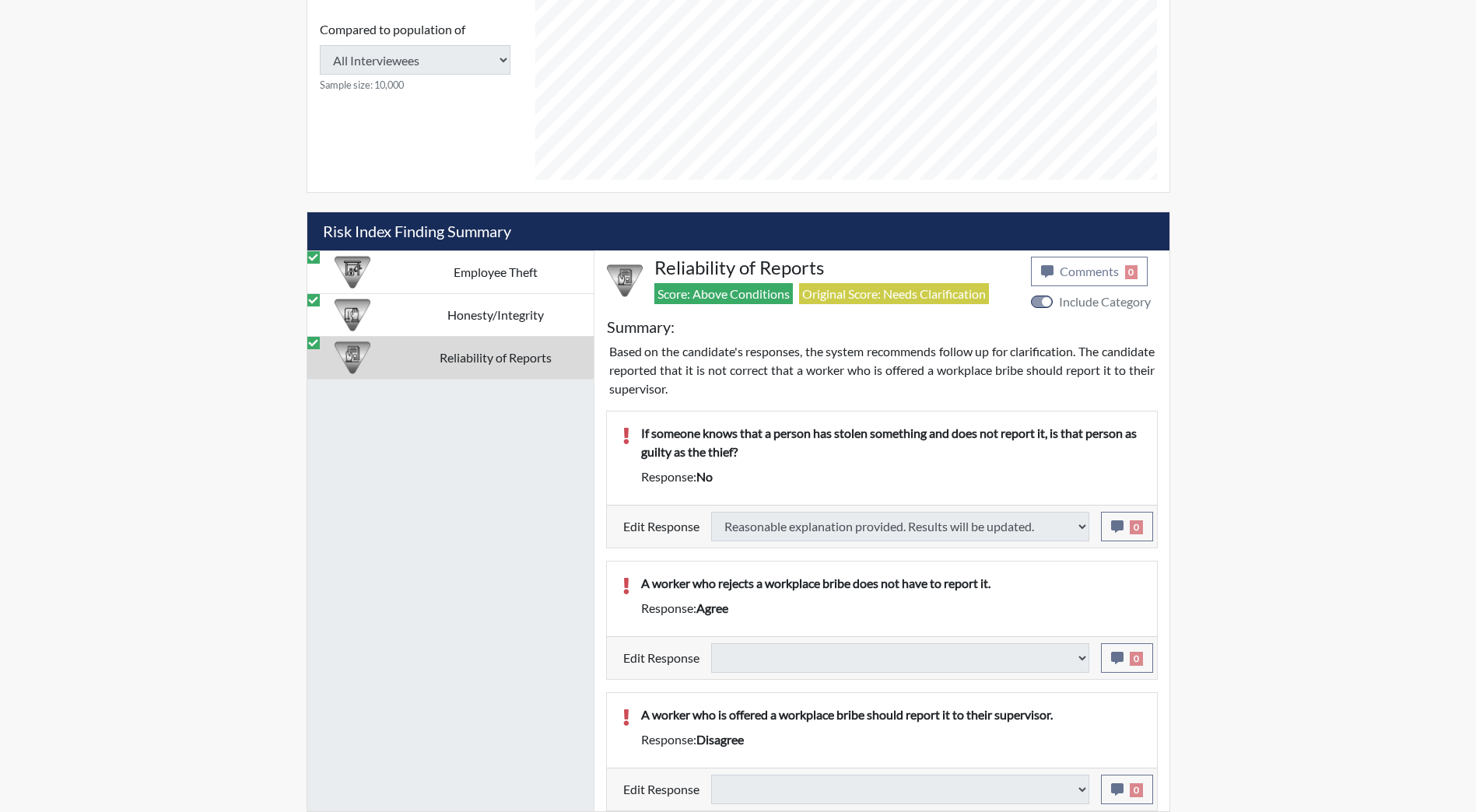
select select
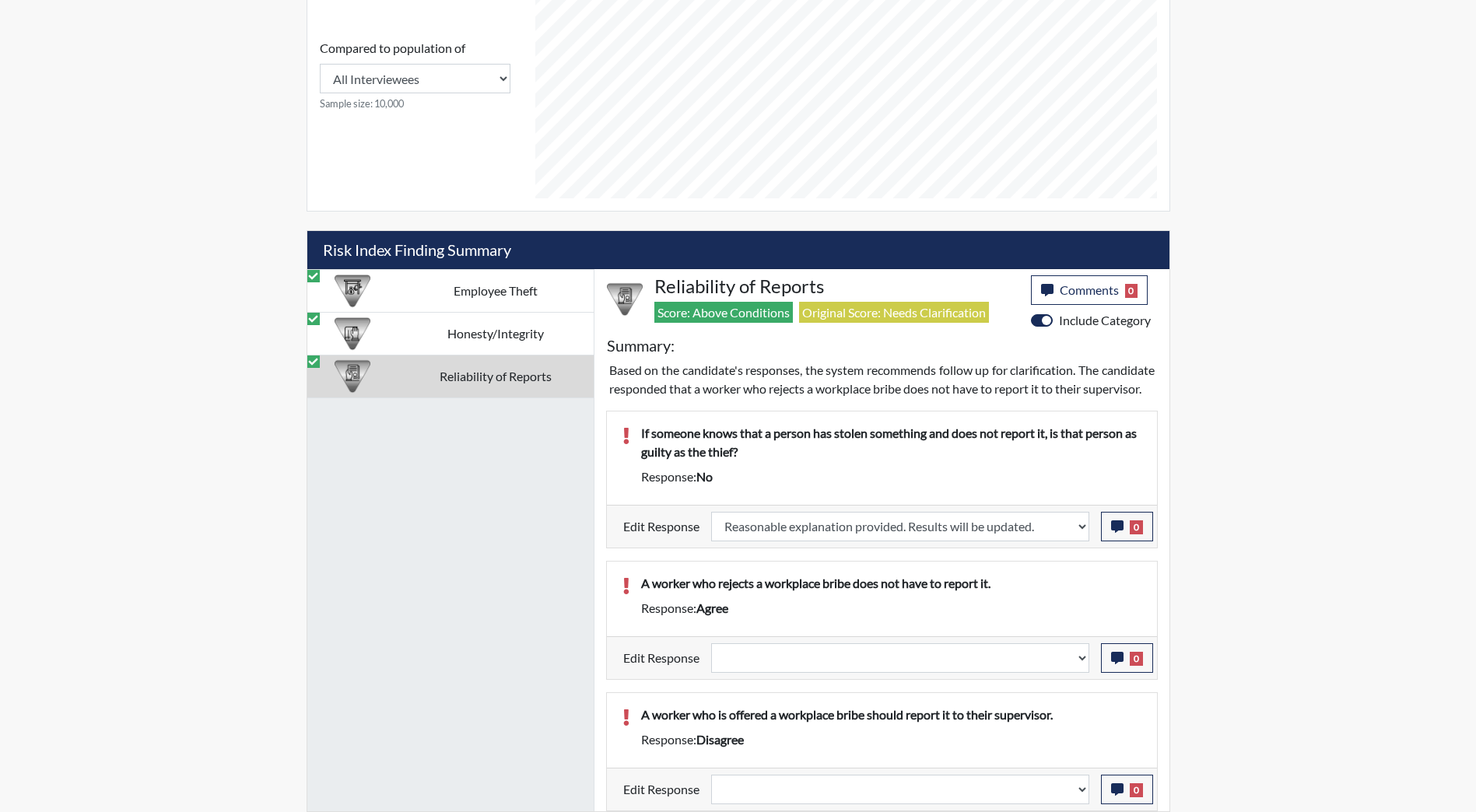
scroll to position [258, 647]
click at [1069, 650] on select "Question is not relevant. Results will be updated. Reasonable explanation provi…" at bounding box center [900, 657] width 378 height 30
select select "reasonable-explanation-provided"
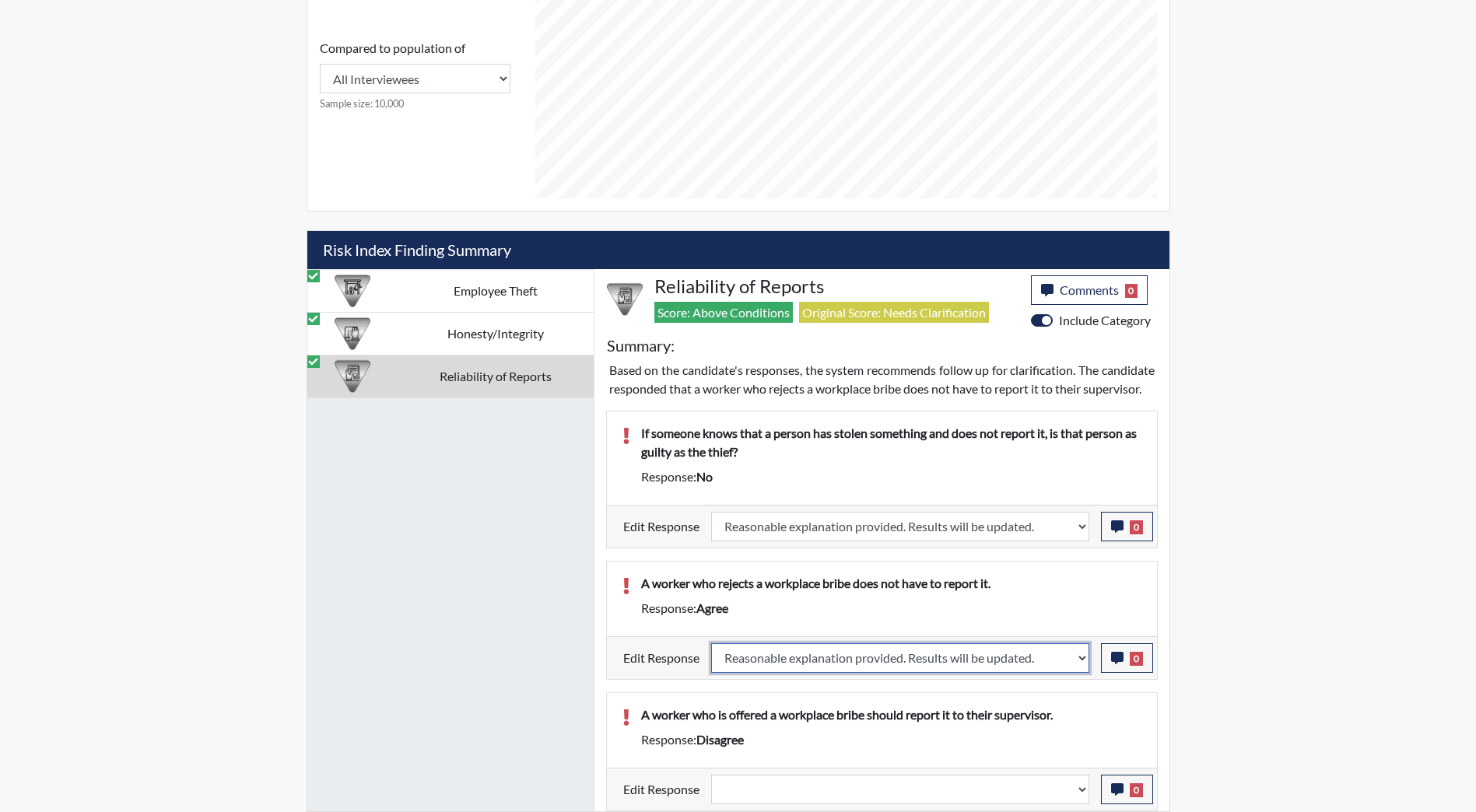
click at [711, 643] on select "Question is not relevant. Results will be updated. Reasonable explanation provi…" at bounding box center [900, 657] width 378 height 30
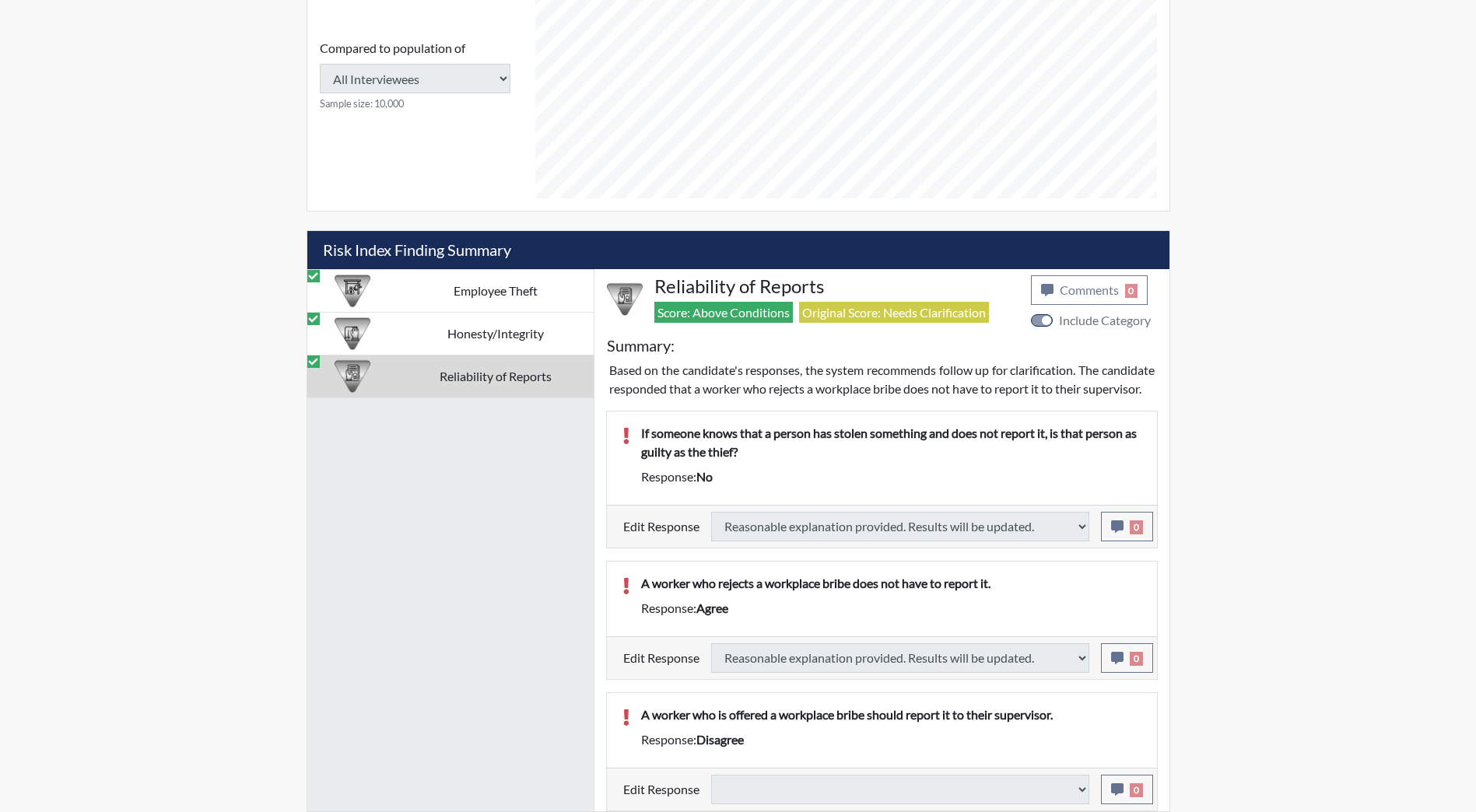
select select
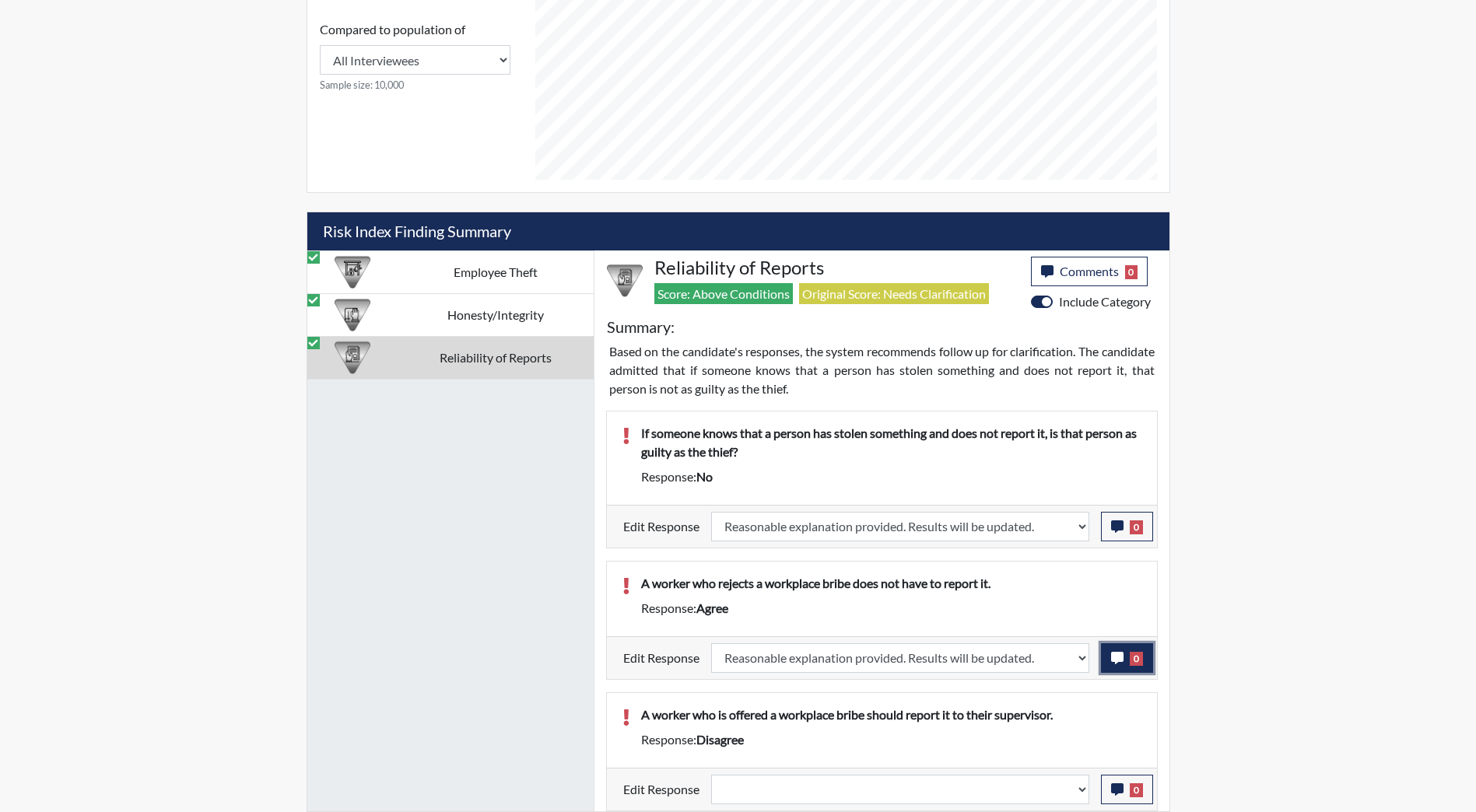
click at [1116, 651] on icon "button" at bounding box center [1117, 657] width 13 height 13
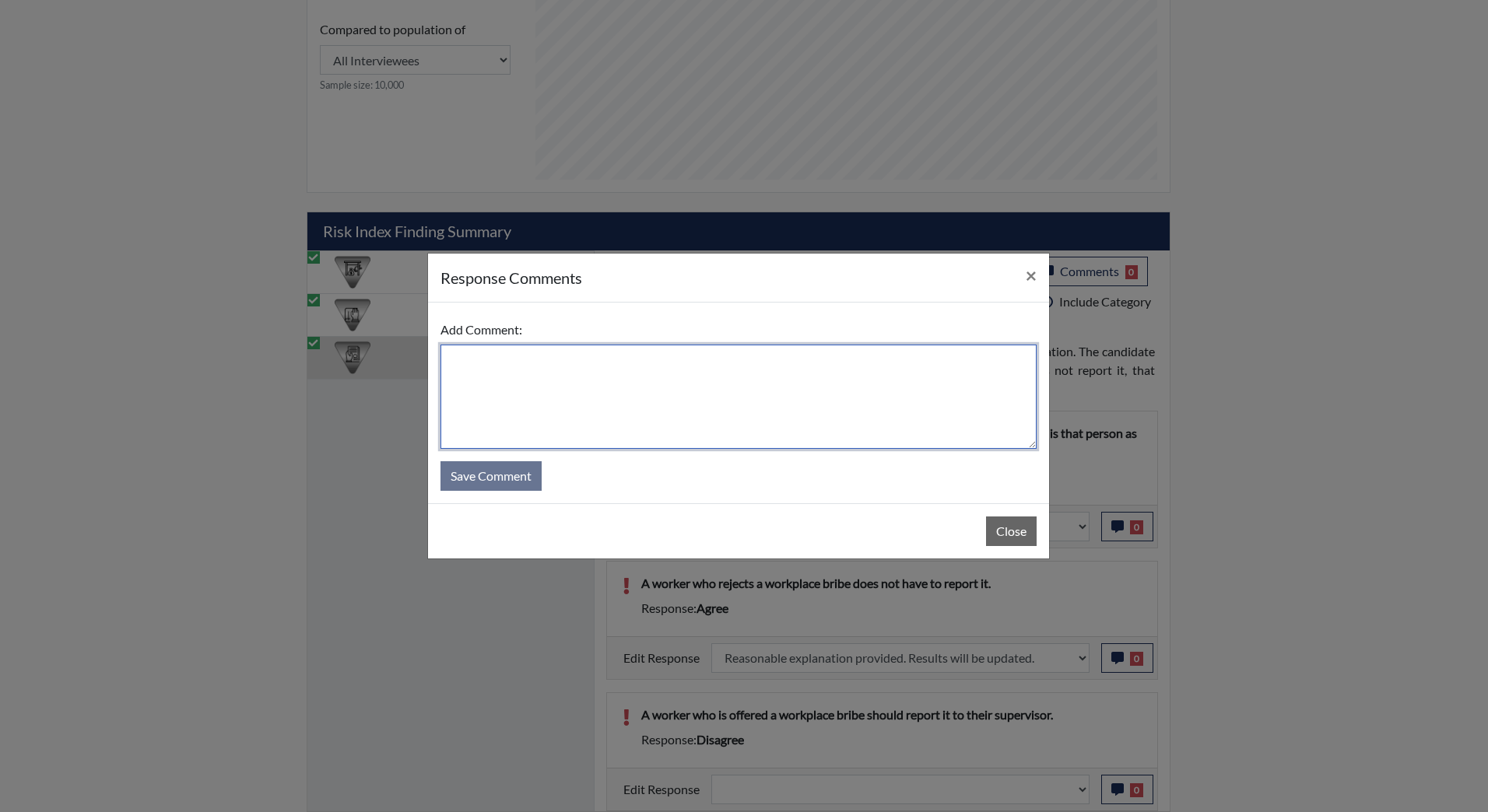
click at [599, 375] on textarea at bounding box center [738, 397] width 596 height 104
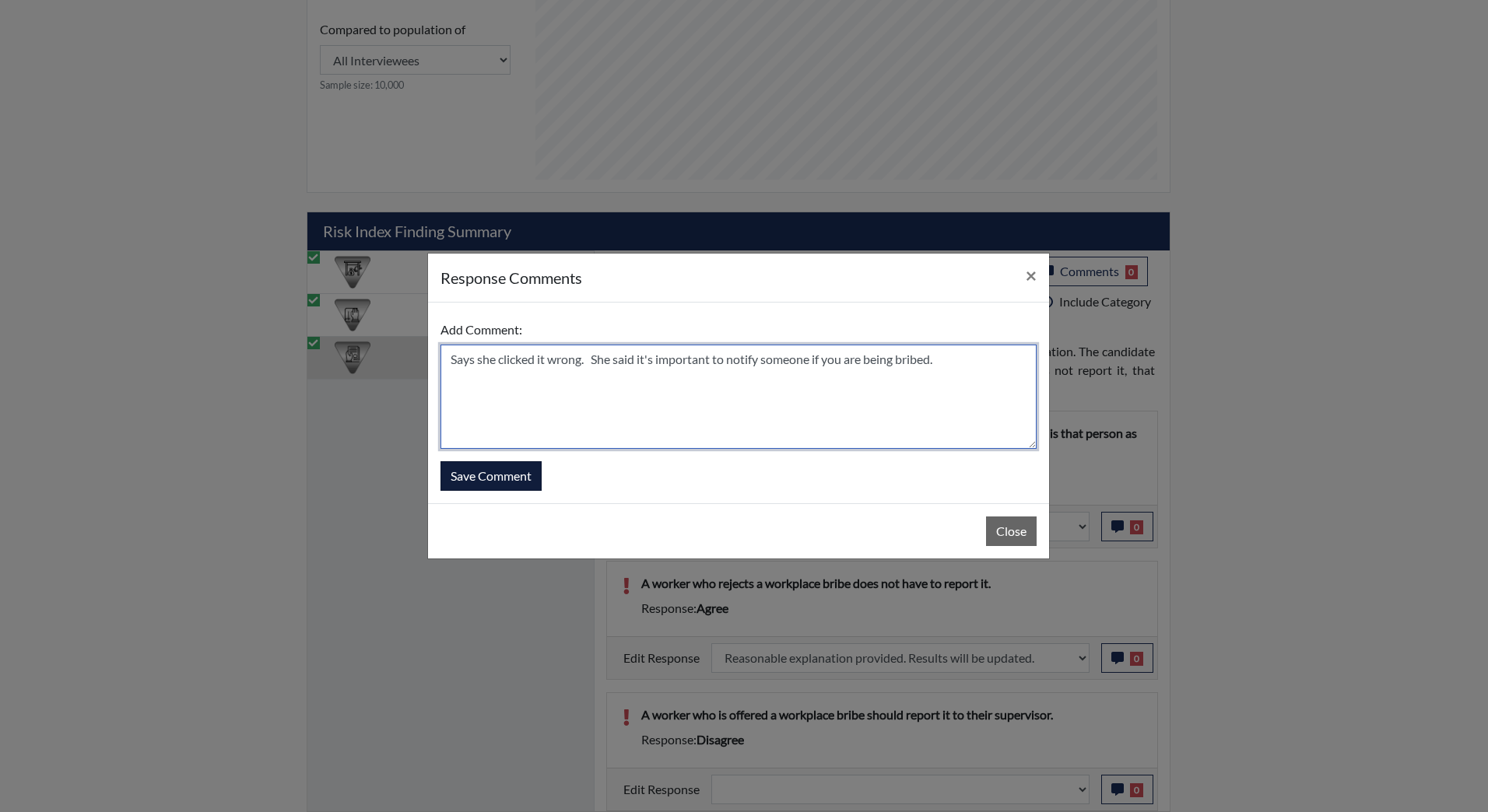
type textarea "Says she clicked it wrong. She said it's important to notify someone if you are…"
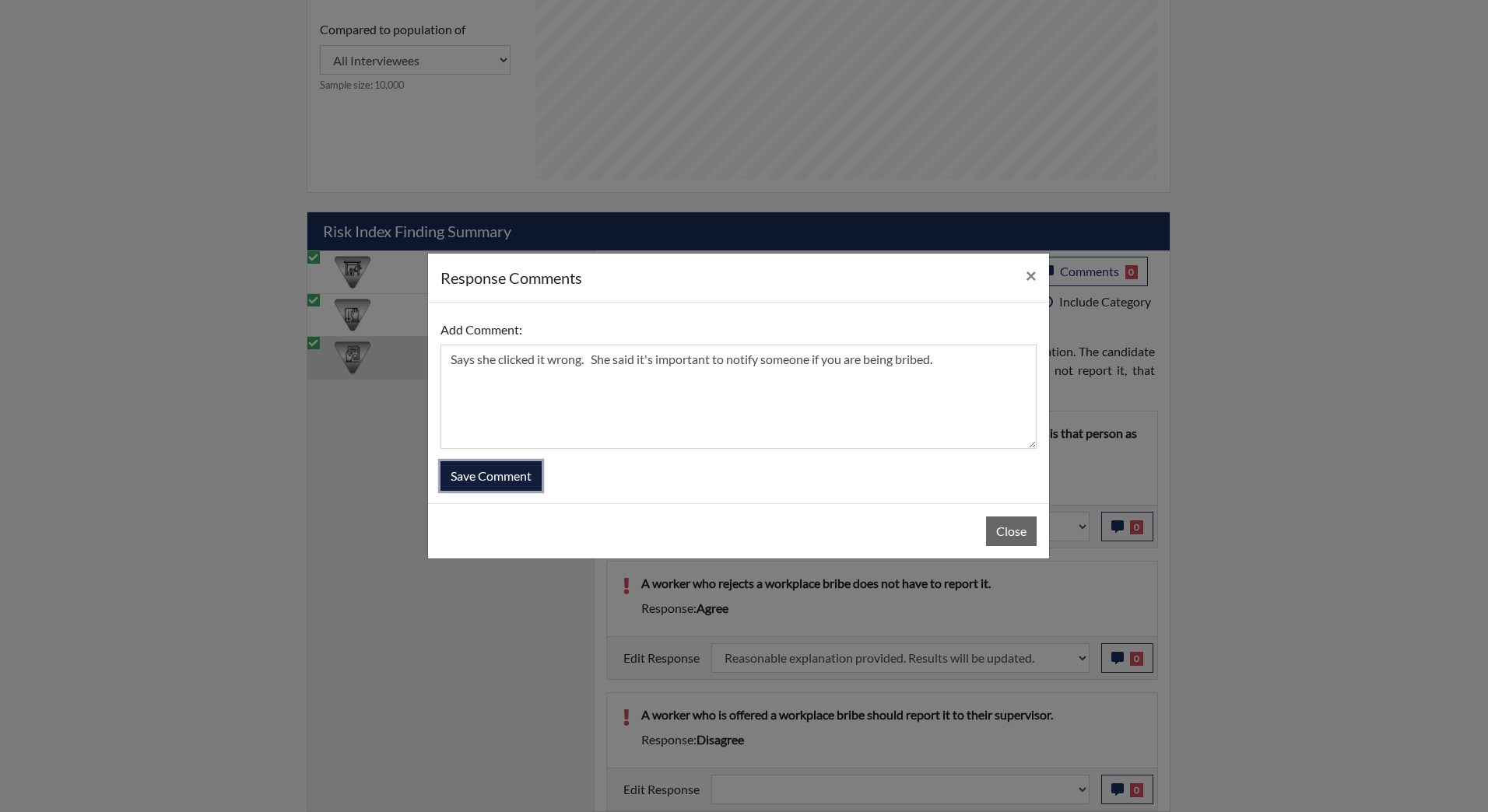
click at [468, 478] on button "Save Comment" at bounding box center [490, 476] width 101 height 30
drag, startPoint x: 462, startPoint y: 472, endPoint x: 453, endPoint y: 472, distance: 9.0
click at [462, 476] on button "Save Comment" at bounding box center [490, 476] width 101 height 30
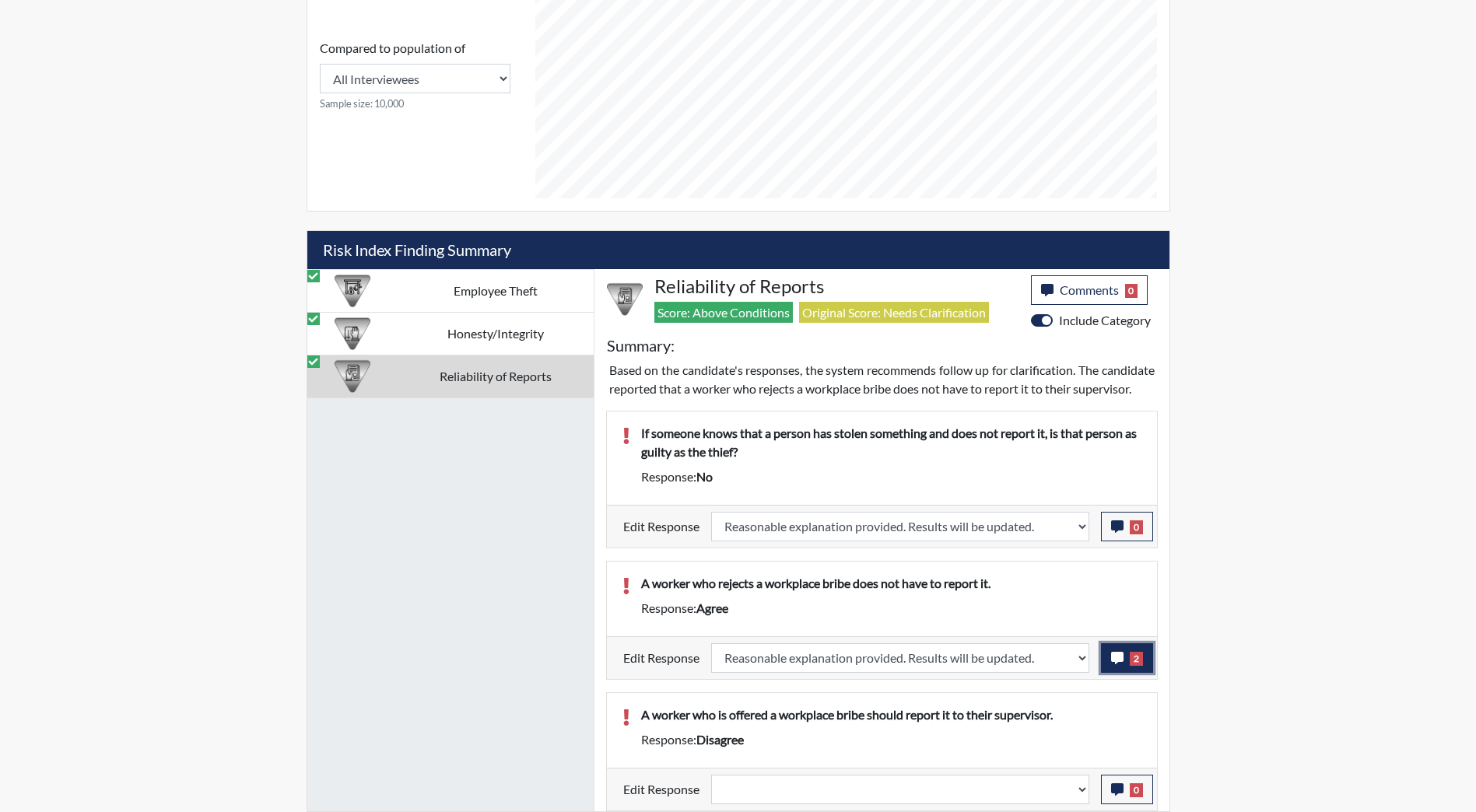
click at [1127, 649] on button "2" at bounding box center [1127, 657] width 52 height 30
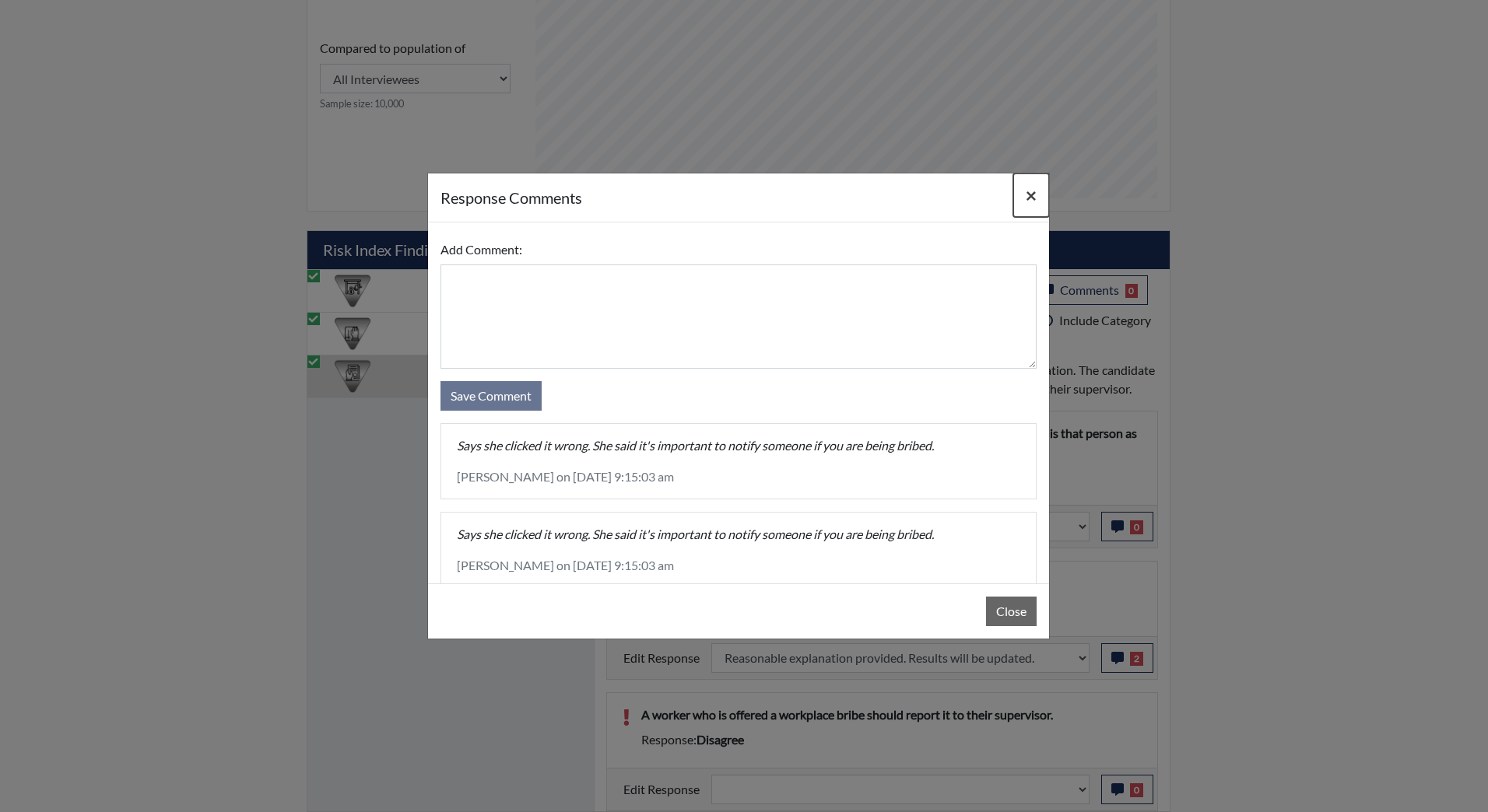
click at [1027, 192] on span "×" at bounding box center [1031, 195] width 11 height 23
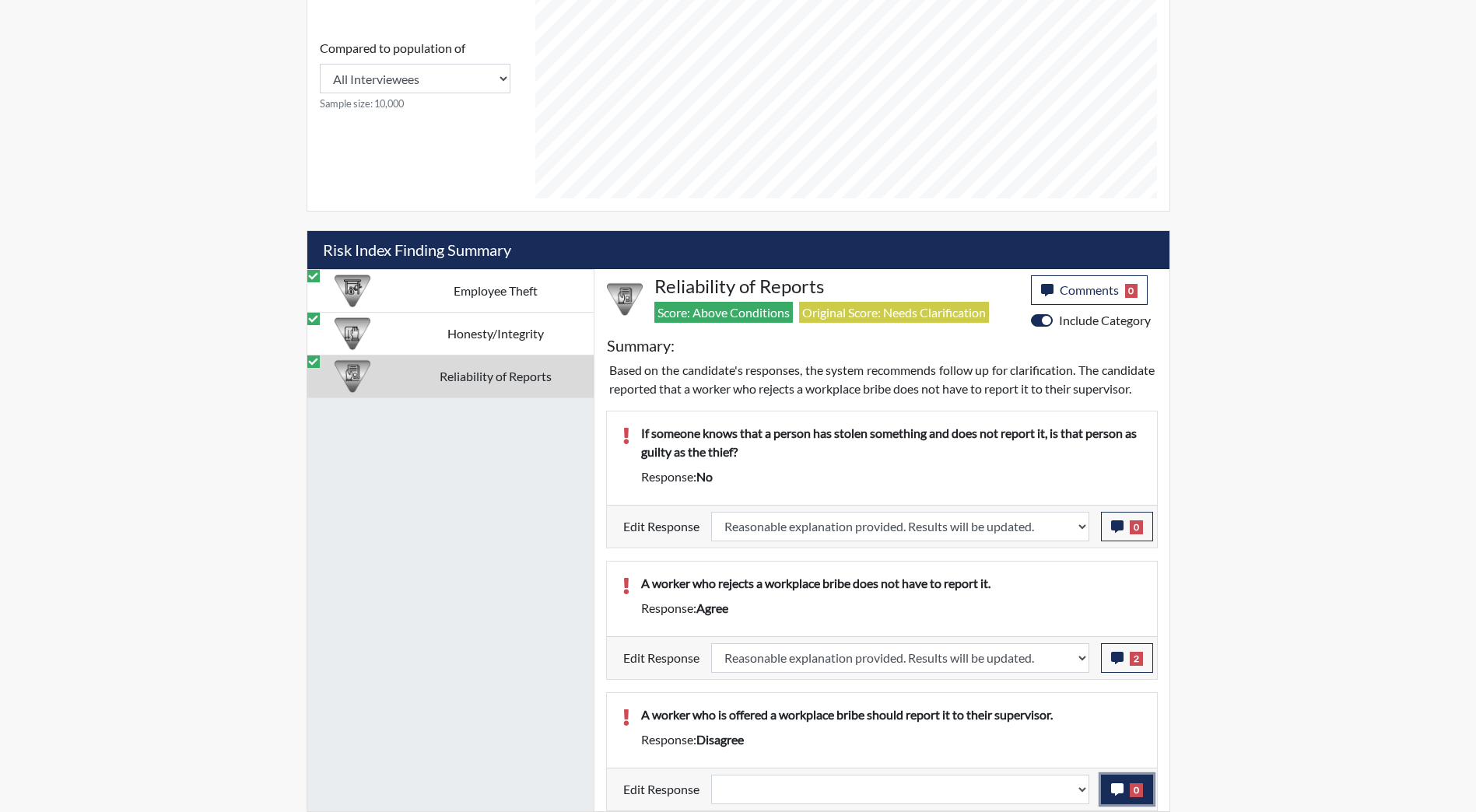
click at [1142, 788] on button "0" at bounding box center [1127, 789] width 52 height 30
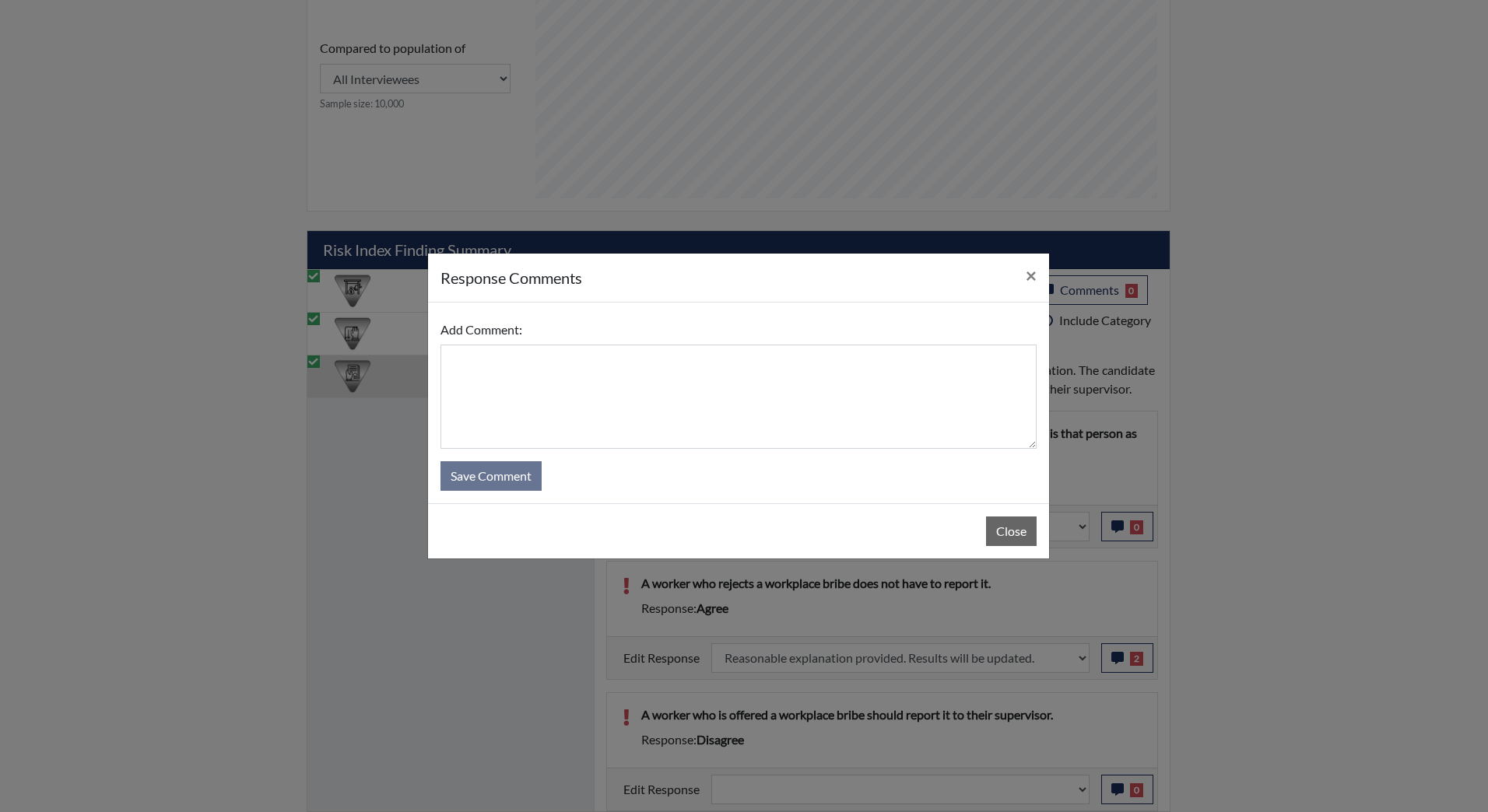
click at [1080, 788] on div "response Comments × Add Comment: Save Comment Close" at bounding box center [744, 406] width 1488 height 812
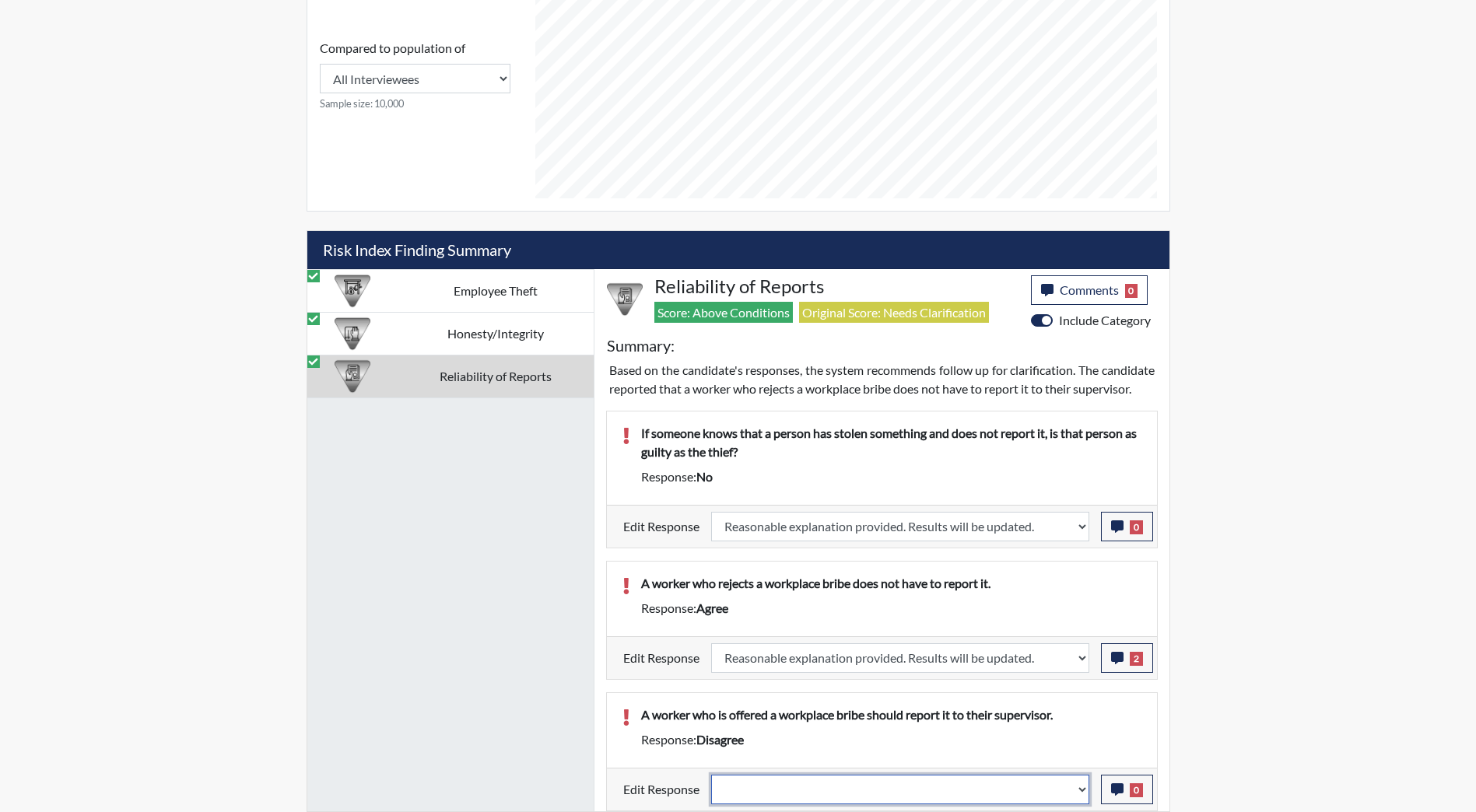
click at [1080, 788] on select "Question is not relevant. Results will be updated. Reasonable explanation provi…" at bounding box center [900, 789] width 378 height 30
select select "reasonable-explanation-provided"
click at [711, 775] on select "Question is not relevant. Results will be updated. Reasonable explanation provi…" at bounding box center [900, 789] width 378 height 30
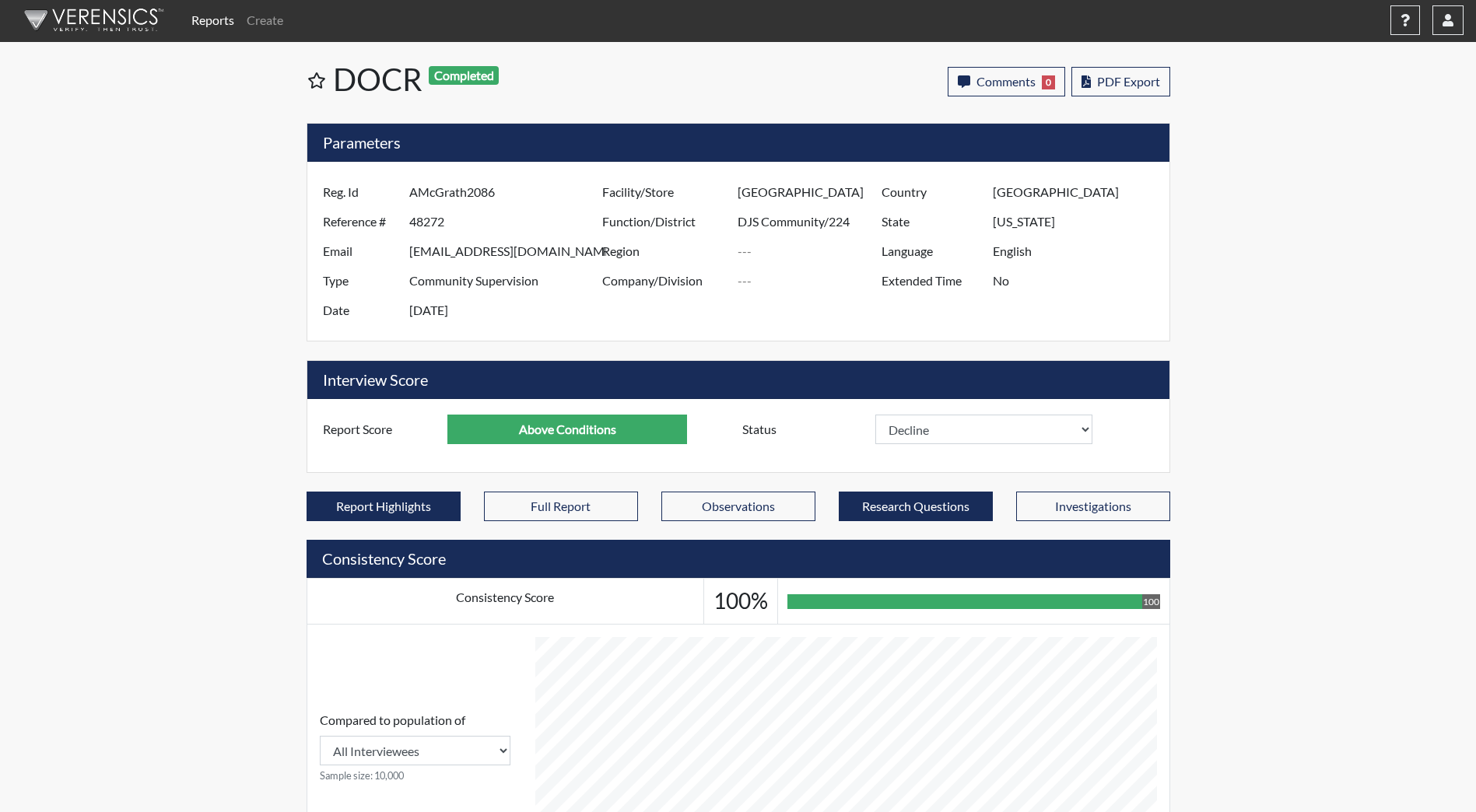
scroll to position [0, 0]
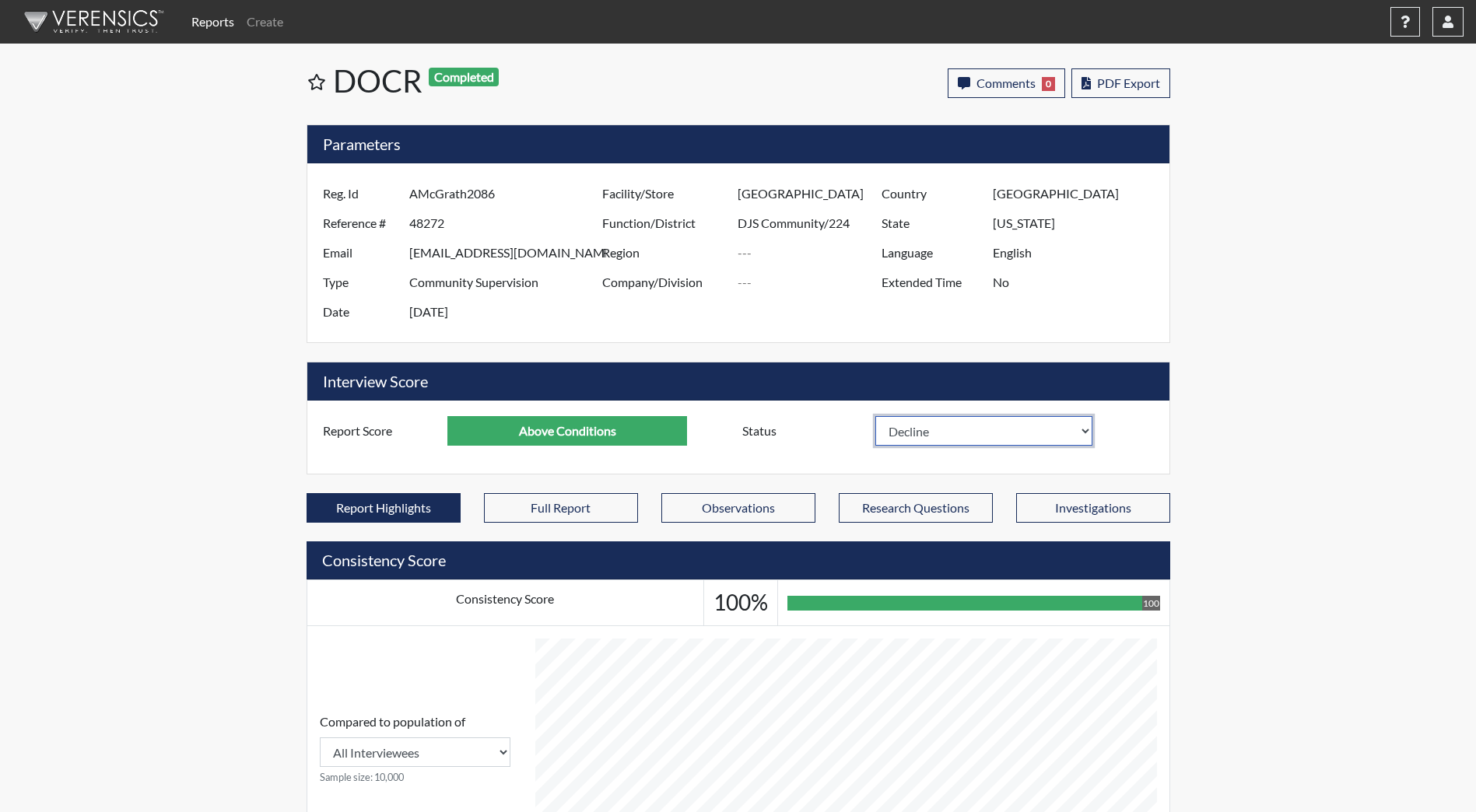
click at [935, 437] on select "In Review Hire Decline" at bounding box center [984, 431] width 218 height 30
select select "hire"
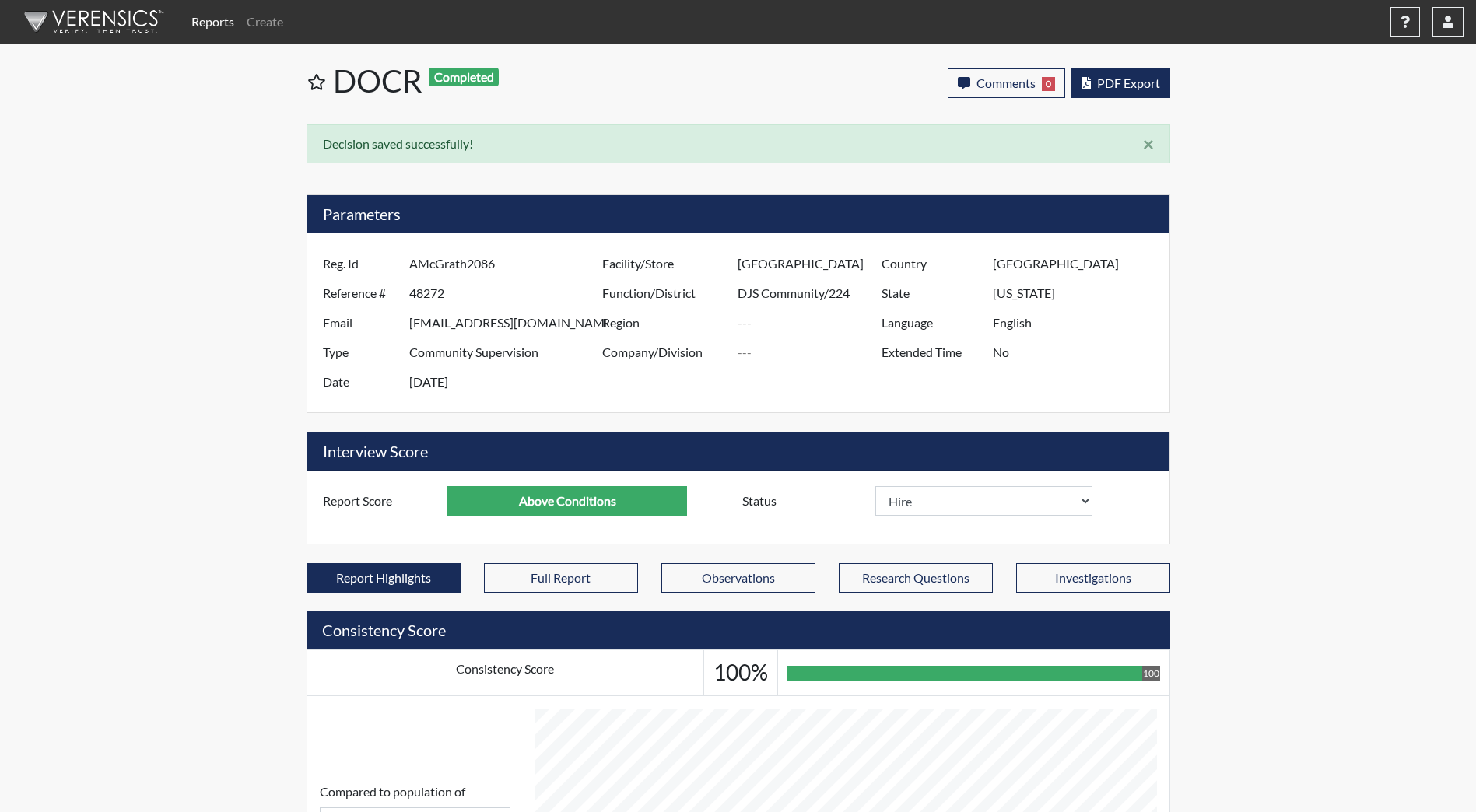
scroll to position [258, 647]
click at [1120, 78] on span "PDF Export" at bounding box center [1128, 82] width 63 height 14
click at [93, 15] on img at bounding box center [91, 21] width 179 height 47
